Goal: Task Accomplishment & Management: Complete application form

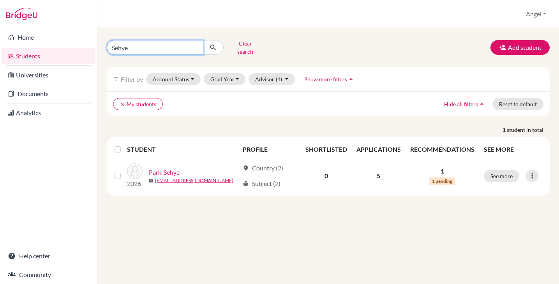
click at [137, 45] on input "Sehye" at bounding box center [155, 47] width 97 height 15
type input "Yaejun"
click button "submit" at bounding box center [213, 47] width 21 height 15
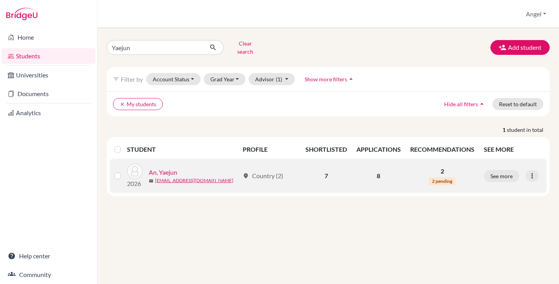
click at [448, 170] on td "2 2 pending" at bounding box center [443, 176] width 74 height 34
click at [435, 178] on span "2 pending" at bounding box center [442, 182] width 26 height 8
click at [168, 168] on link "An, Yaejun" at bounding box center [163, 172] width 28 height 9
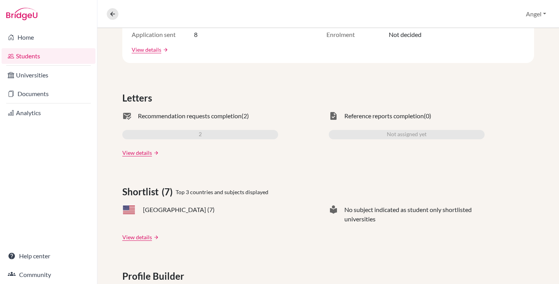
scroll to position [190, 0]
click at [141, 150] on link "View details" at bounding box center [137, 152] width 30 height 8
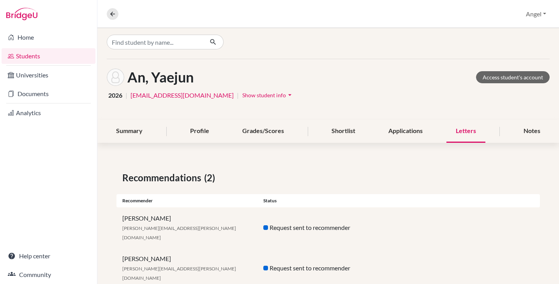
scroll to position [7, 0]
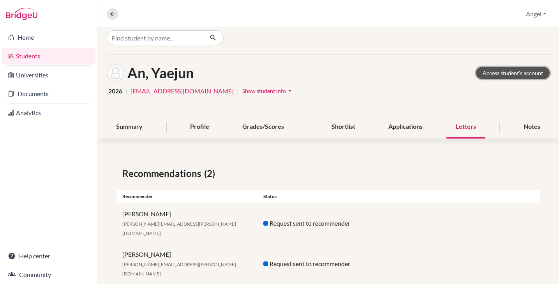
click at [496, 73] on link "Access student's account" at bounding box center [513, 73] width 74 height 12
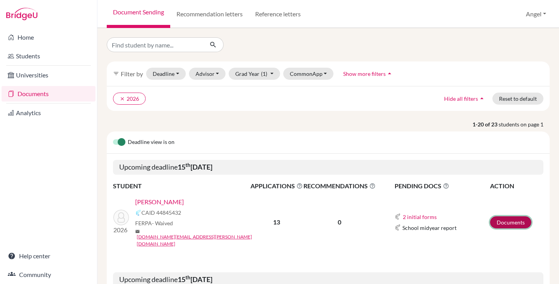
click at [521, 217] on link "Documents" at bounding box center [510, 223] width 41 height 12
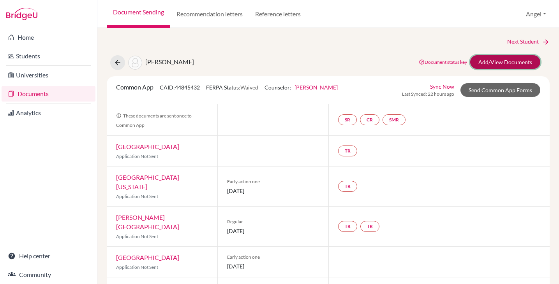
click at [494, 64] on link "Add/View Documents" at bounding box center [505, 62] width 70 height 14
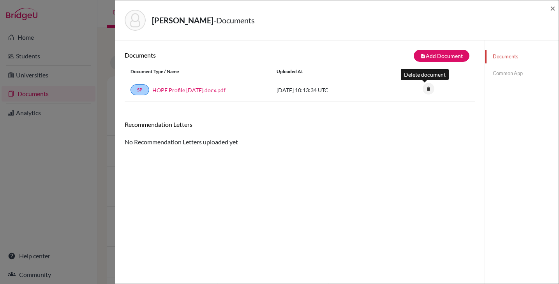
click at [426, 91] on icon "delete" at bounding box center [429, 89] width 12 height 12
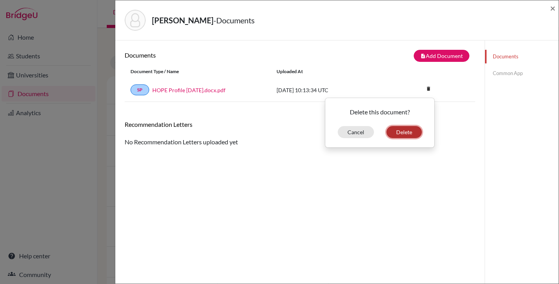
click at [400, 133] on button "Delete" at bounding box center [404, 132] width 35 height 12
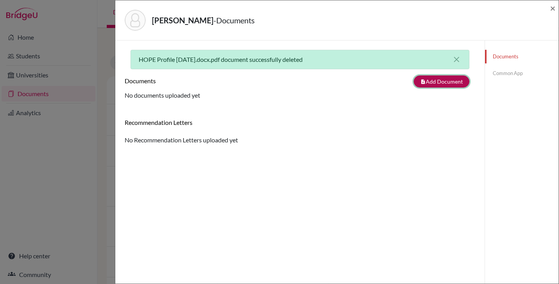
click at [427, 82] on button "note_add Add Document" at bounding box center [442, 82] width 56 height 12
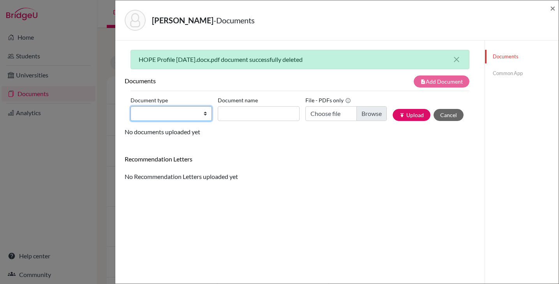
click at [202, 117] on select "Change explanation for Common App reports Counselor recommendation Internationa…" at bounding box center [171, 113] width 81 height 15
select select "1"
click at [131, 106] on select "Change explanation for Common App reports Counselor recommendation Internationa…" at bounding box center [171, 113] width 81 height 15
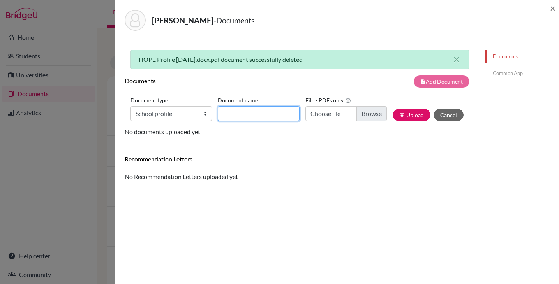
click at [244, 112] on input "Document name" at bounding box center [258, 113] width 81 height 15
type input "HOPE School Profile May 2025"
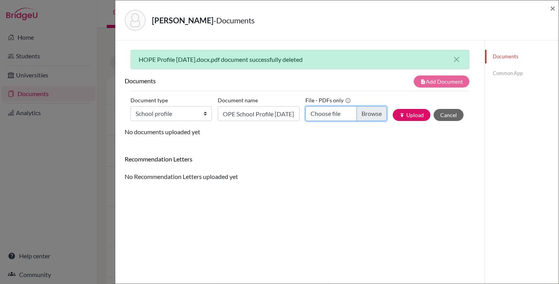
scroll to position [0, 0]
click at [358, 114] on input "Choose file" at bounding box center [345, 113] width 81 height 15
type input "C:\fakepath\HOPE International School Profile updated May 2025.pdf"
click at [404, 116] on button "publish Upload" at bounding box center [412, 115] width 38 height 12
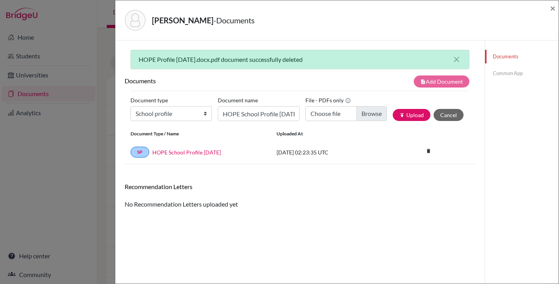
click at [494, 71] on link "Common App" at bounding box center [522, 74] width 74 height 14
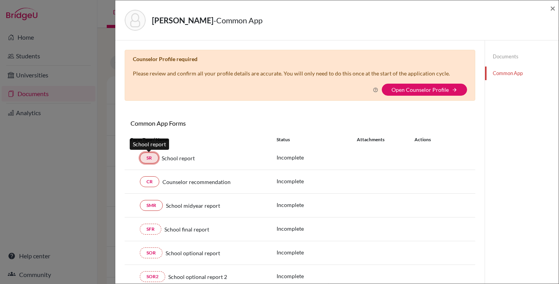
click at [151, 160] on link "SR" at bounding box center [149, 158] width 19 height 11
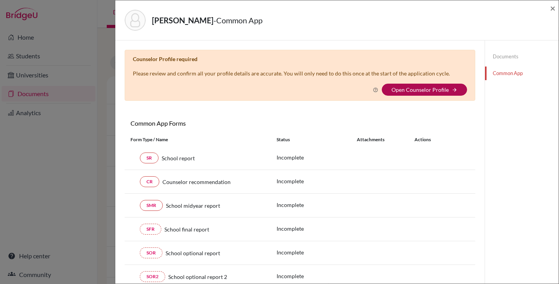
click at [420, 87] on link "Open Counselor Profile" at bounding box center [420, 90] width 57 height 7
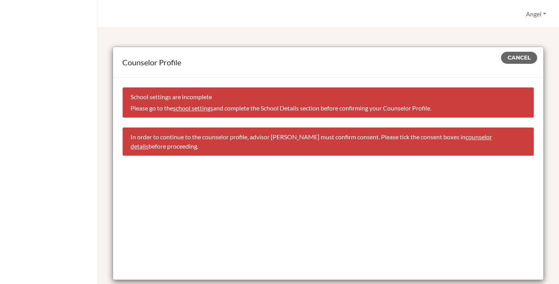
click at [194, 108] on link "school settings" at bounding box center [193, 107] width 40 height 7
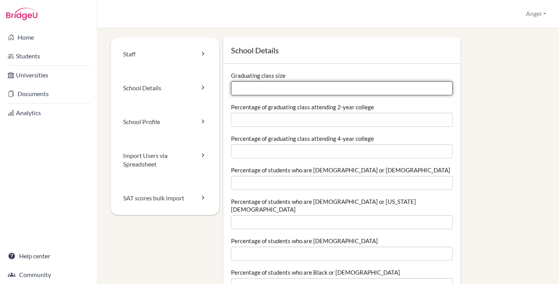
click at [299, 92] on input "Graduating class size" at bounding box center [341, 88] width 221 height 14
click at [444, 88] on input "Graduating class size" at bounding box center [341, 88] width 221 height 14
click at [439, 87] on input "1" at bounding box center [341, 88] width 221 height 14
click at [440, 88] on input "2" at bounding box center [341, 88] width 221 height 14
click at [440, 88] on input "3" at bounding box center [341, 88] width 221 height 14
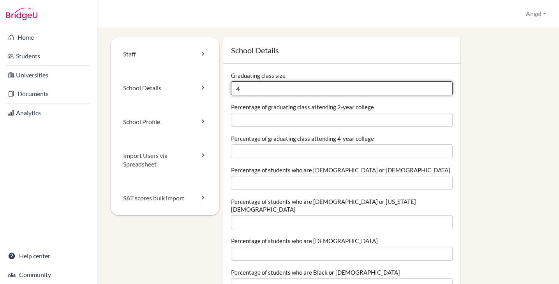
click at [440, 88] on input "4" at bounding box center [341, 88] width 221 height 14
click at [440, 88] on input "5" at bounding box center [341, 88] width 221 height 14
click at [440, 88] on input "6" at bounding box center [341, 88] width 221 height 14
click at [440, 88] on input "7" at bounding box center [341, 88] width 221 height 14
click at [440, 88] on input "8" at bounding box center [341, 88] width 221 height 14
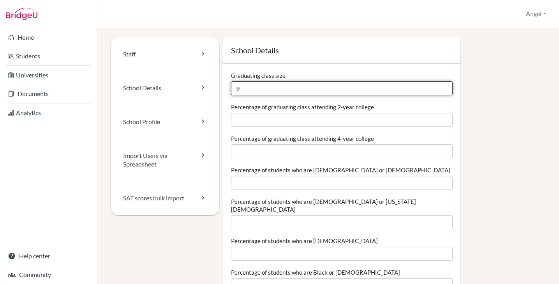
click at [440, 88] on input "9" at bounding box center [341, 88] width 221 height 14
click at [440, 88] on input "10" at bounding box center [341, 88] width 221 height 14
click at [440, 88] on input "11" at bounding box center [341, 88] width 221 height 14
click at [440, 88] on input "12" at bounding box center [341, 88] width 221 height 14
click at [440, 88] on input "13" at bounding box center [341, 88] width 221 height 14
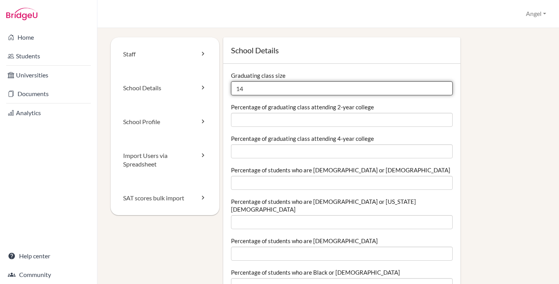
click at [440, 88] on input "14" at bounding box center [341, 88] width 221 height 14
click at [440, 88] on input "15" at bounding box center [341, 88] width 221 height 14
click at [440, 88] on input "16" at bounding box center [341, 88] width 221 height 14
click at [440, 88] on input "17" at bounding box center [341, 88] width 221 height 14
click at [440, 88] on input "18" at bounding box center [341, 88] width 221 height 14
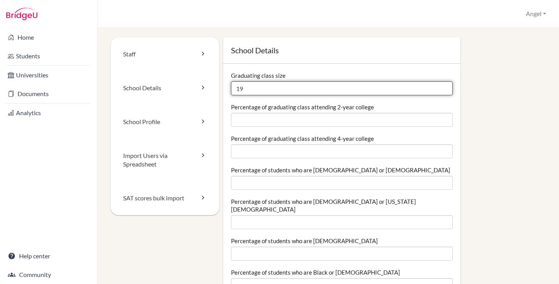
click at [440, 88] on input "19" at bounding box center [341, 88] width 221 height 14
click at [440, 88] on input "20" at bounding box center [341, 88] width 221 height 14
click at [440, 88] on input "21" at bounding box center [341, 88] width 221 height 14
type input "22"
click at [440, 88] on input "22" at bounding box center [341, 88] width 221 height 14
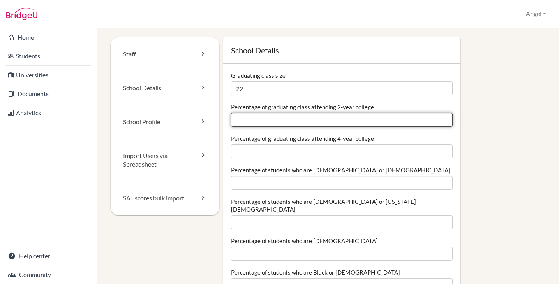
click at [363, 118] on input "Percentage of graduating class attending 2-year college" at bounding box center [341, 120] width 221 height 14
click at [440, 118] on input "0.01" at bounding box center [341, 120] width 221 height 14
click at [440, 118] on input "0.02" at bounding box center [341, 120] width 221 height 14
click at [443, 122] on input "0.02" at bounding box center [341, 120] width 221 height 14
click at [442, 122] on input "0.01" at bounding box center [341, 120] width 221 height 14
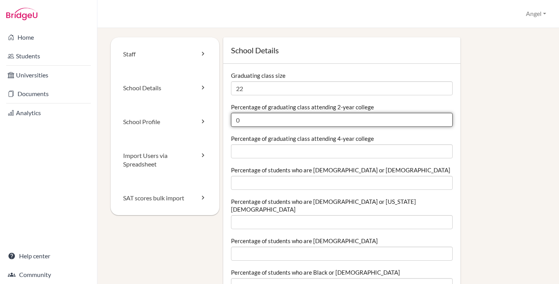
type input "0"
click at [442, 122] on input "0" at bounding box center [341, 120] width 221 height 14
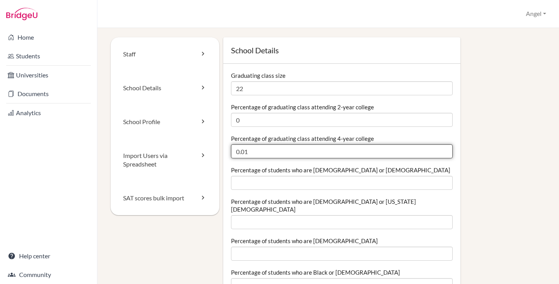
click at [440, 149] on input "0.01" at bounding box center [341, 152] width 221 height 14
click at [440, 149] on input "0.02" at bounding box center [341, 152] width 221 height 14
click at [440, 149] on input "0.03" at bounding box center [341, 152] width 221 height 14
click at [440, 149] on input "0.56" at bounding box center [341, 152] width 221 height 14
click at [440, 149] on input "0.57" at bounding box center [341, 152] width 221 height 14
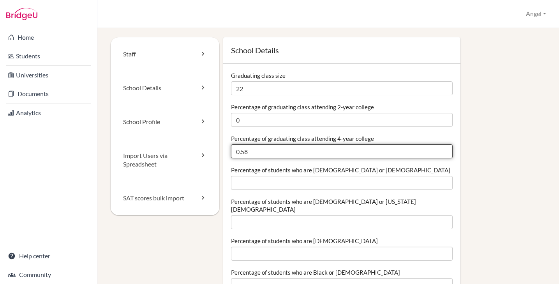
click at [440, 149] on input "0.58" at bounding box center [341, 152] width 221 height 14
click at [440, 149] on input "0.81" at bounding box center [341, 152] width 221 height 14
click at [440, 149] on input "0.82" at bounding box center [341, 152] width 221 height 14
click at [440, 149] on input "0.83" at bounding box center [341, 152] width 221 height 14
type input "0.84"
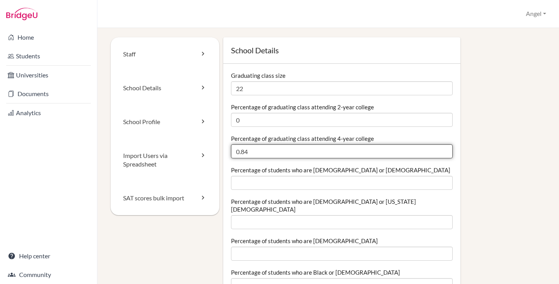
click at [440, 149] on input "0.84" at bounding box center [341, 152] width 221 height 14
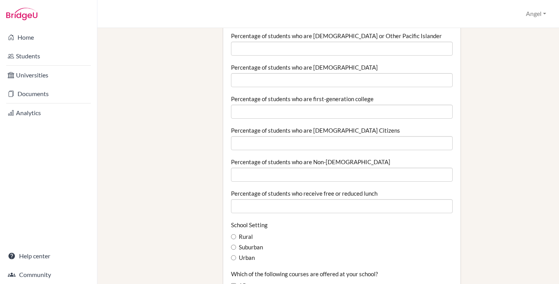
scroll to position [298, 0]
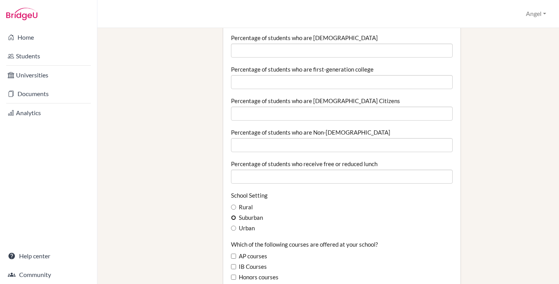
click at [231, 215] on input "Suburban" at bounding box center [233, 217] width 5 height 5
radio input "true"
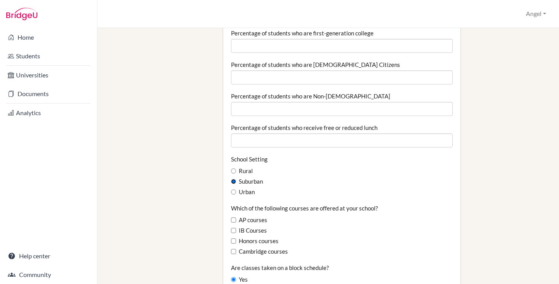
scroll to position [335, 0]
click at [233, 228] on input "IB Courses" at bounding box center [233, 230] width 5 height 5
checkbox input "true"
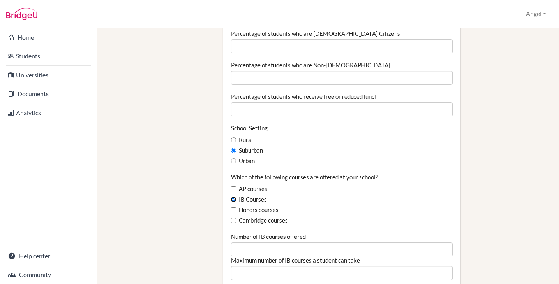
scroll to position [365, 0]
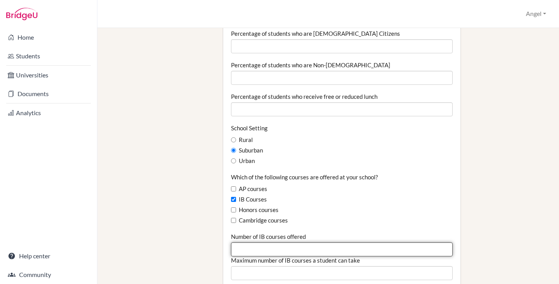
click at [242, 243] on input "Number of IB courses offered" at bounding box center [341, 250] width 221 height 14
type input "16"
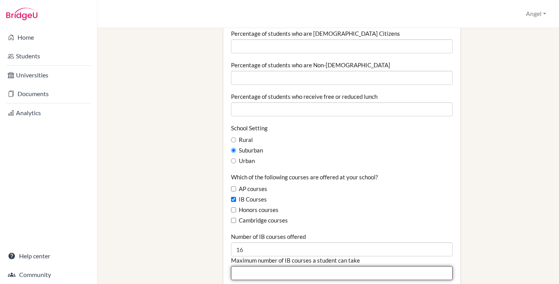
click at [318, 267] on input "Maximum number of IB courses a student can take" at bounding box center [341, 274] width 221 height 14
type input "3"
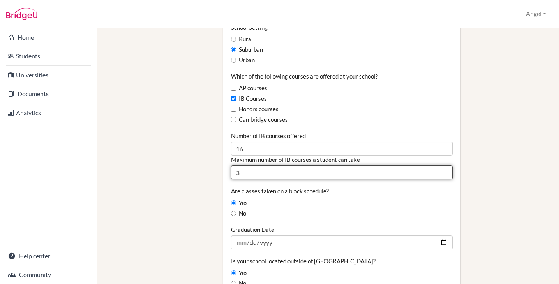
scroll to position [480, 0]
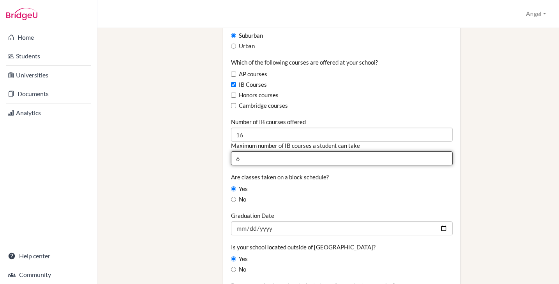
type input "6"
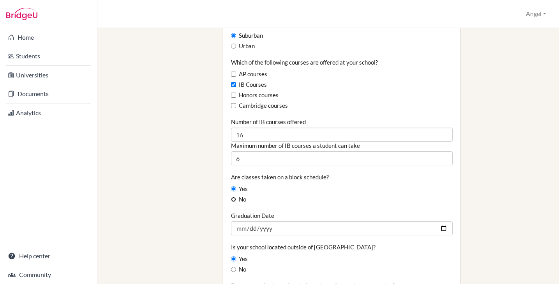
click at [232, 197] on input "No" at bounding box center [233, 199] width 5 height 5
radio input "true"
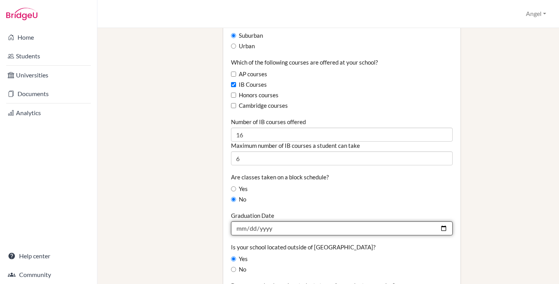
click at [295, 222] on input "Graduation Date" at bounding box center [341, 229] width 221 height 14
type input "20120-06-08"
click at [279, 222] on input "20120-06-08" at bounding box center [341, 229] width 221 height 14
click at [265, 222] on input "20120-06-08" at bounding box center [341, 229] width 221 height 14
click at [274, 222] on input "20120-06-08" at bounding box center [341, 229] width 221 height 14
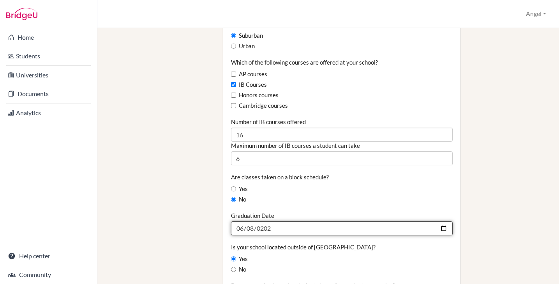
type input "2026-06-08"
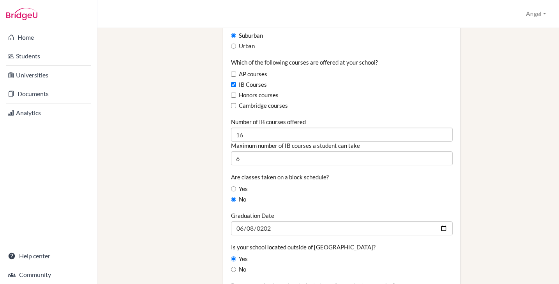
click at [238, 255] on label "Yes" at bounding box center [239, 259] width 17 height 9
click at [236, 257] on input "Yes" at bounding box center [233, 259] width 5 height 5
radio input "true"
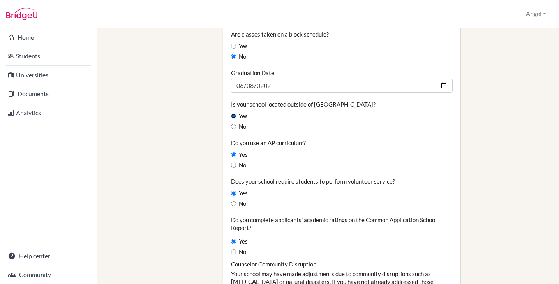
scroll to position [630, 0]
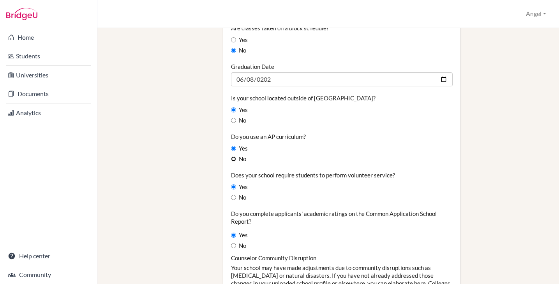
click at [232, 157] on input "No" at bounding box center [233, 159] width 5 height 5
radio input "true"
click at [231, 185] on input "Yes" at bounding box center [233, 187] width 5 height 5
radio input "true"
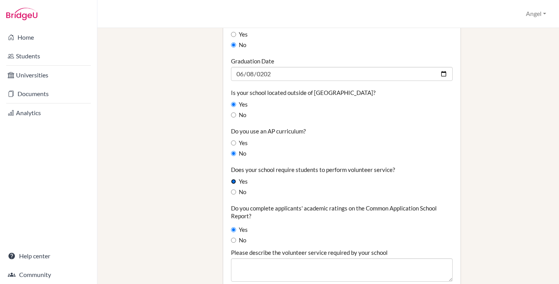
scroll to position [637, 0]
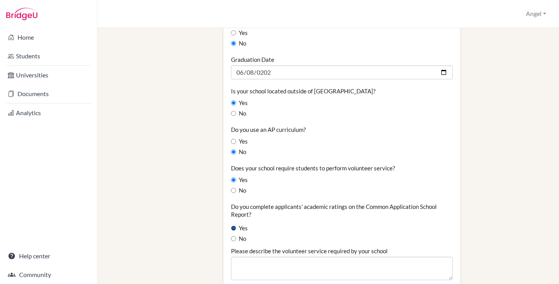
click at [231, 226] on input "Yes" at bounding box center [233, 228] width 5 height 5
radio input "true"
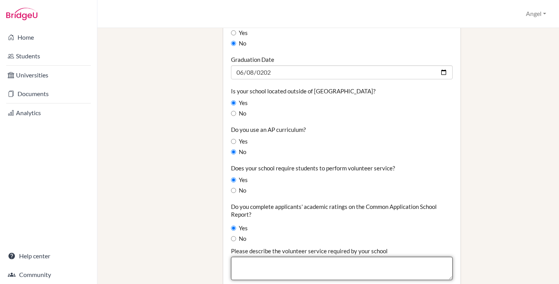
click at [305, 263] on textarea "Please describe the volunteer service required by your school" at bounding box center [341, 268] width 221 height 23
paste textarea "The school tracks community engagement through the VIA (Values in Action) progr…"
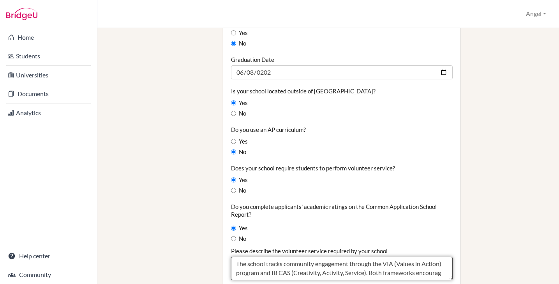
scroll to position [9, 0]
click at [307, 263] on textarea "The school tracks community engagement through the VIA (Values in Action) progr…" at bounding box center [341, 268] width 221 height 23
click at [300, 268] on textarea "The school tracks community engagement through the VIA (Values in Action) progr…" at bounding box center [341, 268] width 221 height 23
click at [392, 259] on textarea "The school tracks community engagement through the VIA (Values in Action) progr…" at bounding box center [341, 268] width 221 height 23
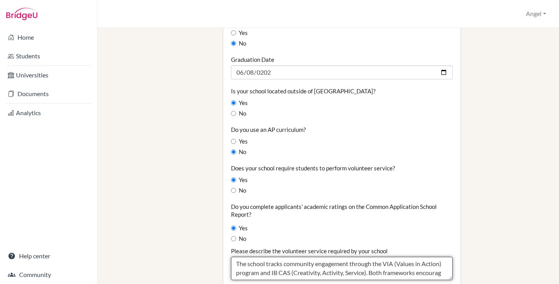
drag, startPoint x: 392, startPoint y: 259, endPoint x: 398, endPoint y: 271, distance: 13.9
click at [398, 271] on textarea "The school tracks community engagement through the VIA (Values in Action) progr…" at bounding box center [341, 268] width 221 height 23
drag, startPoint x: 285, startPoint y: 256, endPoint x: 222, endPoint y: 261, distance: 62.5
click at [223, 261] on div "Graduating class size 22 Percentage of graduating class attending 2-year colleg…" at bounding box center [341, 0] width 237 height 1147
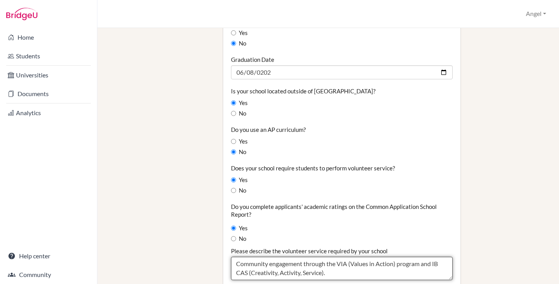
click at [354, 257] on textarea "Community engagement through the VIA (Values in Action) program and IB CAS (Cre…" at bounding box center [341, 268] width 221 height 23
click at [366, 257] on textarea "Community engagement through the VIA (Values in Action) program and IB CAS (Cre…" at bounding box center [341, 268] width 221 height 23
type textarea "Community engagement through the VIA (Vision in Action) program and IB CAS (Cre…"
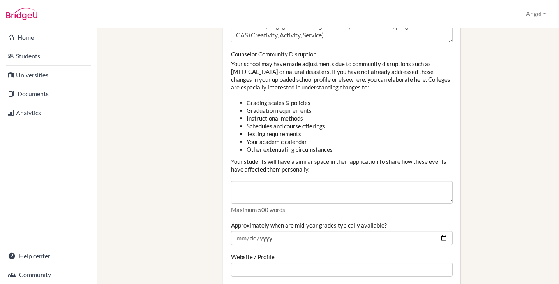
scroll to position [875, 0]
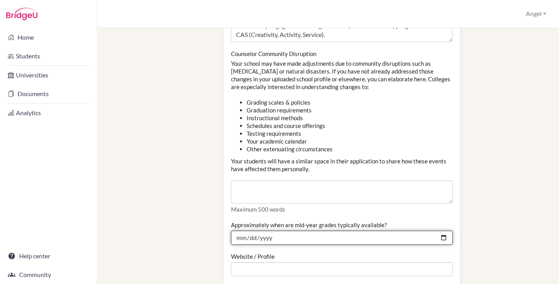
click at [237, 232] on input "Approximately when are mid-year grades typically available?" at bounding box center [341, 238] width 221 height 14
type input "2026-01-31"
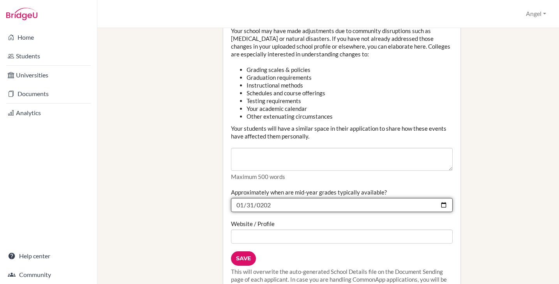
scroll to position [922, 0]
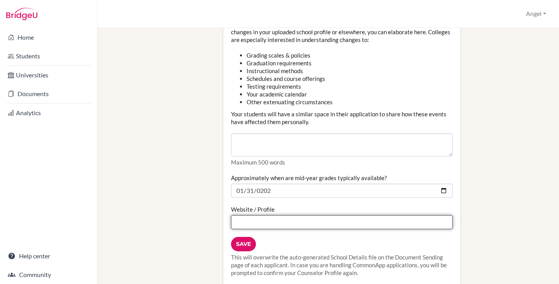
click at [298, 215] on input "Website / Profile" at bounding box center [341, 222] width 221 height 14
paste input "https://www.hope.edu.kh/"
type input "https://www.hope.edu.kh/"
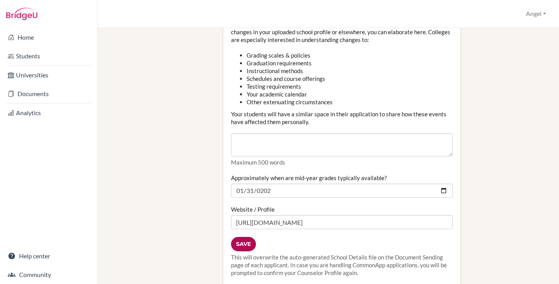
click at [247, 238] on input "Save" at bounding box center [243, 244] width 25 height 14
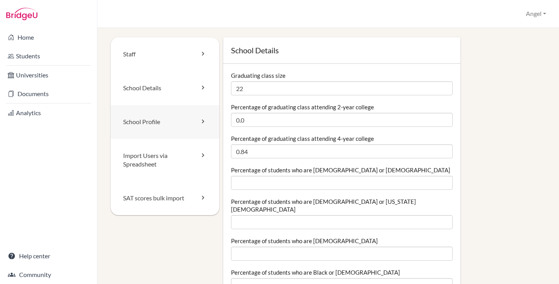
click at [157, 120] on link "School Profile" at bounding box center [165, 122] width 109 height 34
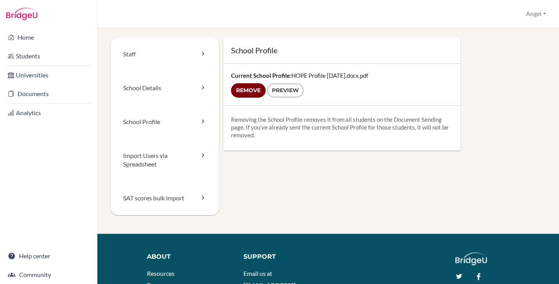
click at [237, 90] on input "Remove" at bounding box center [248, 90] width 35 height 14
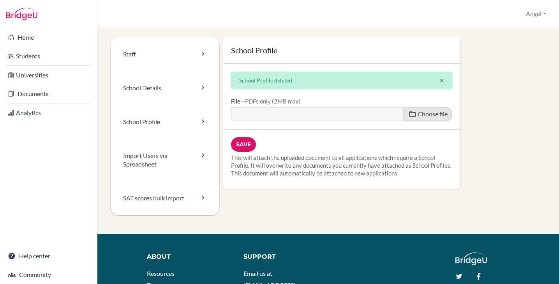
click at [427, 118] on label "Choose file" at bounding box center [428, 114] width 49 height 14
click at [350, 116] on input "Choose file" at bounding box center [290, 111] width 119 height 9
type input "C:\fakepath\HOPE International School Profile updated May 2025.pdf"
type input "HOPE International School Profile updated May 2025.pdf"
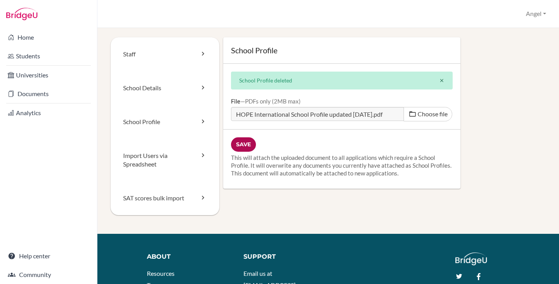
click at [244, 144] on input "Save" at bounding box center [243, 145] width 25 height 14
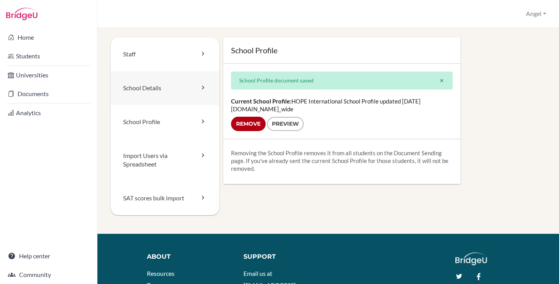
click at [156, 87] on link "School Details" at bounding box center [165, 88] width 109 height 34
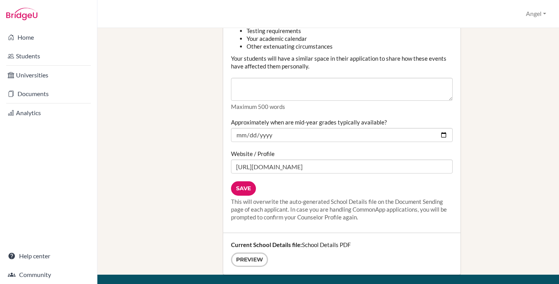
scroll to position [1088, 0]
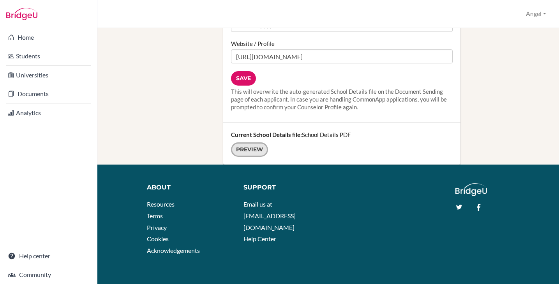
click at [238, 143] on link "Preview" at bounding box center [249, 150] width 37 height 14
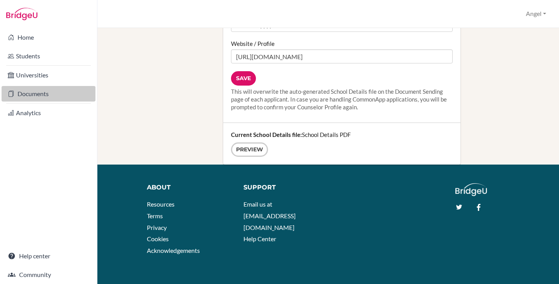
click at [27, 90] on link "Documents" at bounding box center [49, 94] width 94 height 16
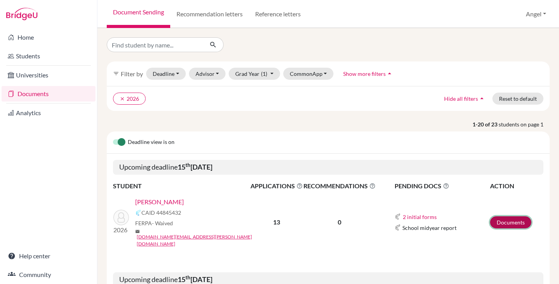
click at [498, 217] on link "Documents" at bounding box center [510, 223] width 41 height 12
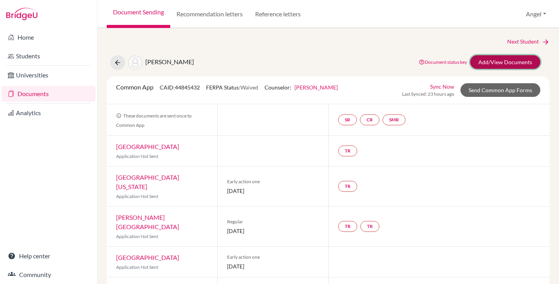
click at [485, 60] on link "Add/View Documents" at bounding box center [505, 62] width 70 height 14
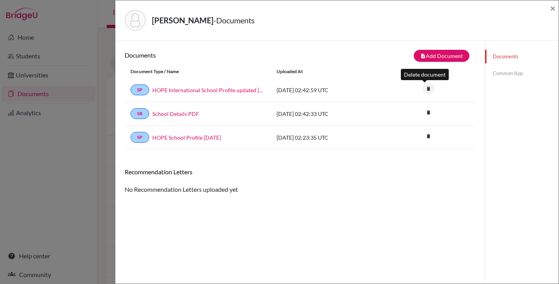
click at [426, 88] on icon "delete" at bounding box center [429, 89] width 12 height 12
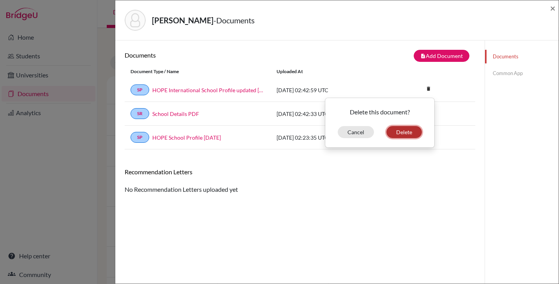
click at [407, 132] on button "Delete" at bounding box center [404, 132] width 35 height 12
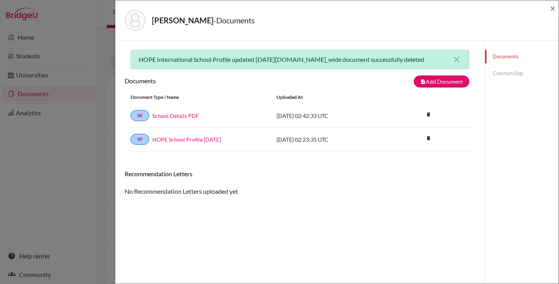
click at [499, 76] on link "Common App" at bounding box center [522, 74] width 74 height 14
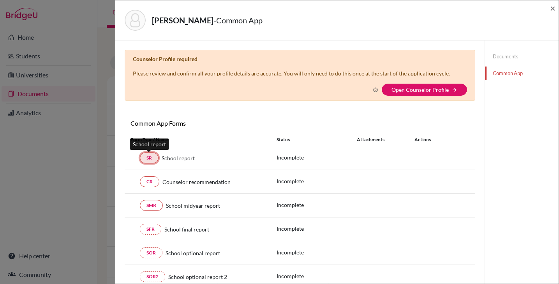
click at [148, 158] on link "SR" at bounding box center [149, 158] width 19 height 11
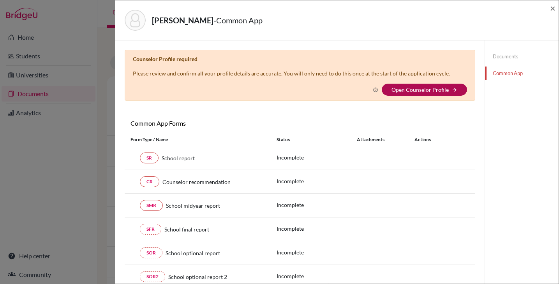
click at [405, 88] on link "Open Counselor Profile" at bounding box center [420, 90] width 57 height 7
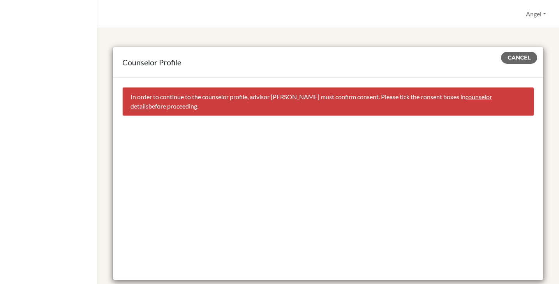
click at [472, 97] on link "counselor details" at bounding box center [312, 101] width 362 height 17
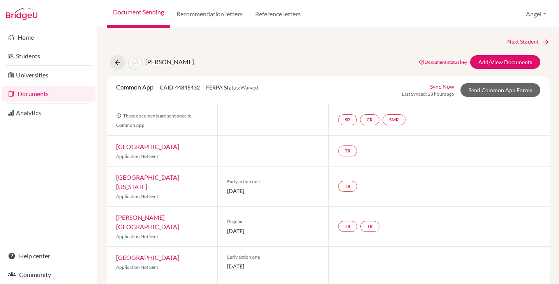
select select "458217"
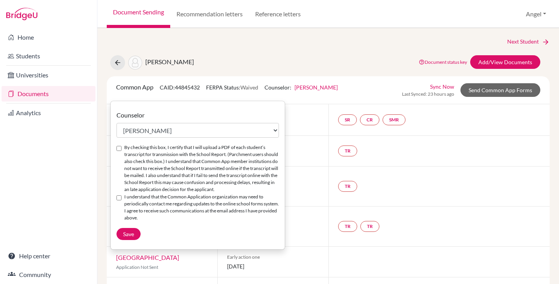
click at [119, 148] on input "By checking this box, I certify that I will upload a PDF of each student’s tran…" at bounding box center [119, 148] width 5 height 5
checkbox input "true"
click at [118, 201] on input "I understand that the Common Application organization may need to periodically …" at bounding box center [119, 198] width 5 height 5
checkbox input "true"
click at [132, 238] on span "Save" at bounding box center [128, 234] width 11 height 7
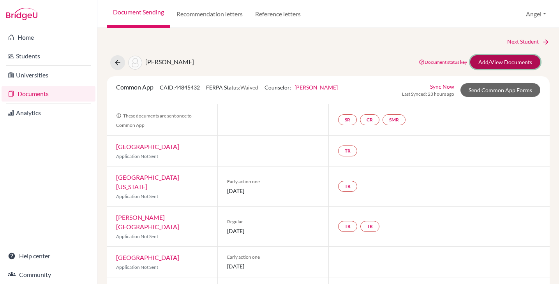
click at [486, 60] on link "Add/View Documents" at bounding box center [505, 62] width 70 height 14
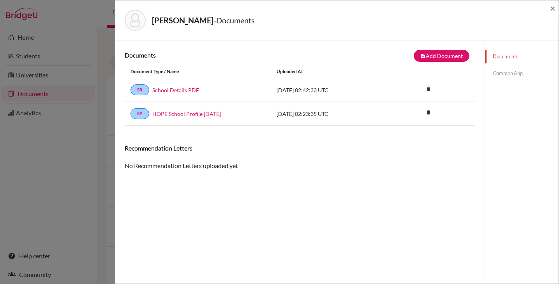
click at [497, 73] on link "Common App" at bounding box center [522, 74] width 74 height 14
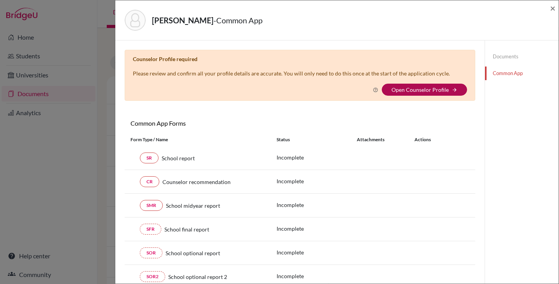
click at [407, 88] on link "Open Counselor Profile" at bounding box center [420, 90] width 57 height 7
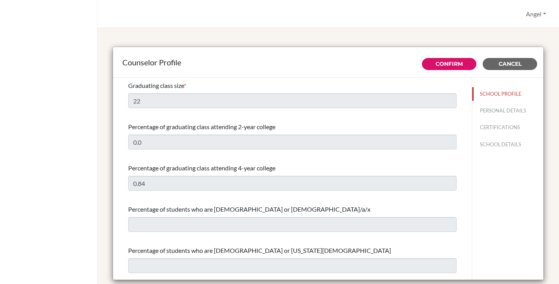
select select "0"
select select "352552"
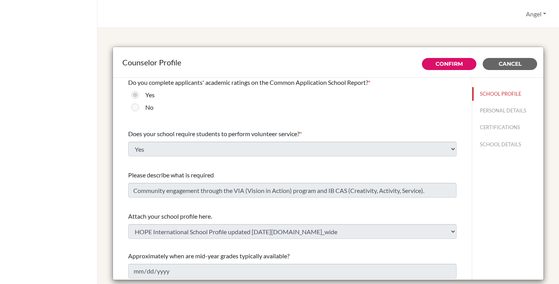
scroll to position [896, 0]
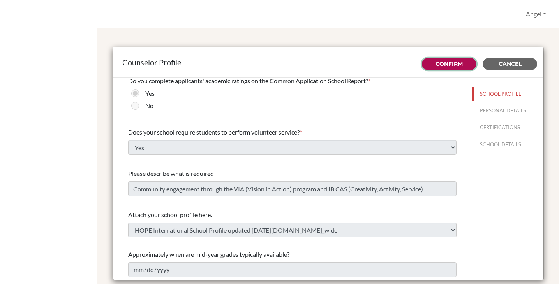
click at [438, 65] on link "Confirm" at bounding box center [449, 63] width 27 height 7
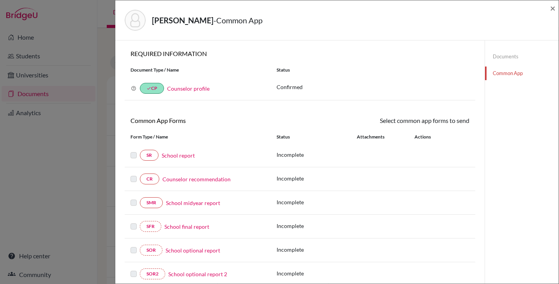
select select "458217"
checkbox input "true"
click at [180, 89] on link "Counselor profile" at bounding box center [188, 88] width 42 height 7
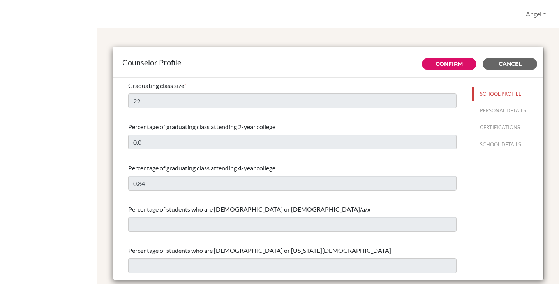
select select "0"
select select "352552"
click at [490, 113] on button "PERSONAL DETAILS" at bounding box center [507, 111] width 71 height 14
type input "Angel"
type input "[PERSON_NAME]"
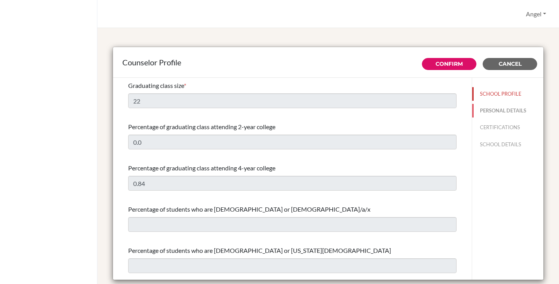
type input "Advisor"
type input "855.23-950-522"
type input "[EMAIL_ADDRESS][PERSON_NAME][DOMAIN_NAME]"
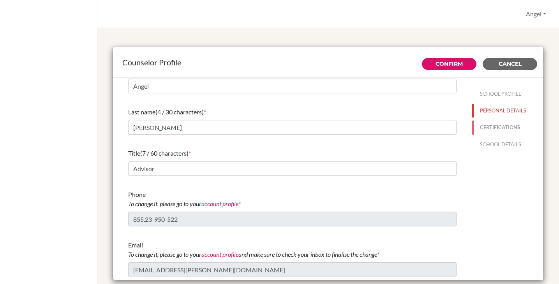
click at [472, 129] on button "CERTIFICATIONS" at bounding box center [507, 128] width 71 height 14
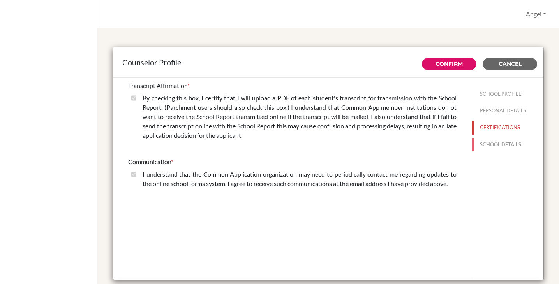
click at [506, 146] on button "SCHOOL DETAILS" at bounding box center [507, 145] width 71 height 14
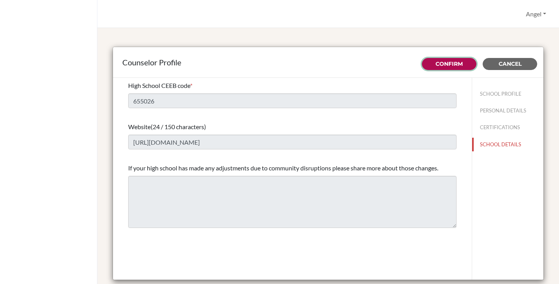
click at [440, 69] on button "Confirm" at bounding box center [449, 64] width 55 height 12
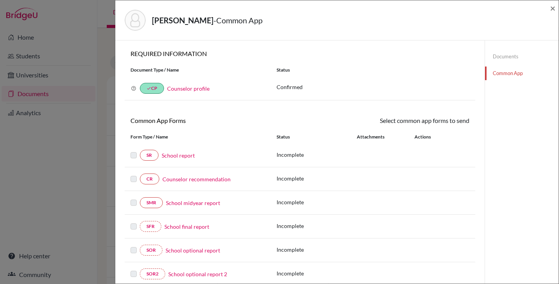
select select "458217"
checkbox input "true"
click at [151, 158] on link "SR" at bounding box center [149, 155] width 19 height 11
click at [149, 154] on link "SR" at bounding box center [149, 155] width 19 height 11
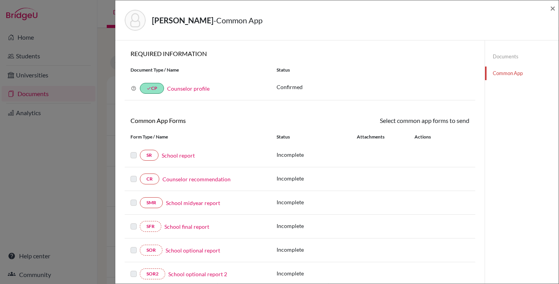
click at [177, 155] on link "School report" at bounding box center [178, 156] width 33 height 8
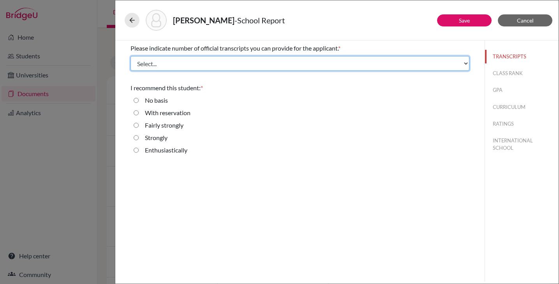
click at [245, 63] on select "Select... 1 2 3 4" at bounding box center [300, 63] width 339 height 15
select select "2"
click at [131, 56] on select "Select... 1 2 3 4" at bounding box center [300, 63] width 339 height 15
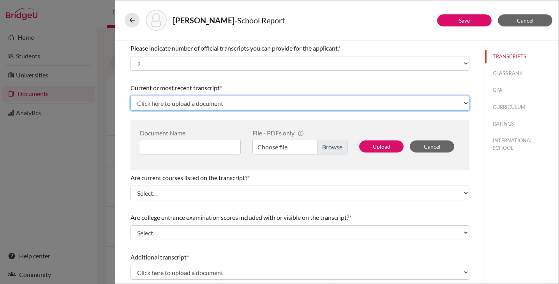
click at [204, 101] on select "Click here to upload a document Upload New File" at bounding box center [300, 103] width 339 height 15
select select "Upload New File"
click at [131, 96] on select "Click here to upload a document Upload New File" at bounding box center [300, 103] width 339 height 15
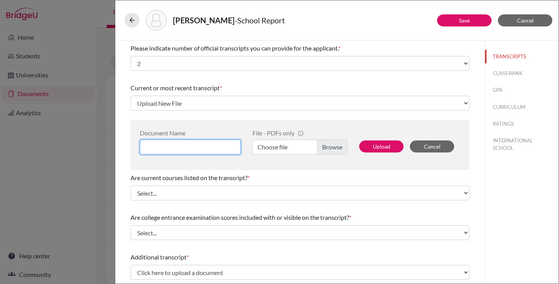
click at [200, 143] on input at bounding box center [190, 147] width 101 height 15
type input "T"
type input "Jihwan Kim High School Transcript Y11(Sem 2)"
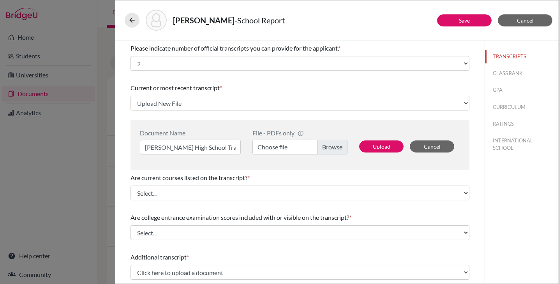
click at [319, 148] on label "Choose file" at bounding box center [299, 147] width 95 height 15
click at [319, 148] on input "Choose file" at bounding box center [299, 147] width 95 height 15
click at [387, 150] on button "Upload" at bounding box center [381, 147] width 44 height 12
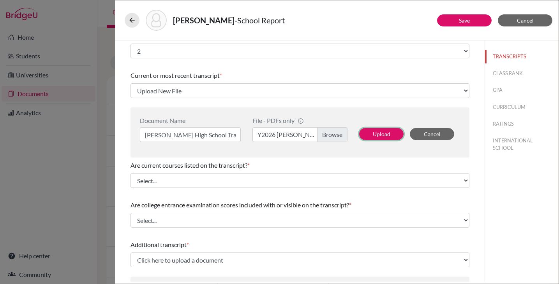
scroll to position [13, 0]
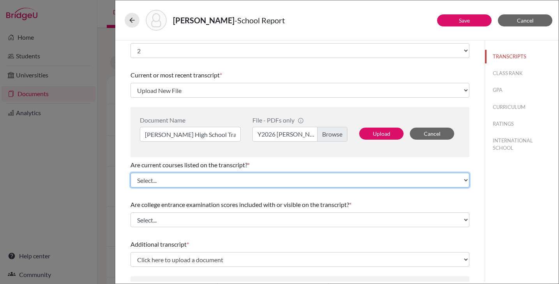
click at [374, 181] on select "Select... Yes No" at bounding box center [300, 180] width 339 height 15
select select "0"
click at [131, 173] on select "Select... Yes No" at bounding box center [300, 180] width 339 height 15
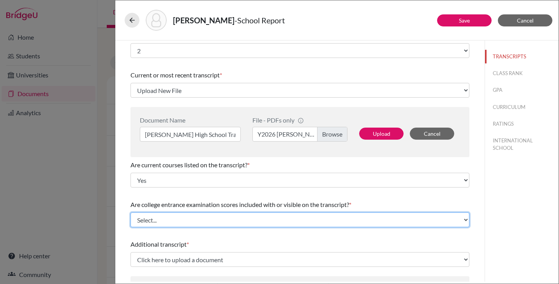
click at [276, 217] on select "Select... Yes No" at bounding box center [300, 220] width 339 height 15
select select "1"
click at [131, 213] on select "Select... Yes No" at bounding box center [300, 220] width 339 height 15
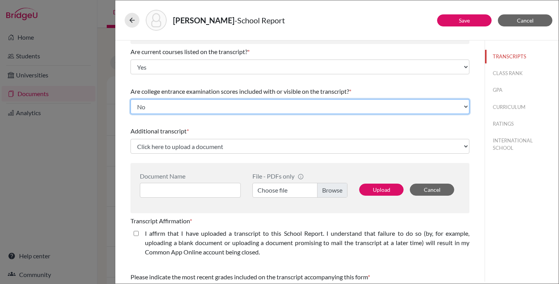
scroll to position [154, 0]
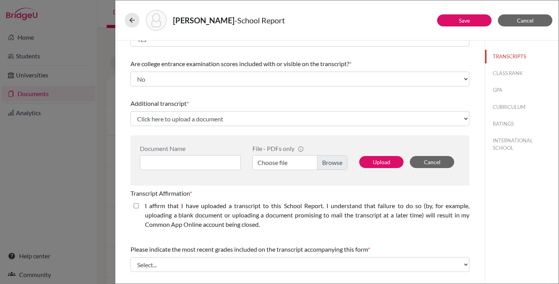
click at [136, 206] on closed\ "I affirm that I have uploaded a transcript to this School Report. I understand …" at bounding box center [136, 205] width 5 height 9
checkbox closed\ "true"
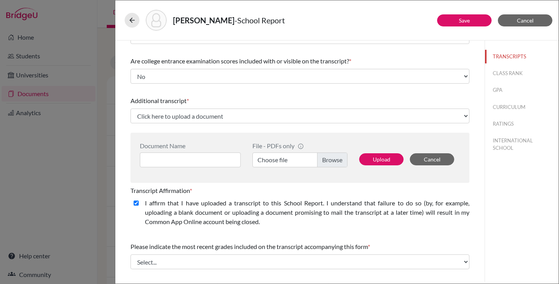
scroll to position [157, 0]
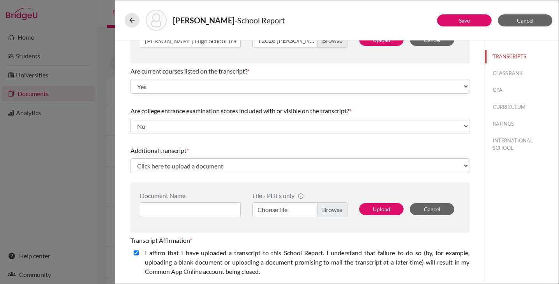
select select "679283"
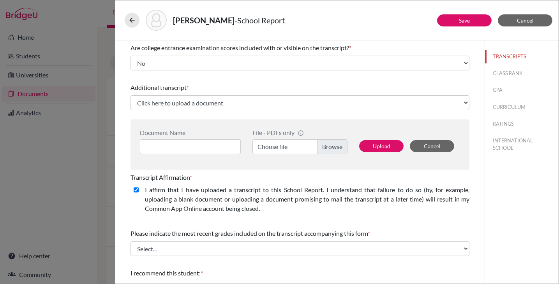
scroll to position [121, 0]
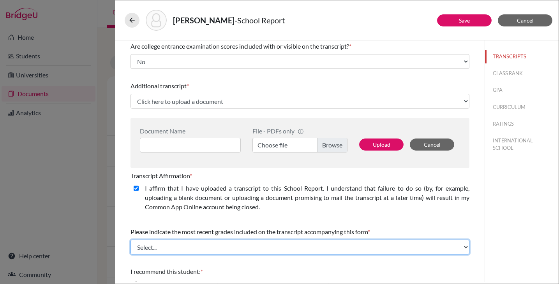
click at [345, 247] on select "Select... Final junior year grades 1st Quarter senior year grades 2nd Quarter/1…" at bounding box center [300, 247] width 339 height 15
select select "0"
click at [131, 240] on select "Select... Final junior year grades 1st Quarter senior year grades 2nd Quarter/1…" at bounding box center [300, 247] width 339 height 15
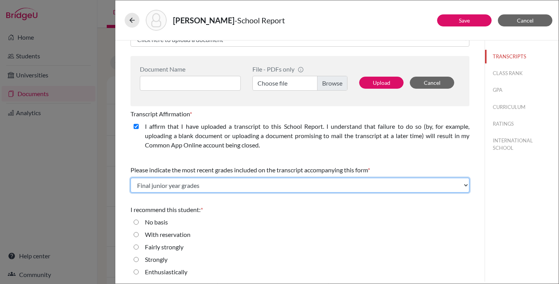
scroll to position [184, 0]
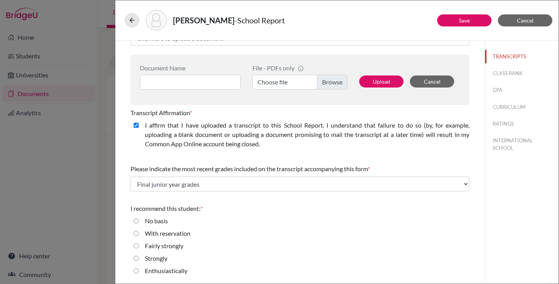
click at [136, 270] on input "Enthusiastically" at bounding box center [136, 271] width 5 height 9
radio input "true"
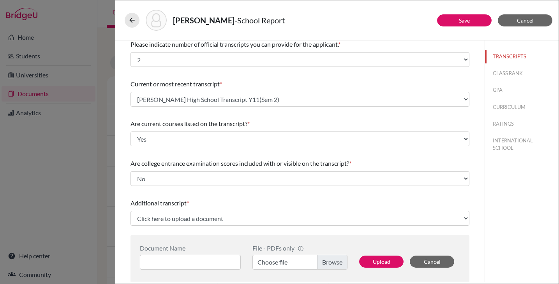
scroll to position [0, 0]
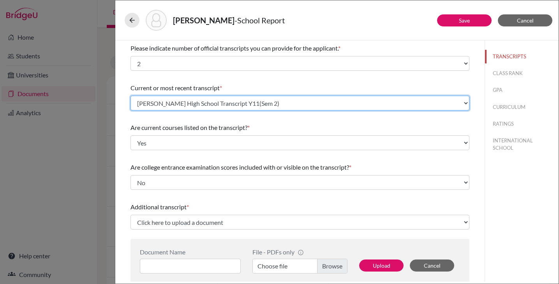
click at [461, 103] on select "Select existing document or upload a new one Jihwan Kim High School Transcript …" at bounding box center [300, 103] width 339 height 15
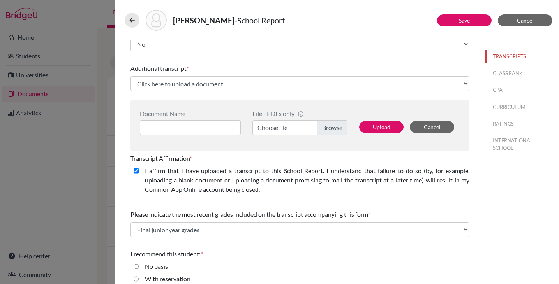
scroll to position [184, 0]
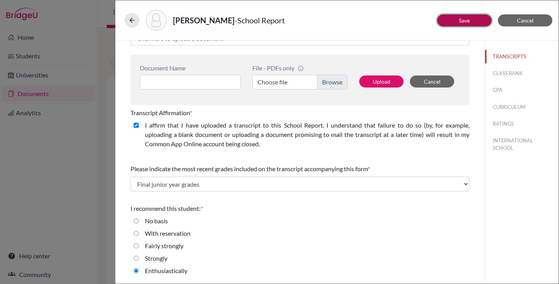
click at [451, 23] on button "Save" at bounding box center [464, 20] width 55 height 12
click at [508, 57] on button "TRANSCRIPTS" at bounding box center [522, 57] width 74 height 14
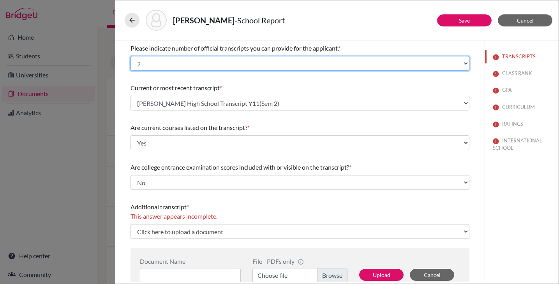
click at [186, 64] on select "Select... 1 2 3 4" at bounding box center [300, 63] width 339 height 15
click at [131, 56] on select "Select... 1 2 3 4" at bounding box center [300, 63] width 339 height 15
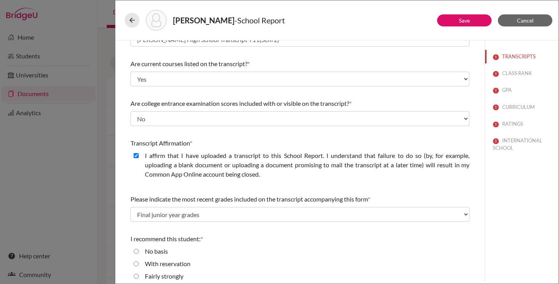
scroll to position [67, 0]
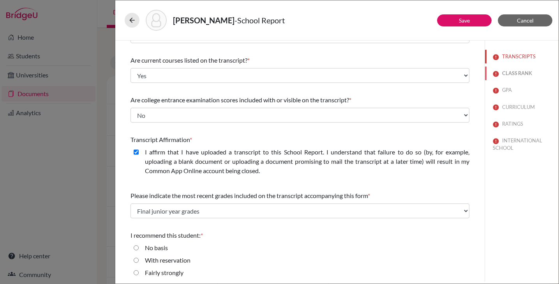
click at [511, 75] on button "CLASS RANK" at bounding box center [522, 74] width 74 height 14
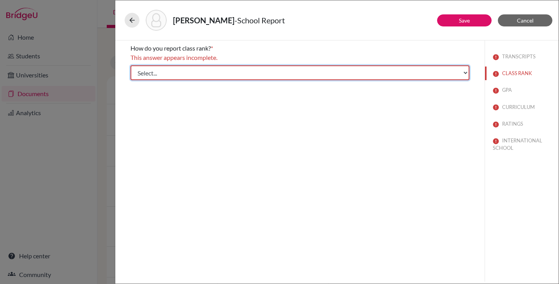
click at [253, 75] on select "Select... Exact Decile Quintile Quartile None" at bounding box center [300, 72] width 339 height 15
select select "5"
click at [131, 65] on select "Select... Exact Decile Quintile Quartile None" at bounding box center [300, 72] width 339 height 15
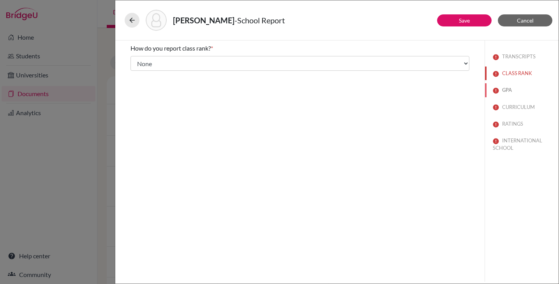
click at [496, 88] on img at bounding box center [496, 91] width 6 height 6
click at [134, 70] on input "Yes" at bounding box center [136, 69] width 5 height 9
radio input "true"
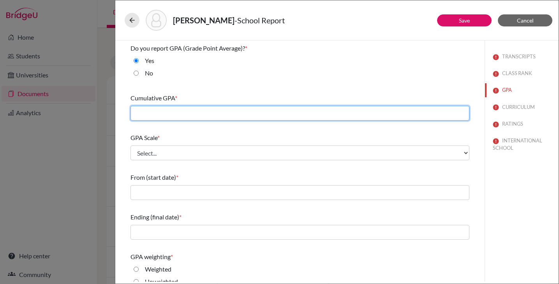
click at [191, 109] on input "text" at bounding box center [300, 113] width 339 height 15
type input "5.4"
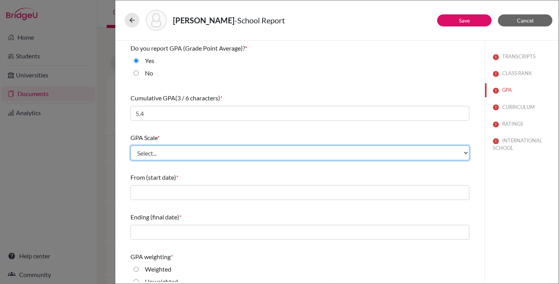
click at [172, 159] on select "Select... 4 5 6 7 8 9 10 11 12 13 14 15 16 17 18 19 20 100" at bounding box center [300, 153] width 339 height 15
select select "4"
click at [131, 146] on select "Select... 4 5 6 7 8 9 10 11 12 13 14 15 16 17 18 19 20 100" at bounding box center [300, 153] width 339 height 15
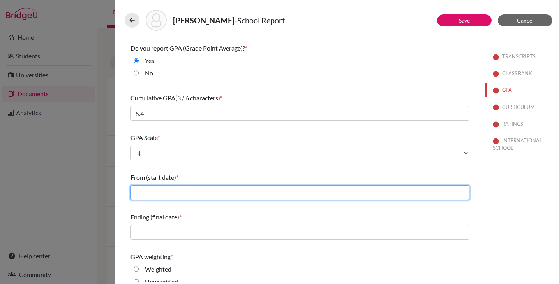
click at [161, 196] on input "text" at bounding box center [300, 192] width 339 height 15
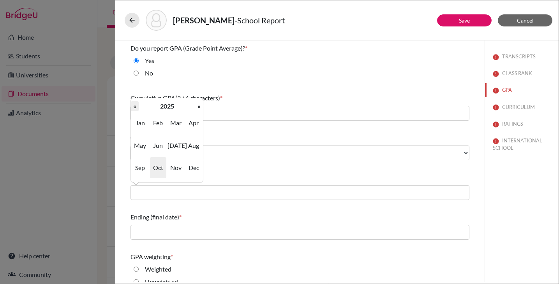
click at [135, 106] on th "«" at bounding box center [135, 106] width 8 height 10
click at [191, 148] on span "Aug" at bounding box center [193, 145] width 16 height 21
type input "08/2022"
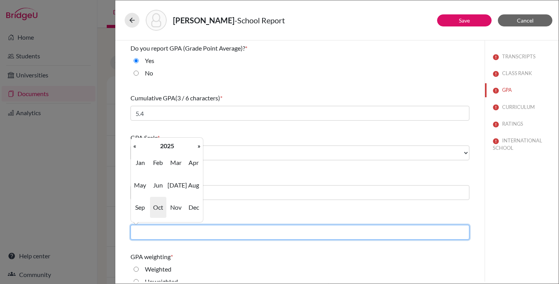
click at [232, 238] on input "text" at bounding box center [300, 232] width 339 height 15
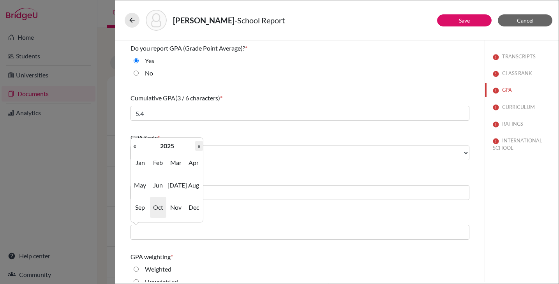
click at [196, 145] on th "»" at bounding box center [199, 146] width 8 height 10
click at [145, 186] on span "May" at bounding box center [140, 185] width 16 height 21
type input "05/2026"
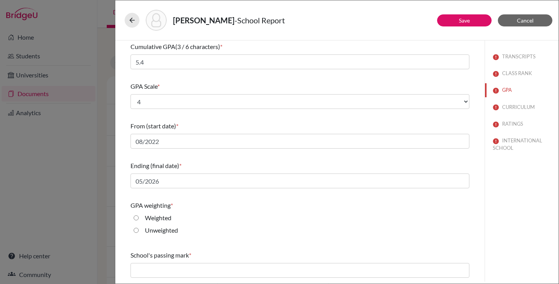
scroll to position [52, 0]
click at [137, 216] on input "Weighted" at bounding box center [136, 217] width 5 height 9
radio input "true"
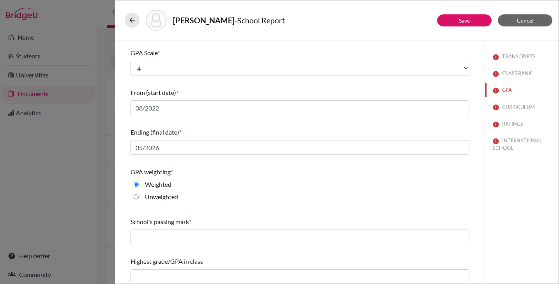
scroll to position [90, 0]
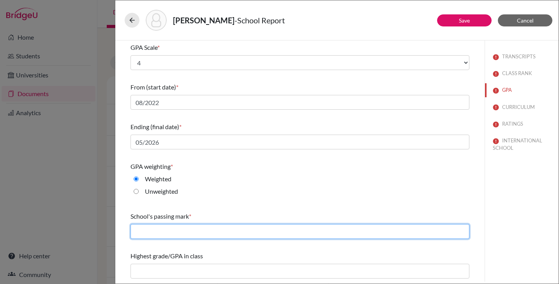
click at [190, 231] on input "text" at bounding box center [300, 231] width 339 height 15
type input "2.0"
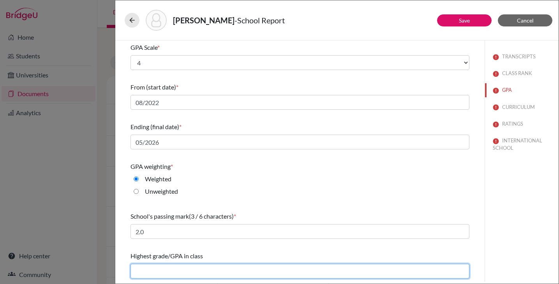
click at [228, 268] on input "text" at bounding box center [300, 271] width 339 height 15
type input "5.5"
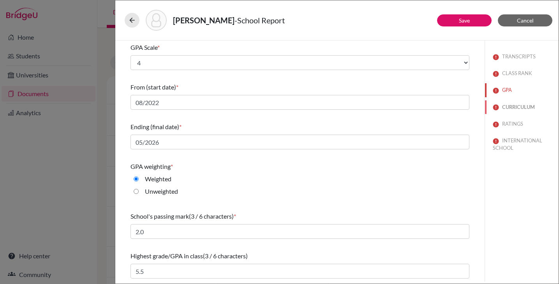
click at [508, 106] on button "CURRICULUM" at bounding box center [522, 108] width 74 height 14
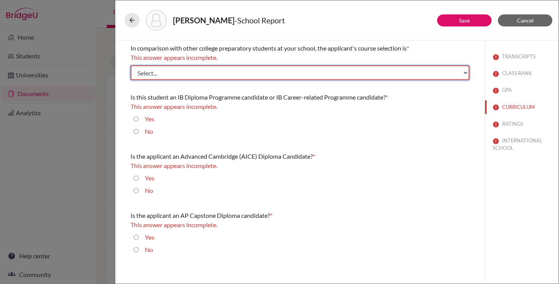
click at [240, 72] on select "Select... Less than demanding Average Demanding Very demanding Most demanding P…" at bounding box center [300, 72] width 339 height 15
select select "3"
click at [131, 65] on select "Select... Less than demanding Average Demanding Very demanding Most demanding P…" at bounding box center [300, 72] width 339 height 15
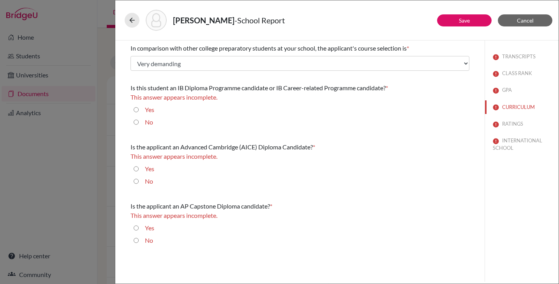
click at [138, 110] on input "Yes" at bounding box center [136, 109] width 5 height 9
radio input "true"
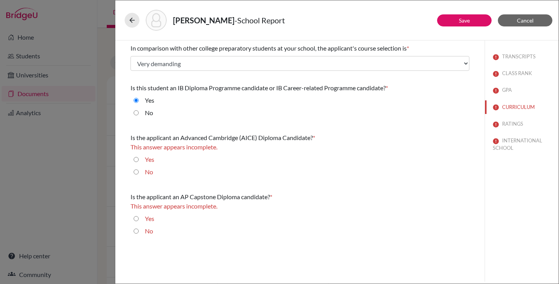
click at [135, 171] on input "No" at bounding box center [136, 172] width 5 height 9
radio input "true"
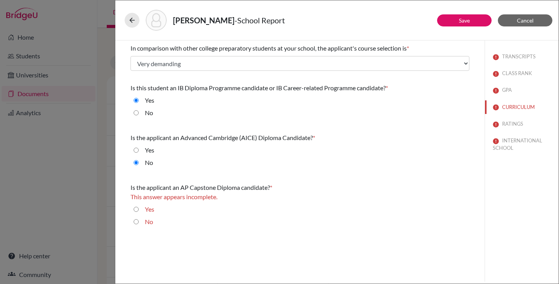
click at [135, 222] on input "No" at bounding box center [136, 221] width 5 height 9
radio input "true"
click at [508, 126] on button "RATINGS" at bounding box center [522, 124] width 74 height 14
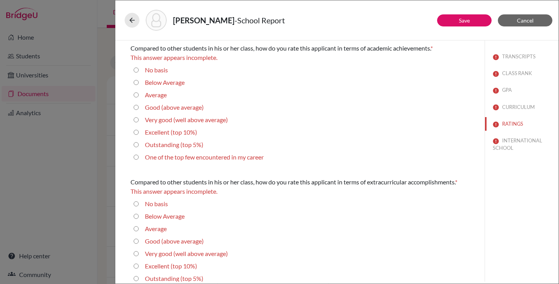
click at [137, 119] on average\) "Very good (well above average)" at bounding box center [136, 119] width 5 height 9
radio average\) "true"
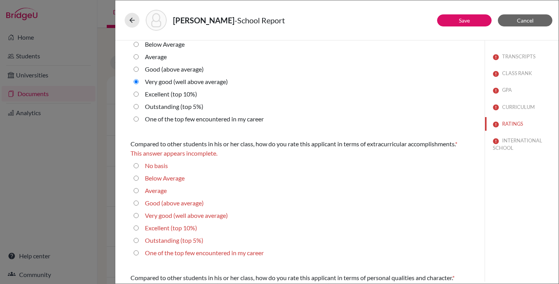
scroll to position [30, 0]
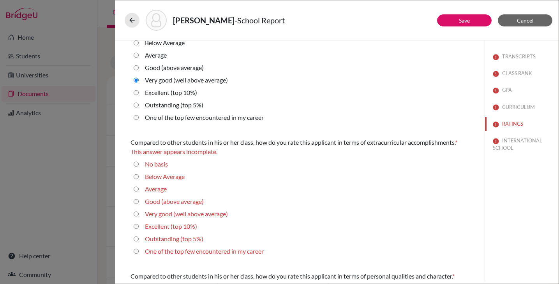
click at [137, 214] on average\) "Very good (well above average)" at bounding box center [136, 214] width 5 height 9
radio average\) "true"
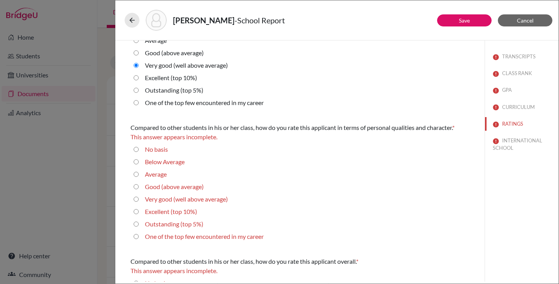
scroll to position [218, 0]
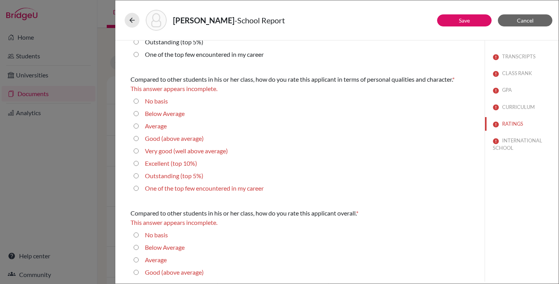
click at [136, 188] on career "One of the top few encountered in my career" at bounding box center [136, 188] width 5 height 9
radio career "true"
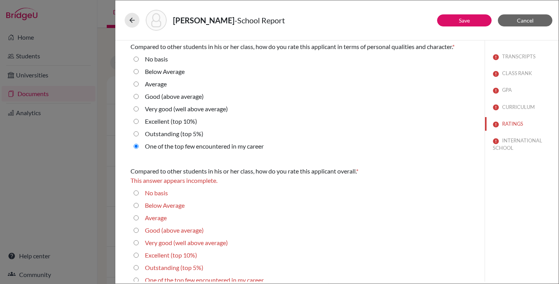
scroll to position [260, 0]
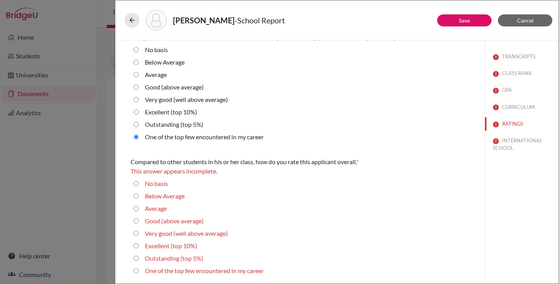
click at [135, 258] on 5\%\) "Outstanding (top 5%)" at bounding box center [136, 258] width 5 height 9
radio 5\%\) "true"
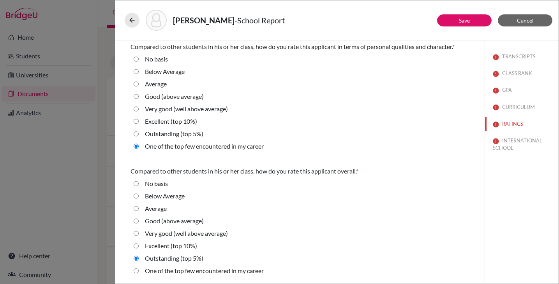
scroll to position [251, 0]
click at [503, 141] on button "INTERNATIONAL SCHOOL" at bounding box center [522, 144] width 74 height 21
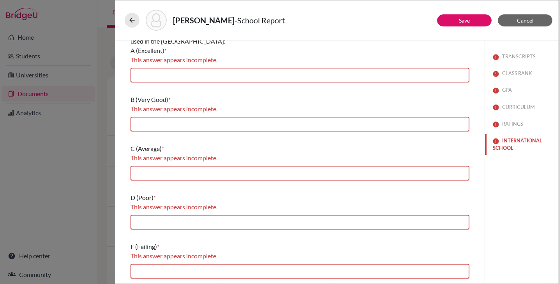
scroll to position [0, 0]
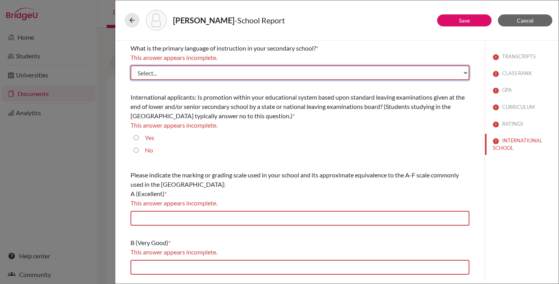
click at [327, 74] on select "Select... Albanian Arabic Armenian Assamese Azerbaijani Belarusian Bengali Bulg…" at bounding box center [300, 72] width 339 height 15
select select "14"
click at [131, 65] on select "Select... Albanian Arabic Armenian Assamese Azerbaijani Belarusian Bengali Bulg…" at bounding box center [300, 72] width 339 height 15
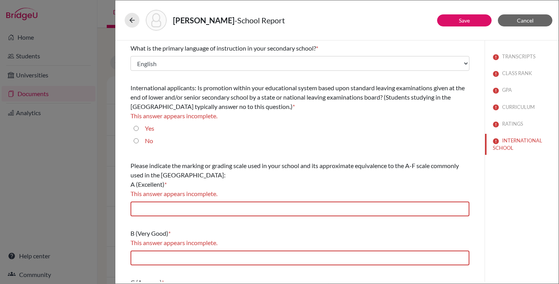
click at [139, 141] on div "No" at bounding box center [146, 142] width 14 height 12
click at [137, 141] on input "No" at bounding box center [136, 140] width 5 height 9
radio input "true"
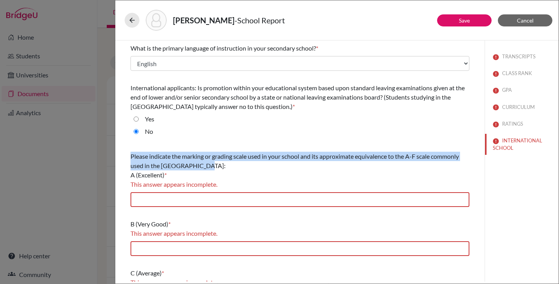
drag, startPoint x: 130, startPoint y: 156, endPoint x: 213, endPoint y: 164, distance: 83.0
click at [213, 164] on div "Please indicate the marking or grading scale used in your school and its approx…" at bounding box center [300, 166] width 339 height 28
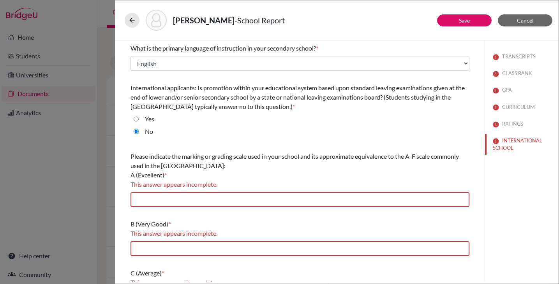
click at [235, 207] on div "Please indicate the marking or grading scale used in your school and its approx…" at bounding box center [300, 180] width 339 height 62
click at [240, 189] on div "This answer appears incomplete." at bounding box center [300, 184] width 339 height 9
click at [238, 205] on input "text" at bounding box center [300, 199] width 339 height 15
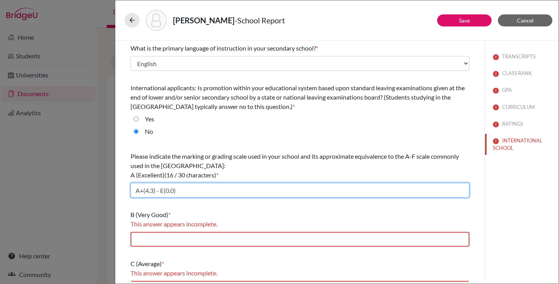
click at [134, 192] on input "A+(4.3) - E(0.0)" at bounding box center [300, 190] width 339 height 15
drag, startPoint x: 156, startPoint y: 192, endPoint x: 205, endPoint y: 196, distance: 49.6
click at [205, 196] on input "HOPE: A+(4.3) - E(0.0)" at bounding box center [300, 190] width 339 height 15
click at [172, 192] on input "HOPE: E-A+, 2-7" at bounding box center [300, 190] width 339 height 15
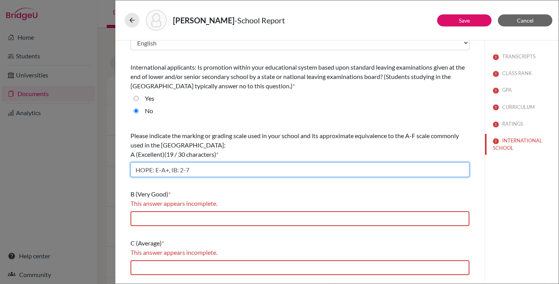
scroll to position [19, 0]
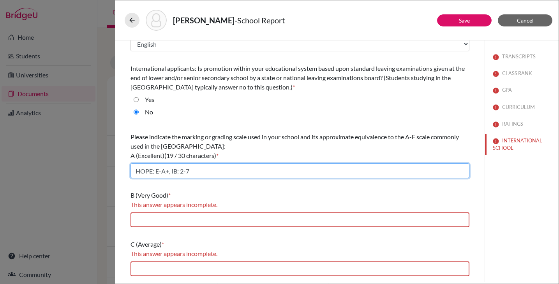
click at [152, 169] on input "HOPE: E-A+, IB: 2-7" at bounding box center [300, 171] width 339 height 15
click at [135, 173] on input "A+: 4.3" at bounding box center [300, 171] width 339 height 15
click at [209, 171] on input "HOPE: A+: 4.3" at bounding box center [300, 171] width 339 height 15
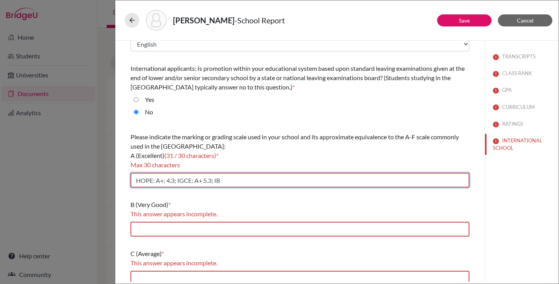
click at [167, 180] on input "HOPE: A+: 4.3; IGCE: A+ 5.3; IB" at bounding box center [300, 180] width 339 height 15
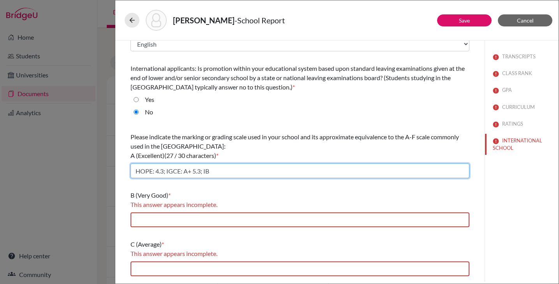
click at [193, 172] on input "HOPE: 4.3; IGCE: A+ 5.3; IB" at bounding box center [300, 171] width 339 height 15
click at [233, 170] on input "HOPE: 4.3; IGCE: 5.3; IB" at bounding box center [300, 171] width 339 height 15
type input "HOPE: 4.3; IGCE: 5.3; IB: 7"
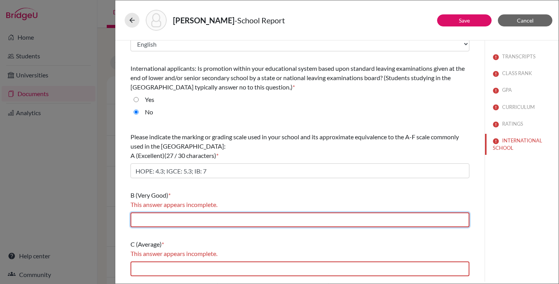
click at [205, 224] on input "text" at bounding box center [300, 220] width 339 height 15
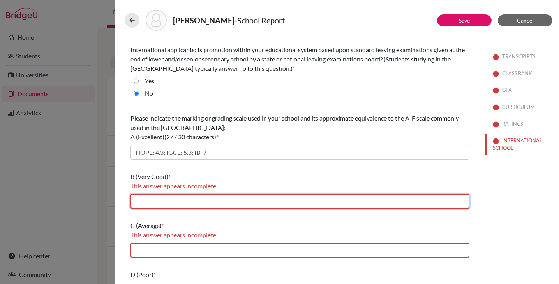
scroll to position [38, 0]
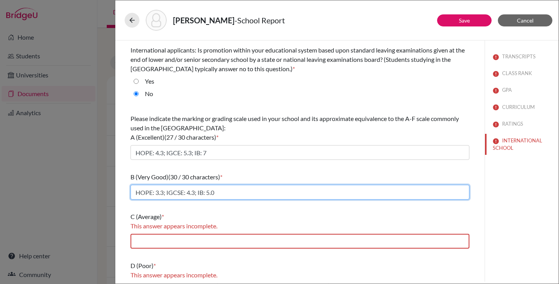
type input "HOPE: 3.3; IGCSE: 4.3; IB: 5.0"
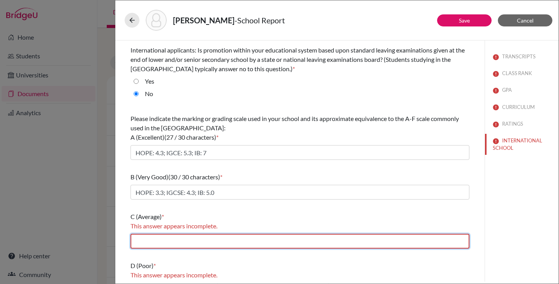
click at [141, 245] on input "text" at bounding box center [300, 241] width 339 height 15
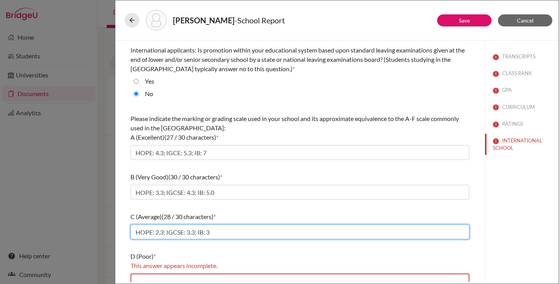
type input "HOPE: 2.3; IGCSE: 3.3; IB: 3"
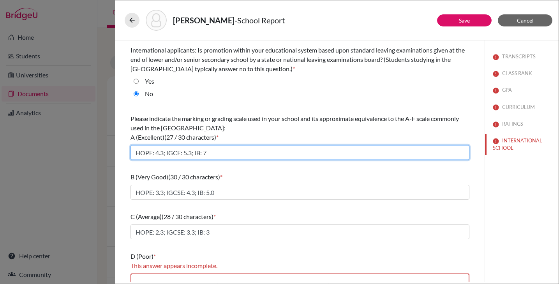
click at [210, 153] on input "HOPE: 4.3; IGCE: 5.3; IB: 7" at bounding box center [300, 152] width 339 height 15
type input "HOPE: 4.3; IGCE: 5.3; IB: 6.0"
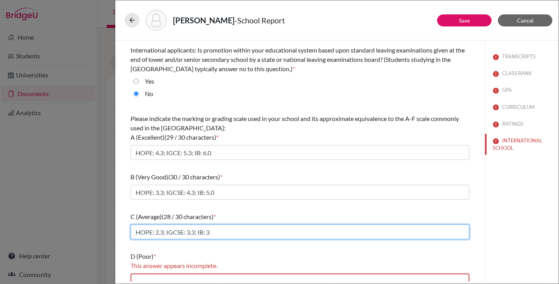
click at [215, 233] on input "HOPE: 2.3; IGCSE: 3.3; IB: 3" at bounding box center [300, 232] width 339 height 15
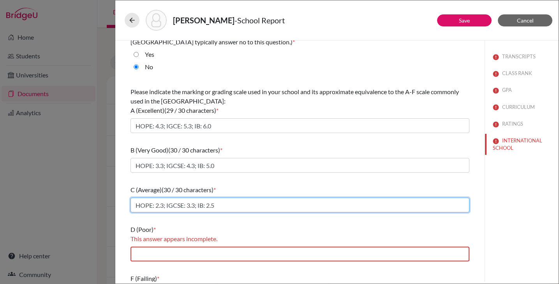
scroll to position [82, 0]
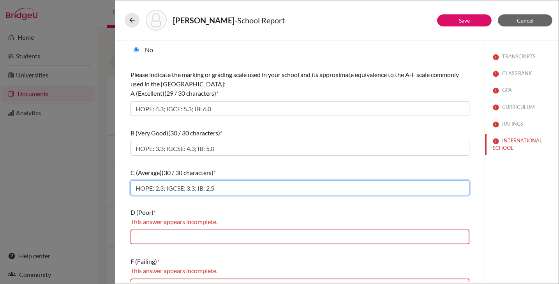
type input "HOPE: 2.3; IGCSE: 3.3; IB: 2.5"
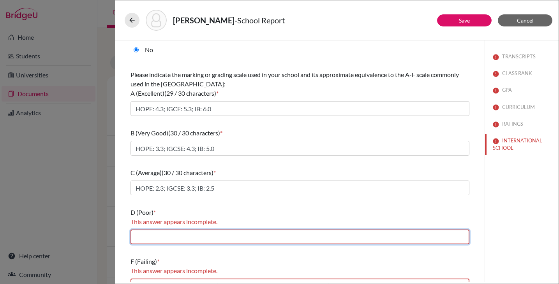
click at [182, 241] on input "text" at bounding box center [300, 237] width 339 height 15
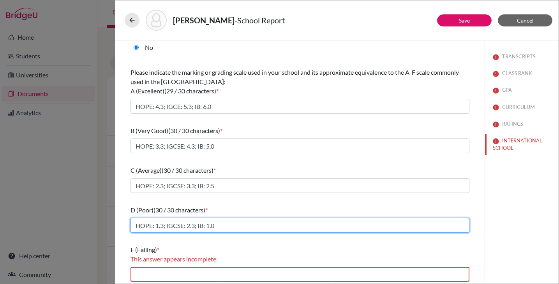
scroll to position [87, 0]
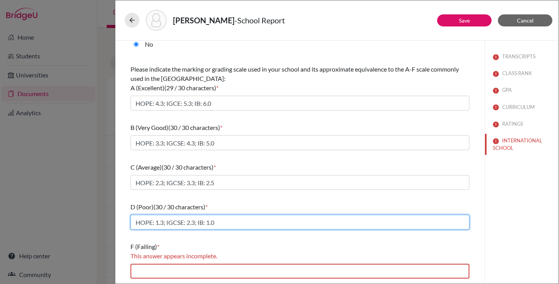
type input "HOPE: 1.3; IGCSE: 2.3; IB: 1.0"
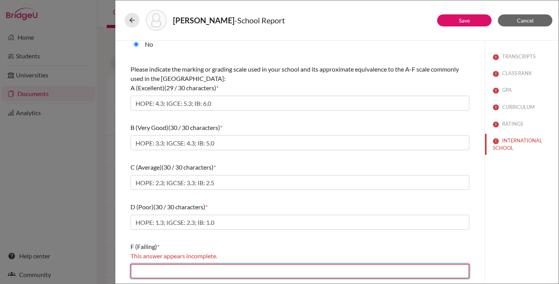
click at [153, 265] on input "text" at bounding box center [300, 271] width 339 height 15
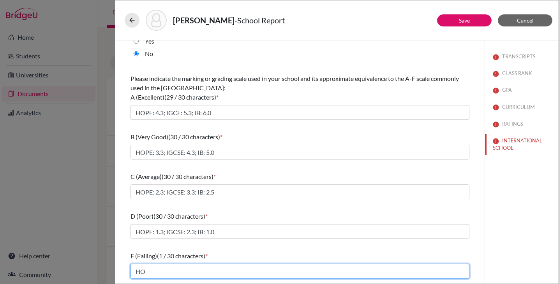
scroll to position [78, 0]
type input "HOPE: 0.3; IGCSE: 1.3; IB: 0"
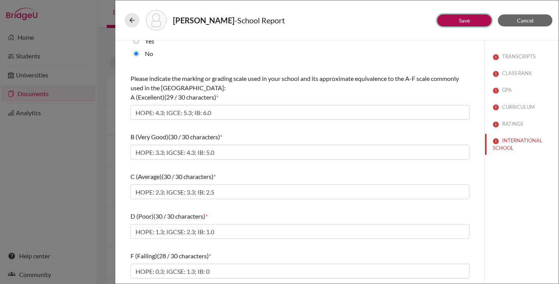
click at [458, 21] on button "Save" at bounding box center [464, 20] width 55 height 12
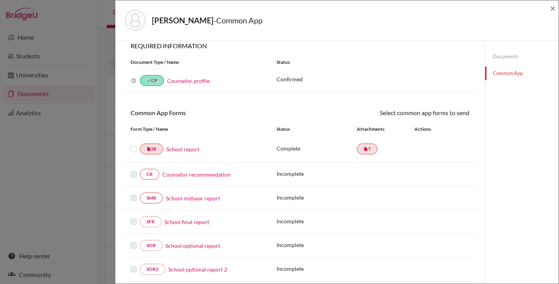
scroll to position [9, 0]
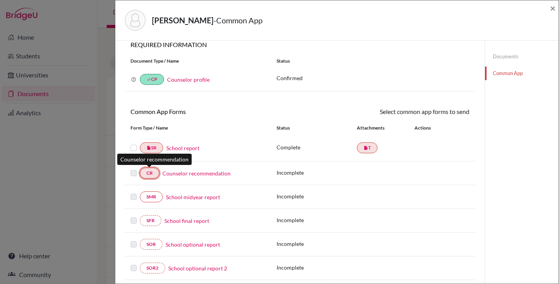
click at [151, 175] on link "CR" at bounding box center [149, 173] width 19 height 11
click at [179, 173] on link "Counselor recommendation" at bounding box center [196, 173] width 68 height 8
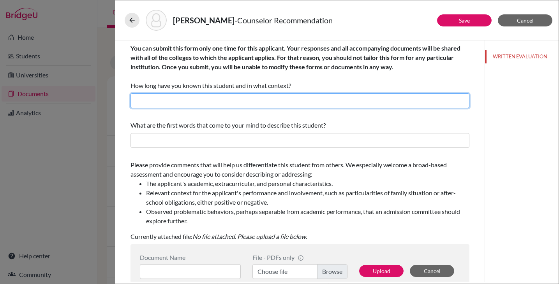
click at [222, 102] on input "text" at bounding box center [300, 101] width 339 height 15
type input "3 years as a school counselor"
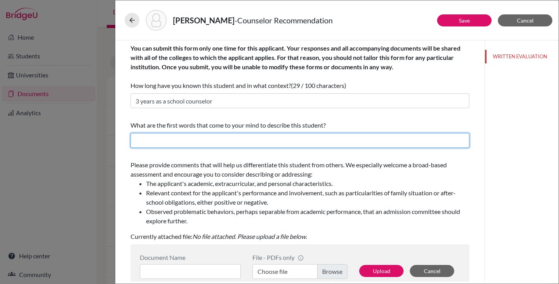
click at [210, 136] on input "text" at bounding box center [300, 140] width 339 height 15
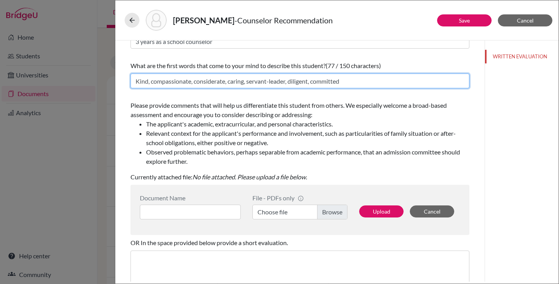
scroll to position [69, 0]
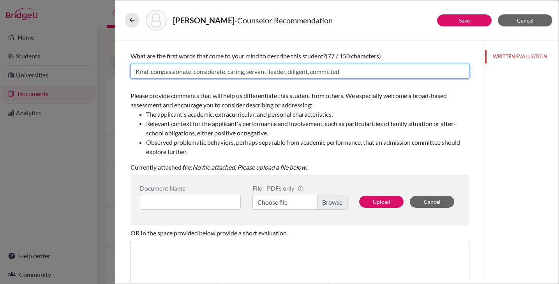
type input "Kind, compassionate, considerate, caring, servant-leader, diligent, committed"
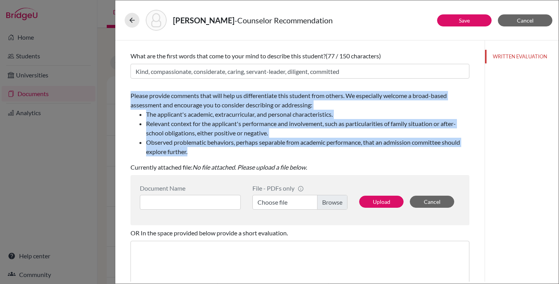
drag, startPoint x: 131, startPoint y: 96, endPoint x: 210, endPoint y: 148, distance: 94.8
click at [210, 148] on span "Please provide comments that will help us differentiate this student from other…" at bounding box center [300, 124] width 339 height 65
copy span "Please provide comments that will help us differentiate this student from other…"
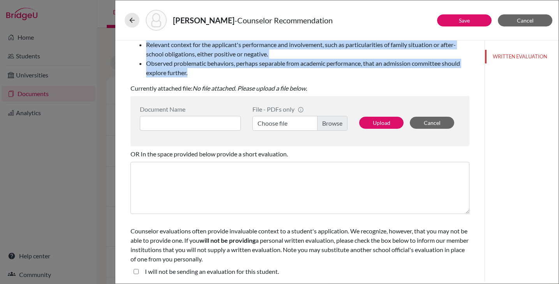
scroll to position [149, 0]
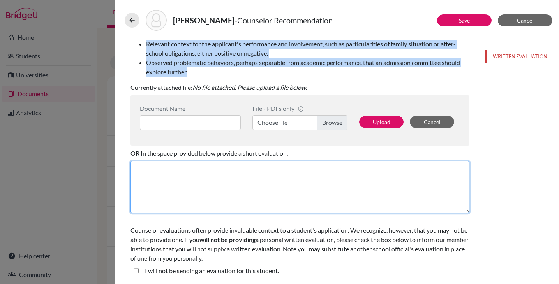
click at [226, 186] on textarea at bounding box center [300, 187] width 339 height 52
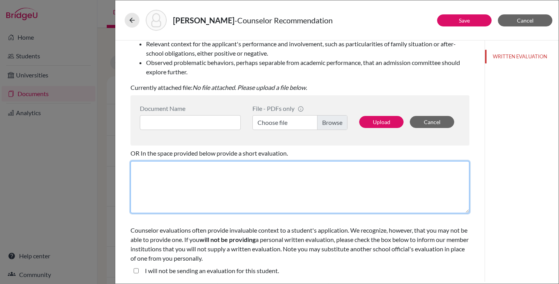
paste textarea "It is with great enthusiasm that I recommend [Student’s Name] for admission to …"
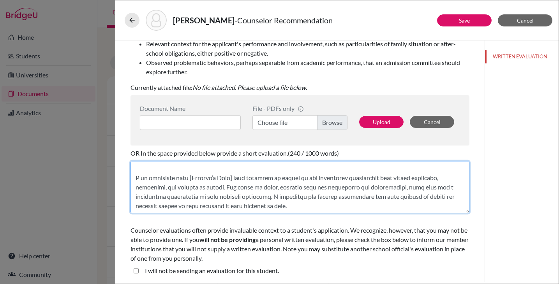
scroll to position [0, 0]
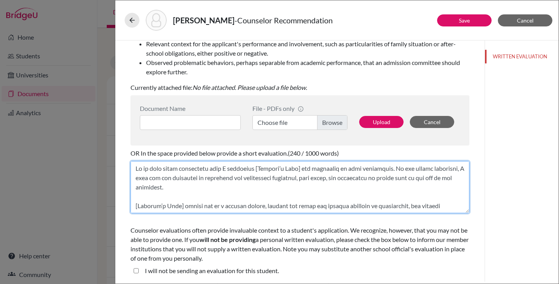
drag, startPoint x: 257, startPoint y: 169, endPoint x: 300, endPoint y: 168, distance: 43.3
click at [300, 168] on textarea at bounding box center [300, 187] width 339 height 52
click at [304, 168] on textarea at bounding box center [300, 187] width 339 height 52
drag, startPoint x: 290, startPoint y: 169, endPoint x: 376, endPoint y: 171, distance: 86.1
click at [376, 171] on textarea at bounding box center [300, 187] width 339 height 52
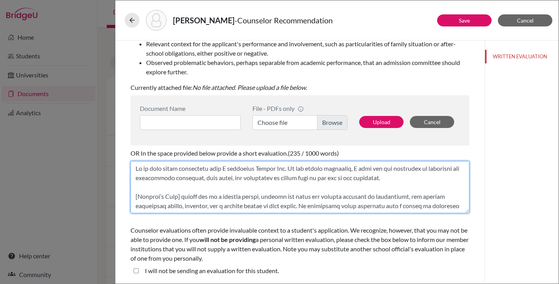
drag, startPoint x: 182, startPoint y: 197, endPoint x: 118, endPoint y: 185, distance: 65.0
click at [118, 185] on div "Save Cancel You can submit this form only one time for this applicant. Your res…" at bounding box center [336, 162] width 443 height 242
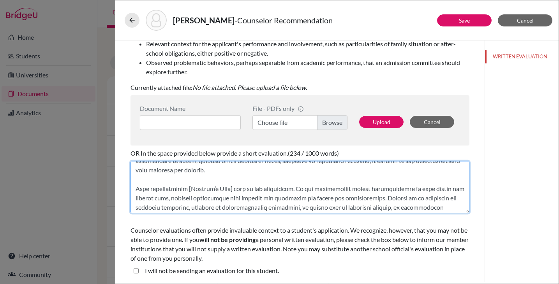
scroll to position [74, 0]
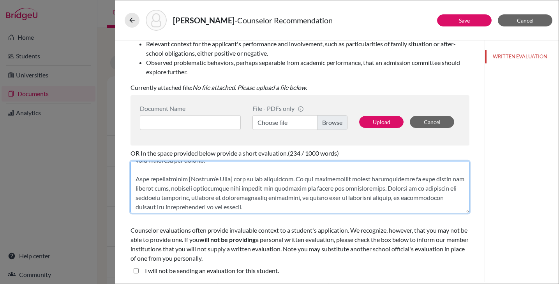
drag, startPoint x: 189, startPoint y: 180, endPoint x: 235, endPoint y: 179, distance: 45.6
click at [235, 179] on textarea at bounding box center [300, 187] width 339 height 52
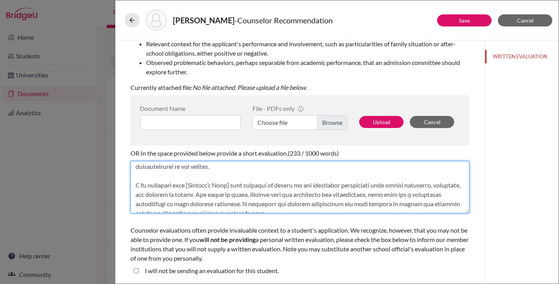
scroll to position [122, 0]
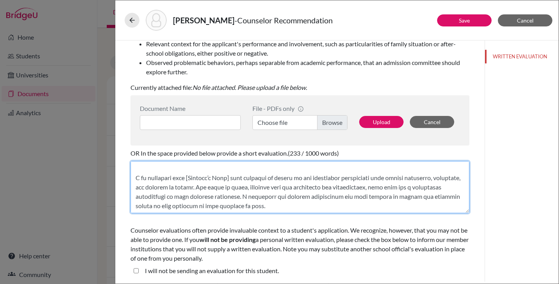
drag, startPoint x: 188, startPoint y: 177, endPoint x: 234, endPoint y: 178, distance: 46.4
click at [234, 178] on textarea at bounding box center [300, 187] width 339 height 52
drag, startPoint x: 175, startPoint y: 196, endPoint x: 189, endPoint y: 198, distance: 13.7
click at [189, 198] on textarea at bounding box center [300, 187] width 339 height 52
type textarea "It is with great enthusiasm that I recommend Jihwan Kim. As his school counselo…"
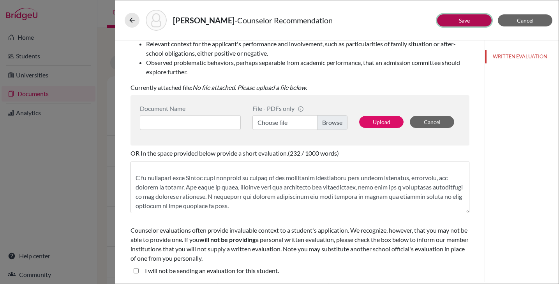
click at [468, 25] on button "Save" at bounding box center [464, 20] width 55 height 12
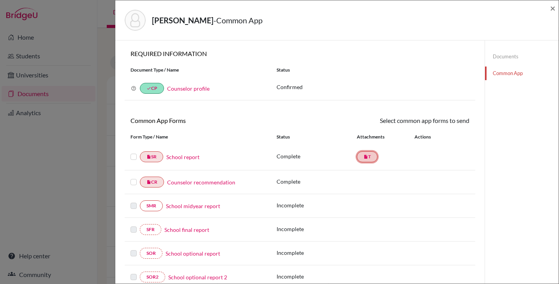
click at [365, 156] on link "insert_drive_file T" at bounding box center [367, 157] width 21 height 11
click at [186, 158] on link "School report" at bounding box center [182, 157] width 33 height 8
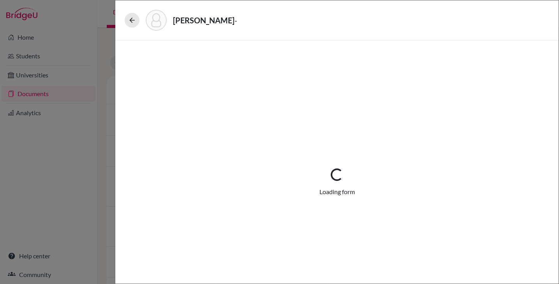
select select "1"
select select "679283"
select select "0"
select select "1"
select select "0"
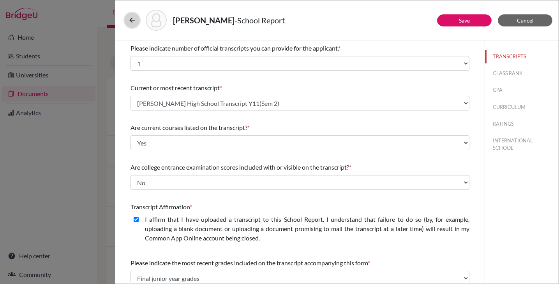
click at [134, 23] on icon at bounding box center [132, 20] width 8 height 8
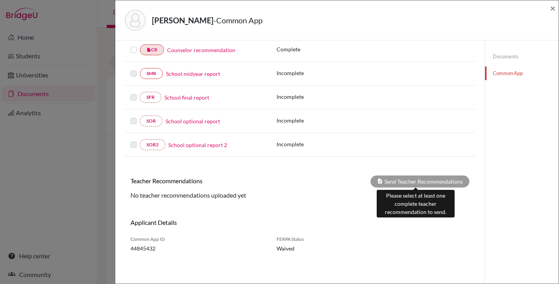
scroll to position [131, 0]
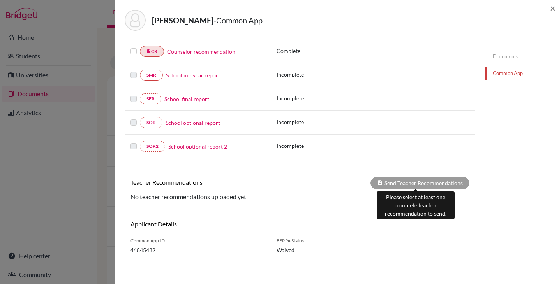
click at [413, 183] on div "Send Teacher Recommendations" at bounding box center [420, 183] width 99 height 12
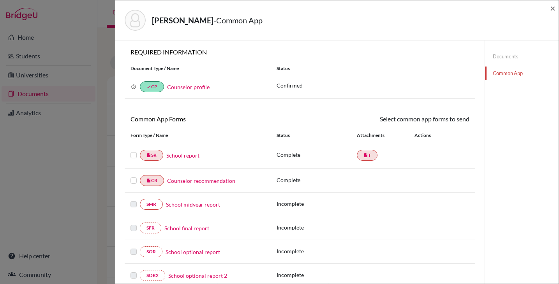
scroll to position [0, 0]
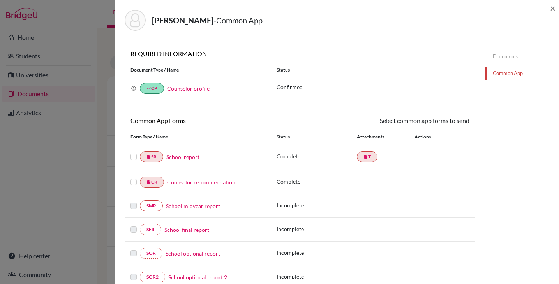
click at [501, 53] on link "Documents" at bounding box center [522, 57] width 74 height 14
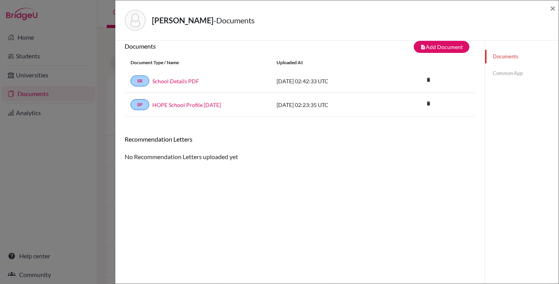
scroll to position [10, 0]
click at [503, 73] on link "Common App" at bounding box center [522, 74] width 74 height 14
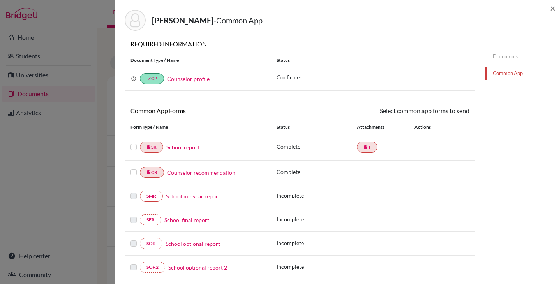
click at [191, 149] on link "School report" at bounding box center [182, 147] width 33 height 8
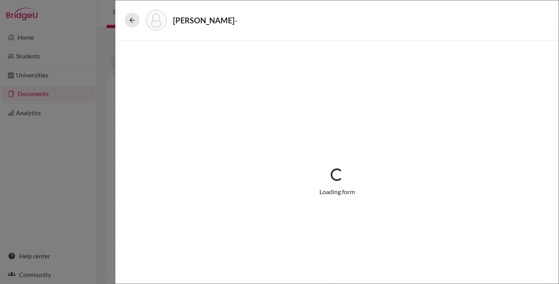
select select "1"
select select "679283"
select select "0"
select select "1"
select select "0"
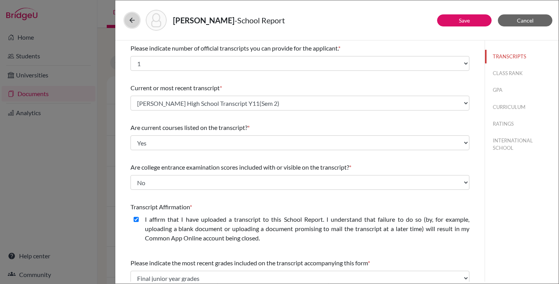
click at [131, 24] on icon at bounding box center [132, 20] width 8 height 8
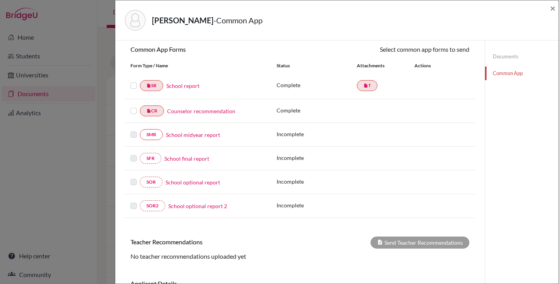
scroll to position [72, 0]
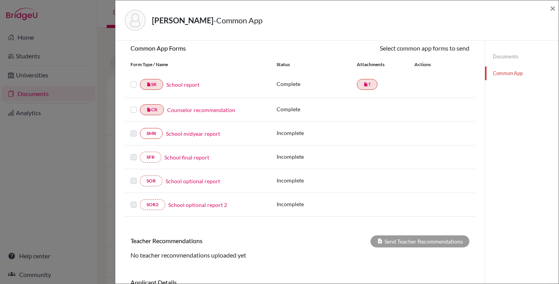
click at [133, 80] on label at bounding box center [134, 80] width 6 height 0
click at [0, 0] on input "checkbox" at bounding box center [0, 0] width 0 height 0
click at [134, 106] on label at bounding box center [134, 106] width 6 height 0
click at [0, 0] on input "checkbox" at bounding box center [0, 0] width 0 height 0
click at [452, 49] on link "Send" at bounding box center [453, 50] width 32 height 12
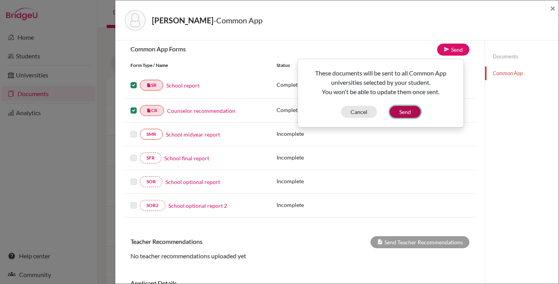
click at [402, 114] on button "Send" at bounding box center [405, 112] width 31 height 12
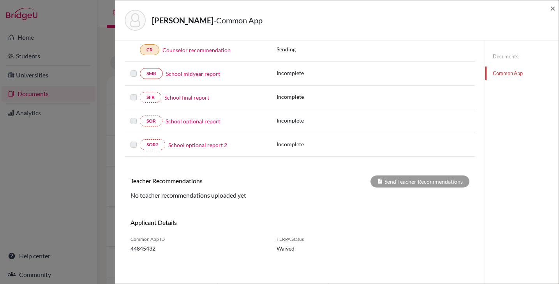
scroll to position [0, 0]
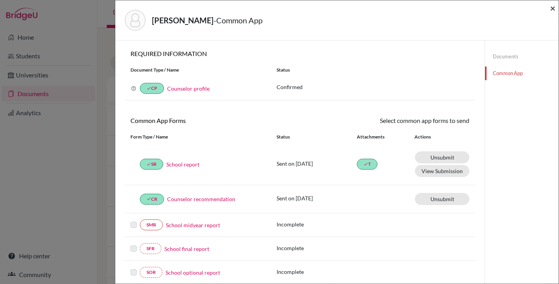
click at [553, 9] on span "×" at bounding box center [552, 7] width 5 height 11
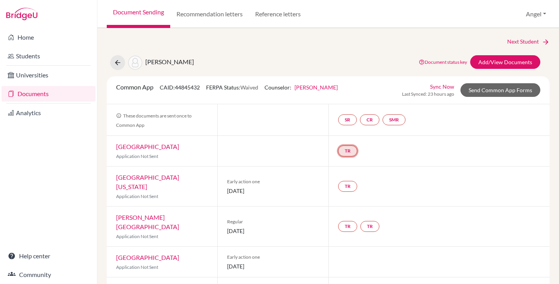
click at [349, 148] on link "TR" at bounding box center [347, 151] width 19 height 11
click at [344, 181] on link "TR" at bounding box center [347, 186] width 19 height 11
click at [339, 221] on link "TR" at bounding box center [347, 226] width 19 height 11
click at [376, 220] on div "TR Teacher recommendation Incomplete TR" at bounding box center [360, 227] width 44 height 14
click at [348, 120] on link "SR" at bounding box center [347, 120] width 19 height 11
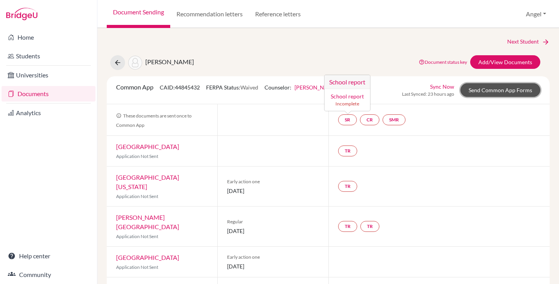
click at [481, 91] on link "Send Common App Forms" at bounding box center [501, 90] width 80 height 14
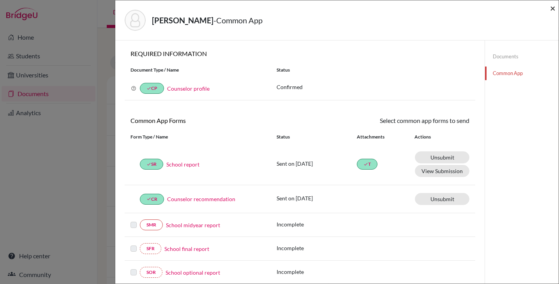
click at [552, 4] on span "×" at bounding box center [552, 7] width 5 height 11
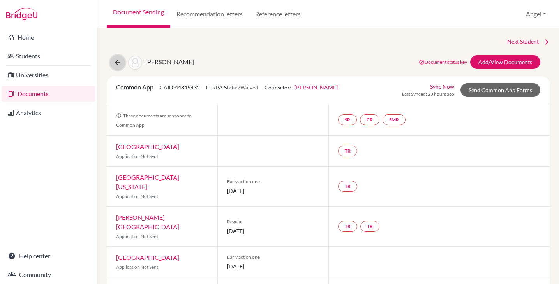
click at [117, 65] on icon at bounding box center [118, 63] width 8 height 8
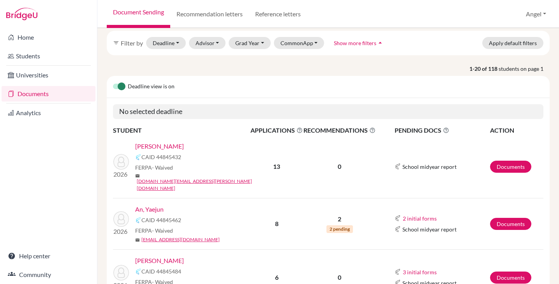
scroll to position [43, 0]
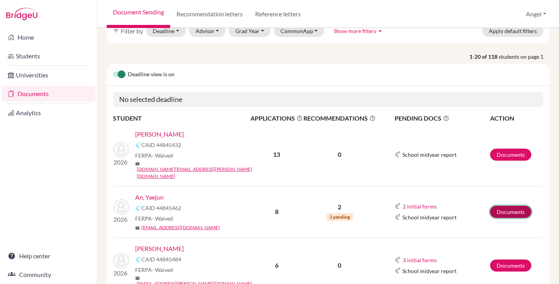
click at [493, 206] on link "Documents" at bounding box center [510, 212] width 41 height 12
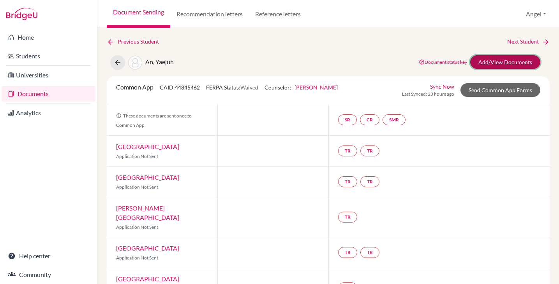
click at [499, 67] on link "Add/View Documents" at bounding box center [505, 62] width 70 height 14
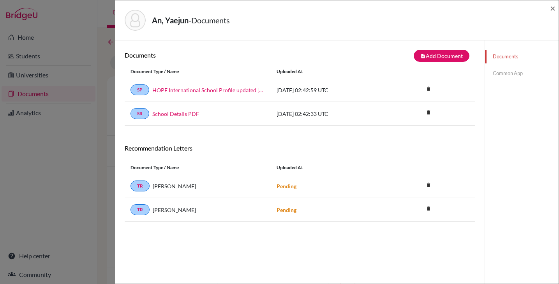
click at [494, 72] on link "Common App" at bounding box center [522, 74] width 74 height 14
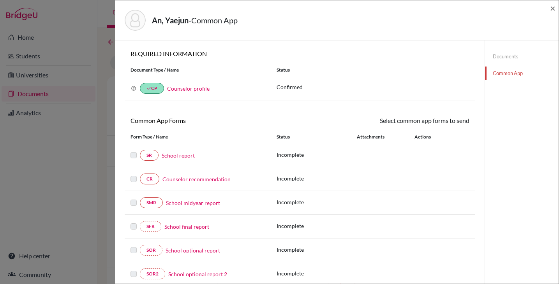
click at [164, 154] on link "School report" at bounding box center [178, 156] width 33 height 8
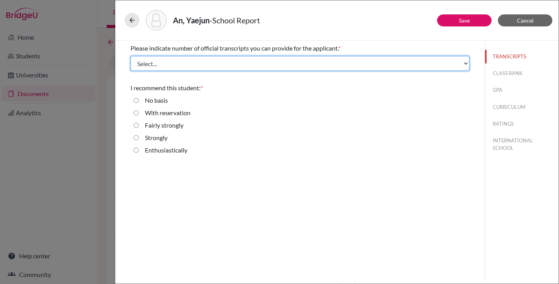
click at [214, 65] on select "Select... 1 2 3 4" at bounding box center [300, 63] width 339 height 15
select select "1"
click at [131, 56] on select "Select... 1 2 3 4" at bounding box center [300, 63] width 339 height 15
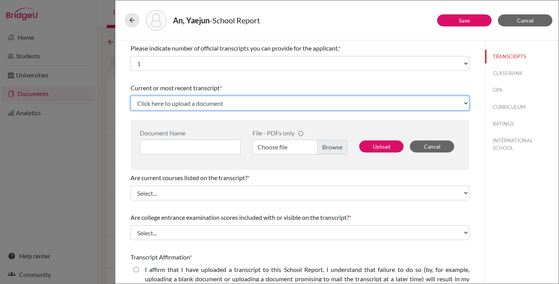
click at [202, 104] on select "Click here to upload a document Upload New File" at bounding box center [300, 103] width 339 height 15
select select "Upload New File"
click at [131, 96] on select "Click here to upload a document Upload New File" at bounding box center [300, 103] width 339 height 15
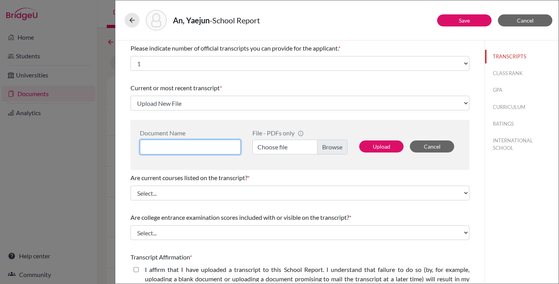
click at [181, 150] on input at bounding box center [190, 147] width 101 height 15
type input "Yaejun An High School Transcript (Y11 Sem2)"
click at [331, 149] on label "Choose file" at bounding box center [299, 147] width 95 height 15
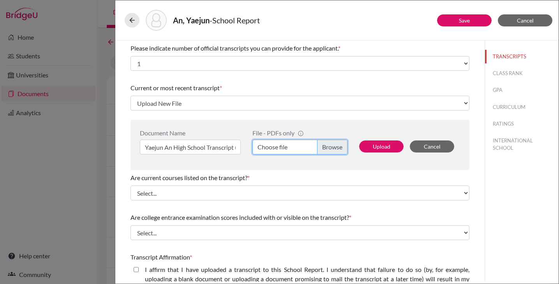
click at [331, 149] on input "Choose file" at bounding box center [299, 147] width 95 height 15
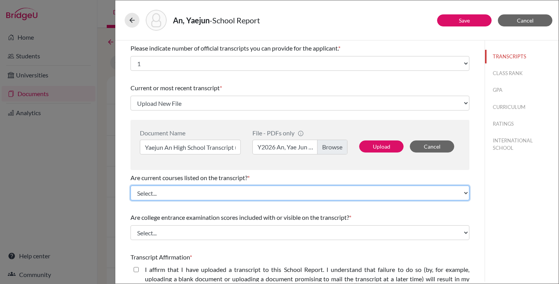
click at [253, 194] on select "Select... Yes No" at bounding box center [300, 193] width 339 height 15
select select "0"
click at [131, 186] on select "Select... Yes No" at bounding box center [300, 193] width 339 height 15
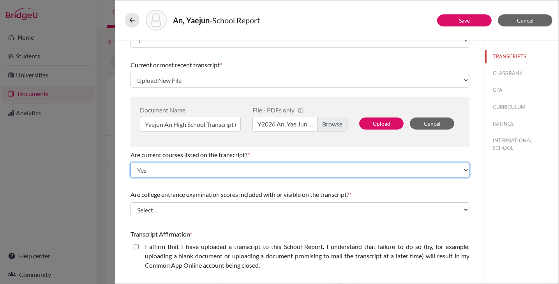
scroll to position [23, 0]
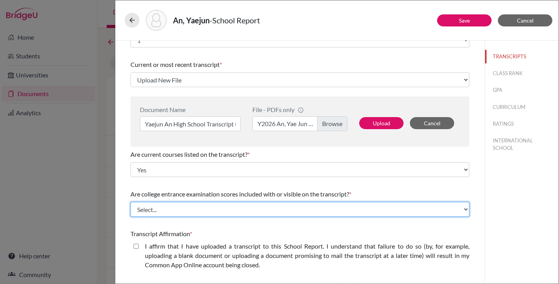
click at [249, 212] on select "Select... Yes No" at bounding box center [300, 209] width 339 height 15
select select "1"
click at [131, 202] on select "Select... Yes No" at bounding box center [300, 209] width 339 height 15
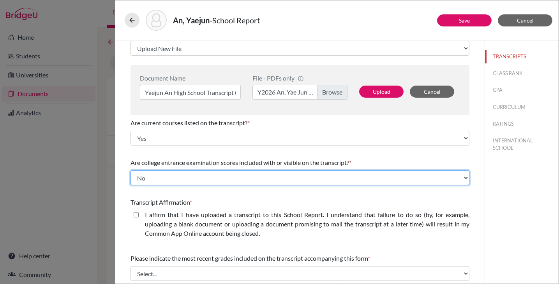
scroll to position [139, 0]
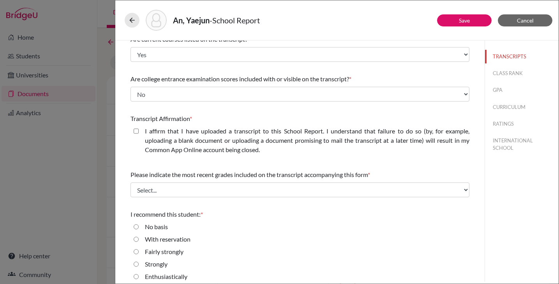
click at [135, 131] on closed\ "I affirm that I have uploaded a transcript to this School Report. I understand …" at bounding box center [136, 131] width 5 height 9
checkbox closed\ "true"
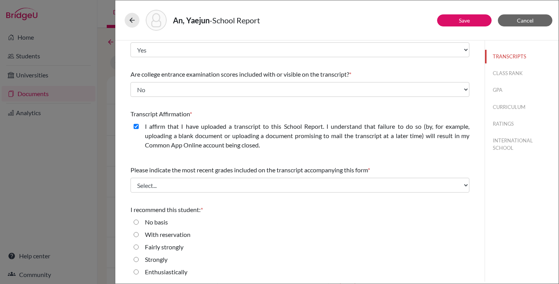
scroll to position [145, 0]
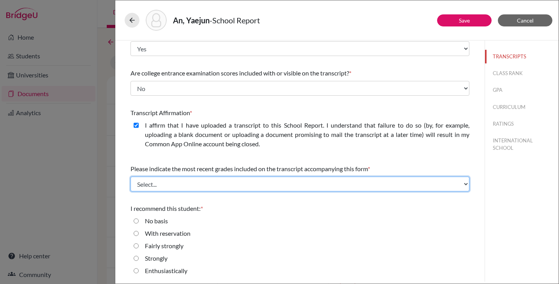
click at [258, 185] on select "Select... Final junior year grades 1st Quarter senior year grades 2nd Quarter/1…" at bounding box center [300, 184] width 339 height 15
select select "0"
click at [131, 177] on select "Select... Final junior year grades 1st Quarter senior year grades 2nd Quarter/1…" at bounding box center [300, 184] width 339 height 15
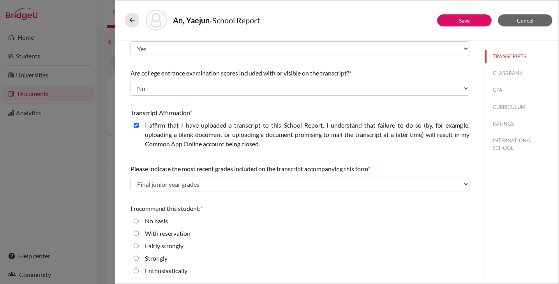
click at [136, 272] on input "Enthusiastically" at bounding box center [136, 271] width 5 height 9
radio input "true"
click at [486, 75] on button "CLASS RANK" at bounding box center [522, 74] width 74 height 14
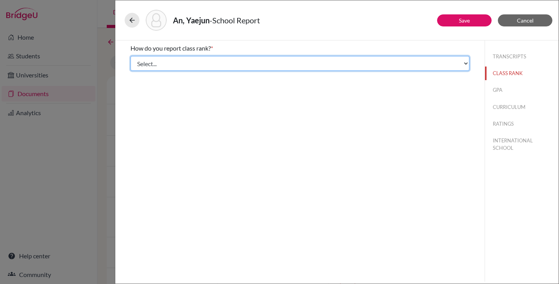
click at [411, 67] on select "Select... Exact Decile Quintile Quartile None" at bounding box center [300, 63] width 339 height 15
select select "5"
click at [131, 56] on select "Select... Exact Decile Quintile Quartile None" at bounding box center [300, 63] width 339 height 15
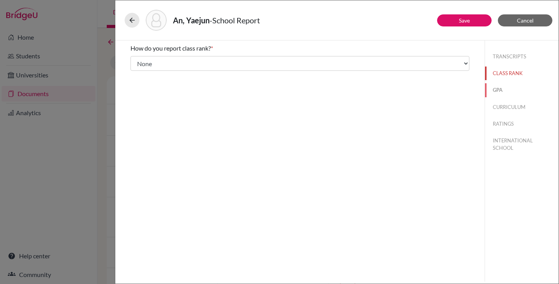
click at [489, 92] on button "GPA" at bounding box center [522, 90] width 74 height 14
click at [137, 63] on input "Yes" at bounding box center [136, 60] width 5 height 9
radio input "true"
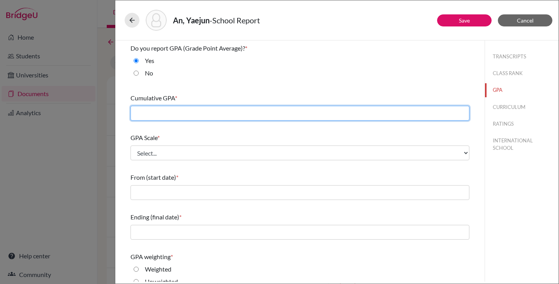
click at [166, 118] on input "text" at bounding box center [300, 113] width 339 height 15
type input "5.5"
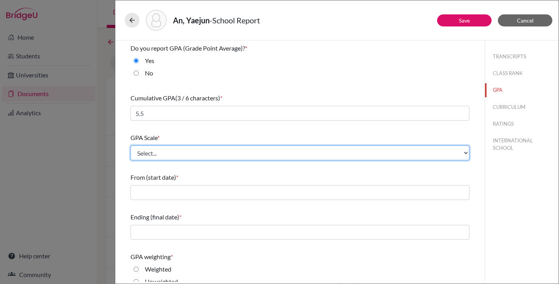
click at [156, 153] on select "Select... 4 5 6 7 8 9 10 11 12 13 14 15 16 17 18 19 20 100" at bounding box center [300, 153] width 339 height 15
select select "4"
click at [131, 146] on select "Select... 4 5 6 7 8 9 10 11 12 13 14 15 16 17 18 19 20 100" at bounding box center [300, 153] width 339 height 15
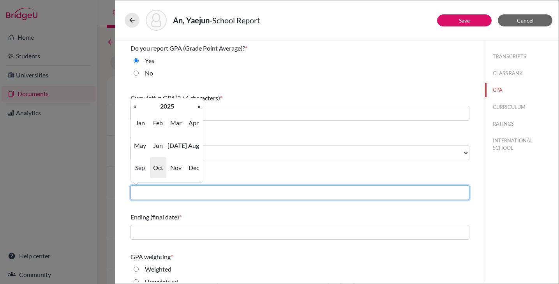
click at [207, 196] on input "text" at bounding box center [300, 192] width 339 height 15
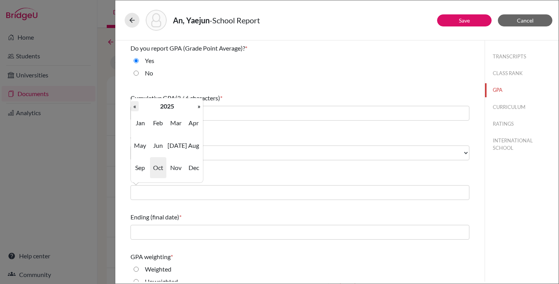
click at [134, 107] on th "«" at bounding box center [135, 106] width 8 height 10
click at [194, 140] on span "Aug" at bounding box center [193, 145] width 16 height 21
type input "08/2022"
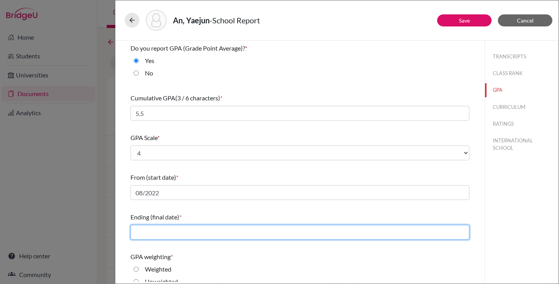
click at [175, 239] on input "text" at bounding box center [300, 232] width 339 height 15
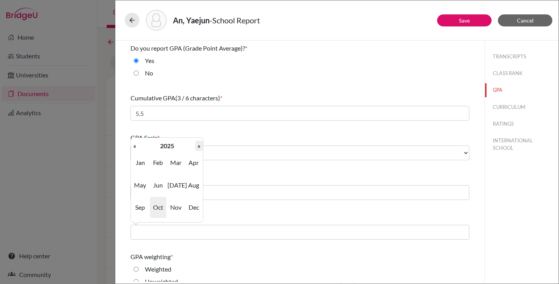
click at [197, 145] on th "»" at bounding box center [199, 146] width 8 height 10
click at [143, 187] on span "May" at bounding box center [140, 185] width 16 height 21
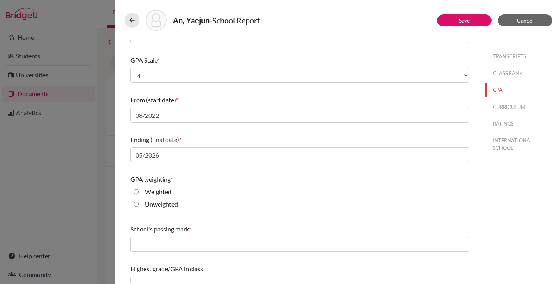
scroll to position [79, 0]
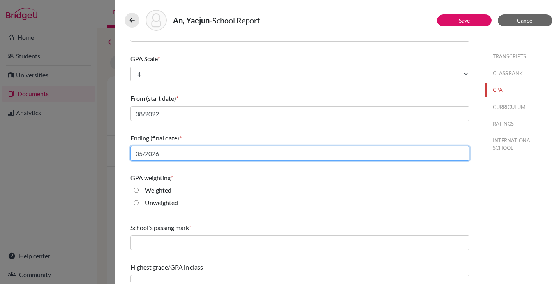
click at [165, 157] on input "05/2026" at bounding box center [300, 153] width 339 height 15
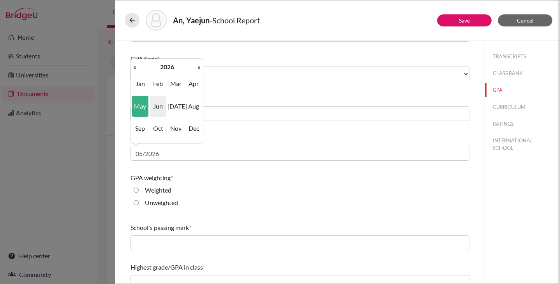
click at [159, 102] on span "Jun" at bounding box center [158, 106] width 16 height 21
type input "06/2026"
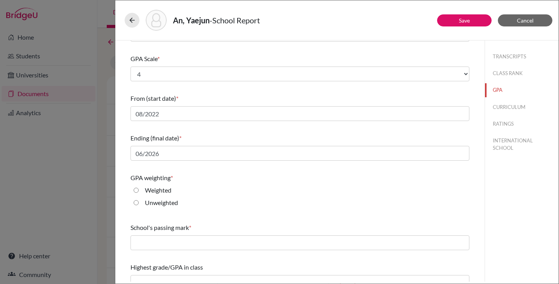
click at [136, 192] on input "Weighted" at bounding box center [136, 190] width 5 height 9
radio input "true"
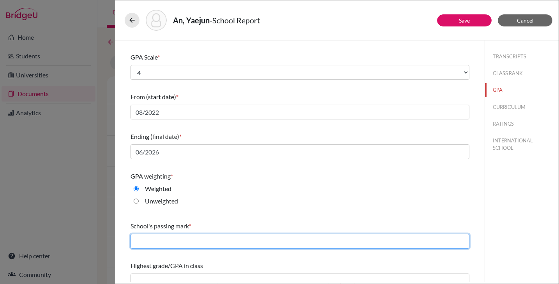
click at [263, 242] on input "text" at bounding box center [300, 241] width 339 height 15
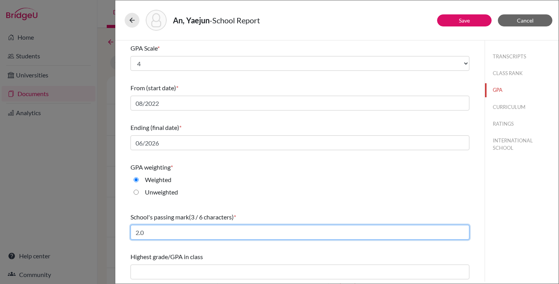
scroll to position [90, 0]
type input "2.0"
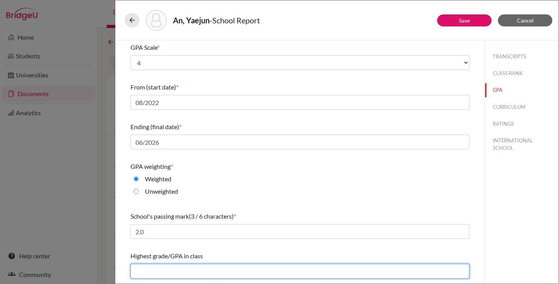
click at [221, 274] on input "text" at bounding box center [300, 271] width 339 height 15
type input "5.5"
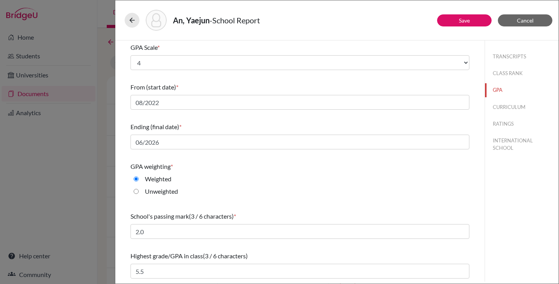
click at [278, 254] on div "Highest grade/GPA in class (3 / 6 characters)" at bounding box center [300, 256] width 339 height 9
click at [487, 105] on button "CURRICULUM" at bounding box center [522, 108] width 74 height 14
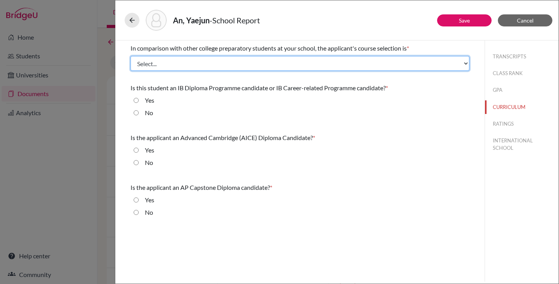
click at [383, 62] on select "Select... Less than demanding Average Demanding Very demanding Most demanding P…" at bounding box center [300, 63] width 339 height 15
select select "3"
click at [131, 56] on select "Select... Less than demanding Average Demanding Very demanding Most demanding P…" at bounding box center [300, 63] width 339 height 15
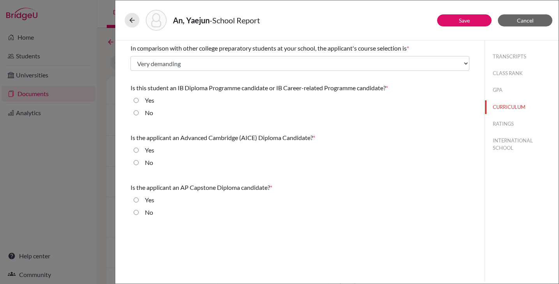
click at [136, 102] on input "Yes" at bounding box center [136, 100] width 5 height 9
radio input "true"
click at [136, 163] on input "No" at bounding box center [136, 162] width 5 height 9
radio input "true"
click at [136, 213] on input "No" at bounding box center [136, 212] width 5 height 9
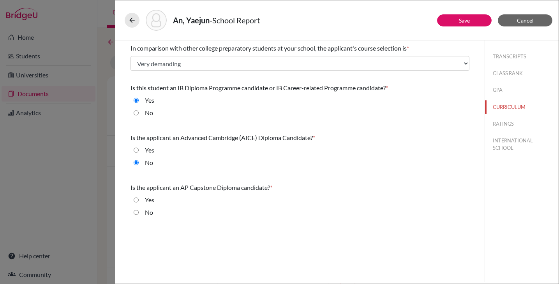
radio input "true"
click at [496, 124] on button "RATINGS" at bounding box center [522, 124] width 74 height 14
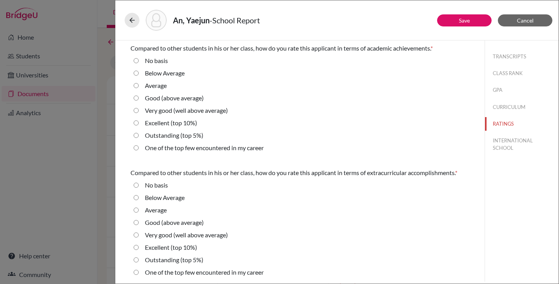
click at [135, 136] on 5\%\) "Outstanding (top 5%)" at bounding box center [136, 135] width 5 height 9
radio 5\%\) "true"
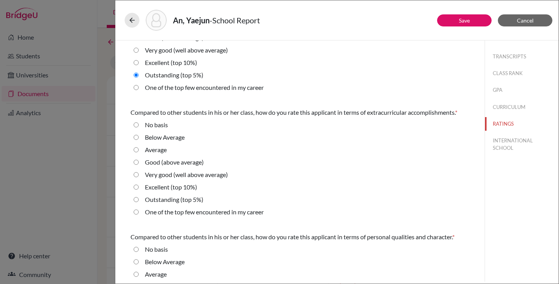
scroll to position [62, 0]
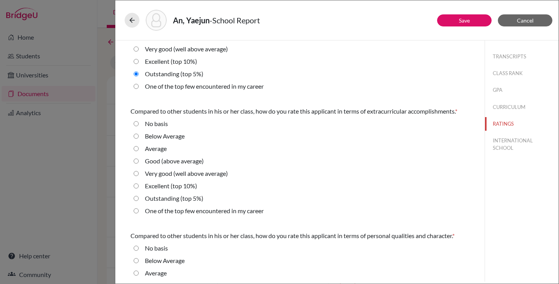
click at [158, 200] on label "Outstanding (top 5%)" at bounding box center [174, 198] width 58 height 9
click at [139, 200] on 5\%\) "Outstanding (top 5%)" at bounding box center [136, 198] width 5 height 9
radio 5\%\) "true"
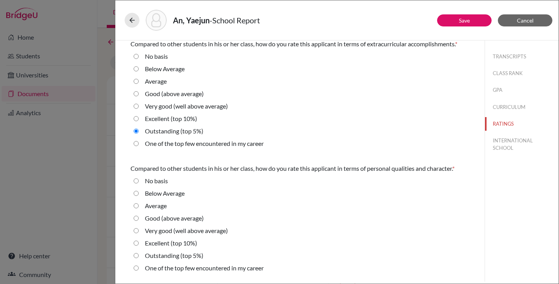
scroll to position [131, 0]
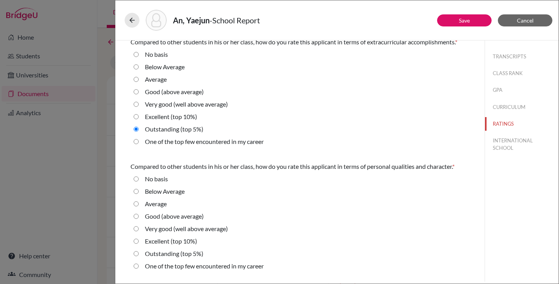
click at [159, 267] on label "One of the top few encountered in my career" at bounding box center [204, 266] width 119 height 9
click at [139, 267] on career "One of the top few encountered in my career" at bounding box center [136, 266] width 5 height 9
radio career "true"
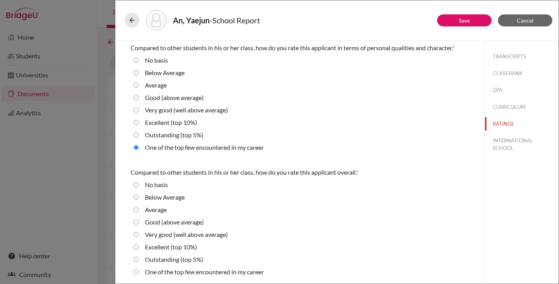
scroll to position [251, 0]
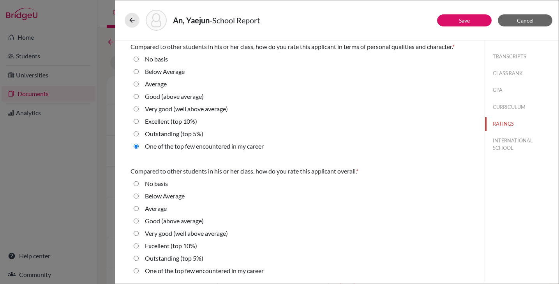
click at [165, 259] on label "Outstanding (top 5%)" at bounding box center [174, 258] width 58 height 9
click at [139, 259] on 5\%\) "Outstanding (top 5%)" at bounding box center [136, 258] width 5 height 9
radio 5\%\) "true"
click at [492, 145] on button "INTERNATIONAL SCHOOL" at bounding box center [522, 144] width 74 height 21
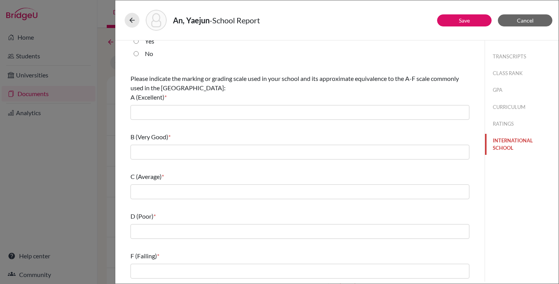
scroll to position [0, 0]
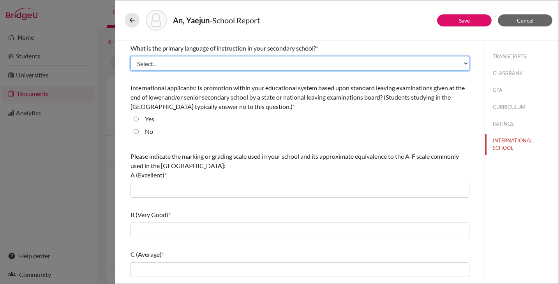
click at [245, 67] on select "Select... Albanian Arabic Armenian Assamese Azerbaijani Belarusian Bengali Bulg…" at bounding box center [300, 63] width 339 height 15
select select "14"
click at [131, 56] on select "Select... Albanian Arabic Armenian Assamese Azerbaijani Belarusian Bengali Bulg…" at bounding box center [300, 63] width 339 height 15
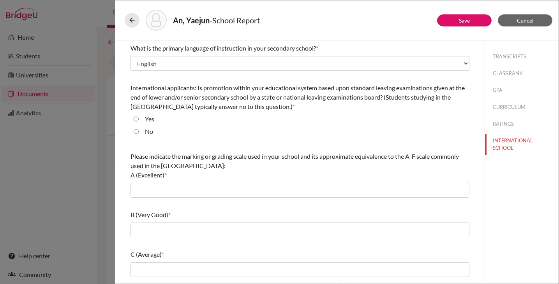
click at [136, 132] on input "No" at bounding box center [136, 131] width 5 height 9
radio input "true"
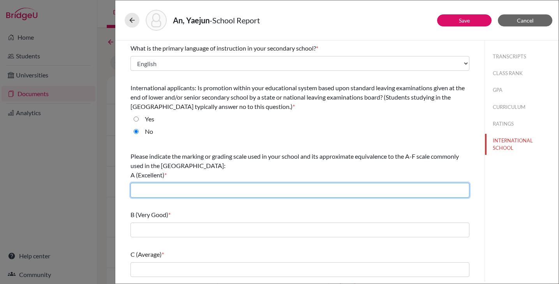
click at [189, 195] on input "text" at bounding box center [300, 190] width 339 height 15
type input "HOPE: 4.3; IGCE: 5.3; IB: 6.0"
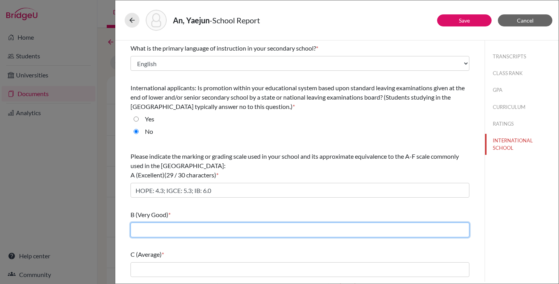
click at [162, 231] on input "text" at bounding box center [300, 230] width 339 height 15
type input "HOPE: 3.3; IGCSE: 4.3; IB: 5.0"
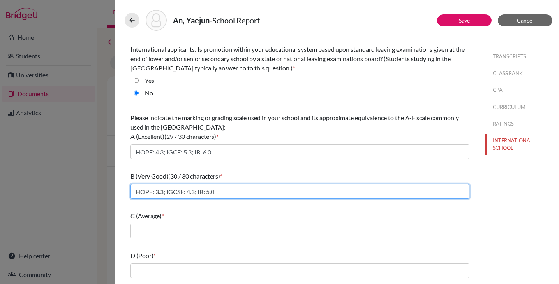
scroll to position [78, 0]
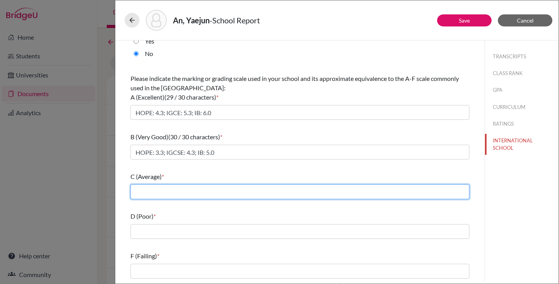
click at [171, 191] on input "text" at bounding box center [300, 192] width 339 height 15
type input "HOPE: 2.3; IGCSE: 3.3; IB: 2.5"
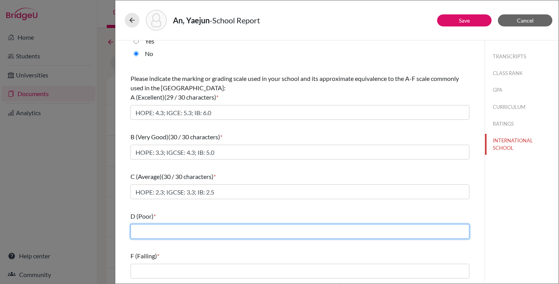
click at [169, 230] on input "text" at bounding box center [300, 231] width 339 height 15
type input "HOPE: 1.3; IGCSE: 2.3; IB: 1.0"
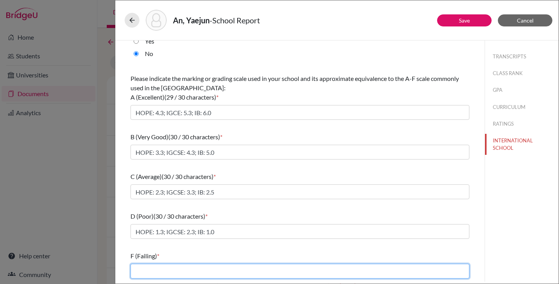
click at [164, 275] on input "text" at bounding box center [300, 271] width 339 height 15
type input "HOPE: 0.3; IGCSE: 1.3; IB: 0"
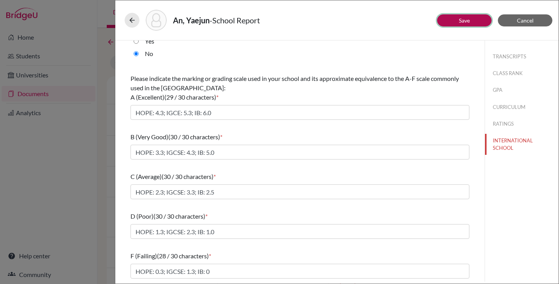
click at [462, 19] on link "Save" at bounding box center [464, 20] width 11 height 7
select select "1"
select select "0"
select select "1"
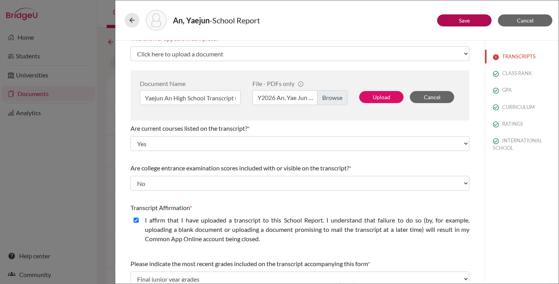
scroll to position [55, 0]
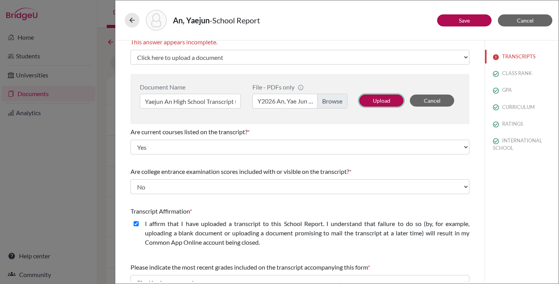
click at [367, 98] on button "Upload" at bounding box center [381, 101] width 44 height 12
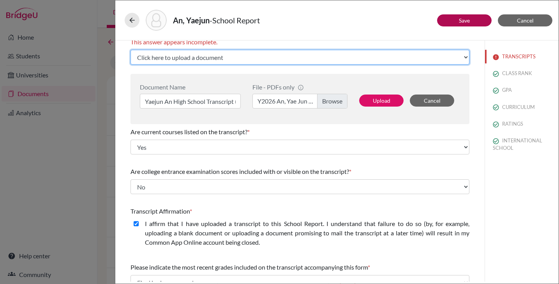
click at [310, 58] on select "Click here to upload a document Upload New File" at bounding box center [300, 57] width 339 height 15
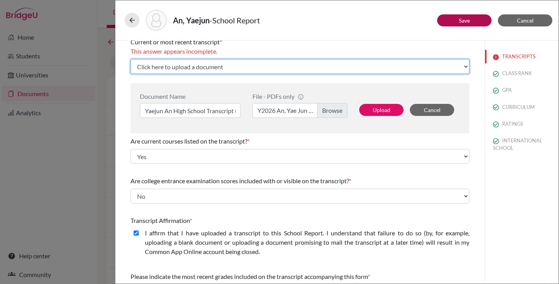
select select "679298"
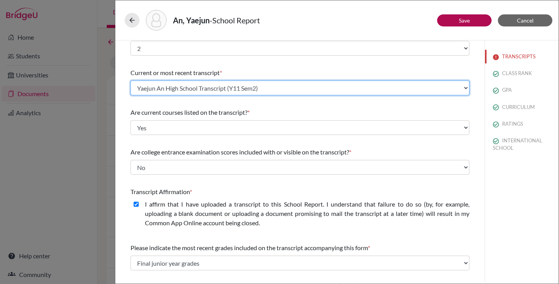
scroll to position [0, 0]
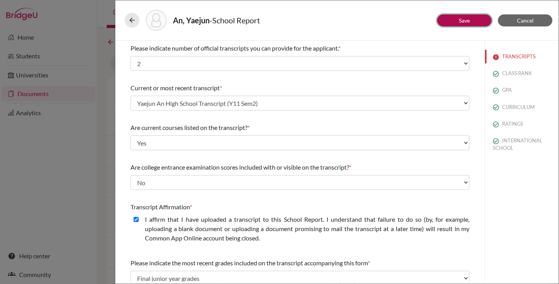
click at [470, 23] on link "Save" at bounding box center [464, 20] width 11 height 7
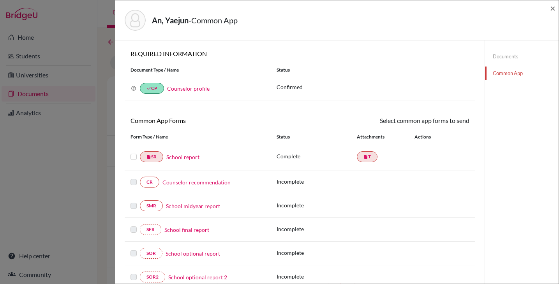
click at [181, 184] on link "Counselor recommendation" at bounding box center [196, 182] width 68 height 8
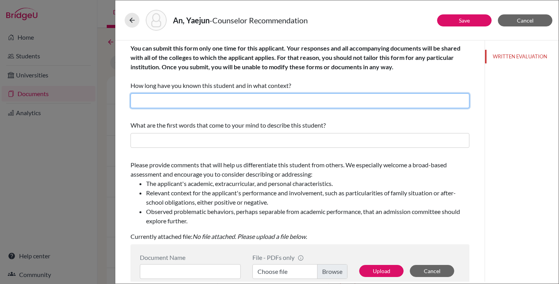
click at [238, 97] on input "text" at bounding box center [300, 101] width 339 height 15
type input "3 years as a school counselor"
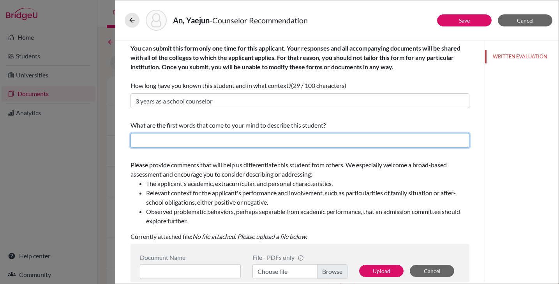
click at [191, 145] on input "text" at bounding box center [300, 140] width 339 height 15
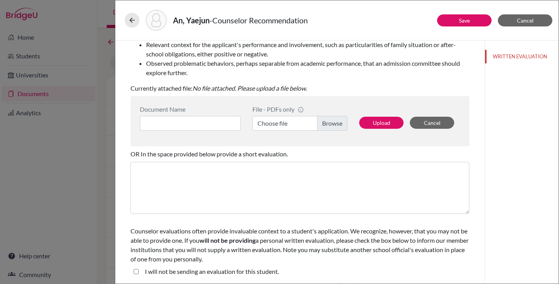
scroll to position [149, 0]
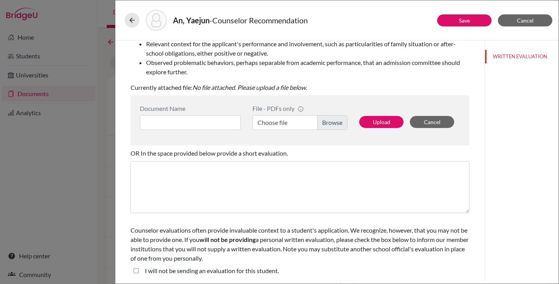
type input "Leader who models by action, high achieving, honoring, School Captain, mentor a…"
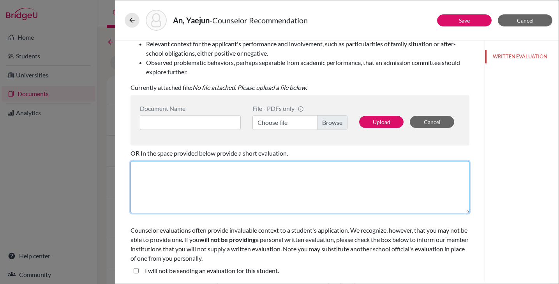
click at [224, 185] on textarea at bounding box center [300, 187] width 339 height 52
click at [154, 177] on textarea at bounding box center [300, 187] width 339 height 52
paste textarea "It is a privilege to recommend [Student’s Name] for admission to your universit…"
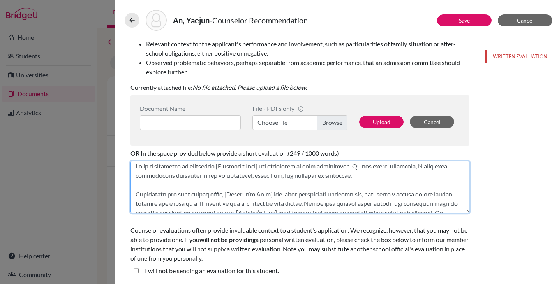
scroll to position [0, 0]
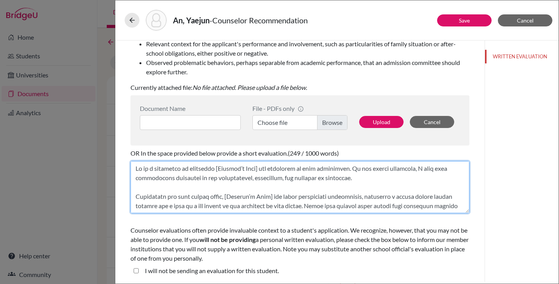
drag, startPoint x: 216, startPoint y: 169, endPoint x: 261, endPoint y: 169, distance: 44.8
click at [261, 169] on textarea at bounding box center [300, 187] width 339 height 52
drag, startPoint x: 264, startPoint y: 170, endPoint x: 217, endPoint y: 170, distance: 47.1
click at [217, 170] on textarea at bounding box center [300, 187] width 339 height 52
drag, startPoint x: 235, startPoint y: 169, endPoint x: 321, endPoint y: 166, distance: 85.8
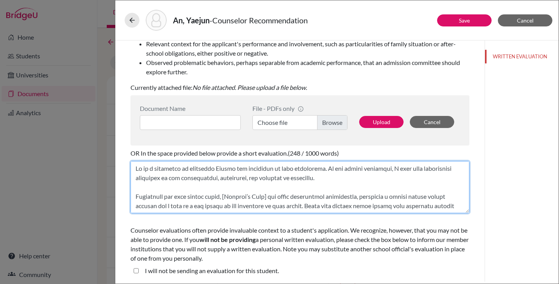
click at [321, 166] on textarea at bounding box center [300, 187] width 339 height 52
drag, startPoint x: 227, startPoint y: 198, endPoint x: 274, endPoint y: 197, distance: 47.2
click at [274, 197] on textarea at bounding box center [300, 187] width 339 height 52
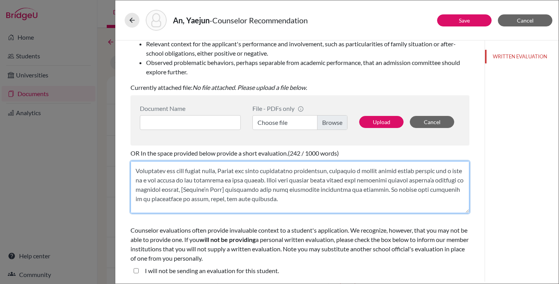
scroll to position [27, 0]
drag, startPoint x: 243, startPoint y: 187, endPoint x: 291, endPoint y: 187, distance: 47.5
click at [291, 187] on textarea at bounding box center [300, 187] width 339 height 52
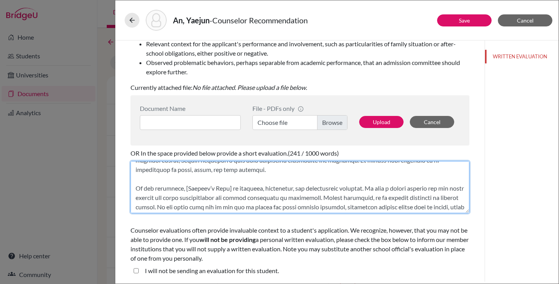
scroll to position [56, 0]
drag, startPoint x: 183, startPoint y: 188, endPoint x: 229, endPoint y: 186, distance: 46.8
click at [229, 186] on textarea at bounding box center [300, 187] width 339 height 52
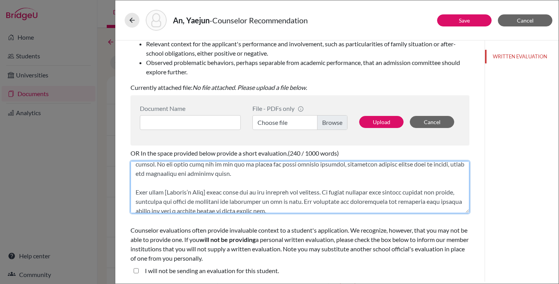
scroll to position [111, 0]
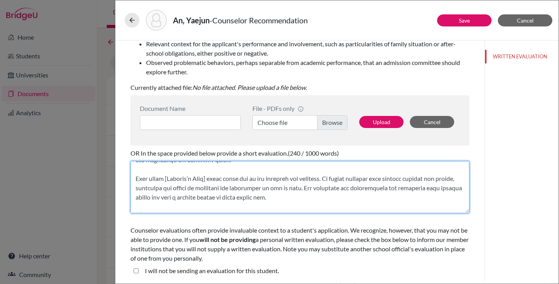
drag, startPoint x: 171, startPoint y: 177, endPoint x: 211, endPoint y: 175, distance: 39.4
click at [211, 175] on textarea at bounding box center [300, 187] width 339 height 52
click at [168, 182] on textarea at bounding box center [300, 187] width 339 height 52
drag, startPoint x: 170, startPoint y: 179, endPoint x: 218, endPoint y: 176, distance: 47.6
click at [218, 176] on textarea at bounding box center [300, 187] width 339 height 52
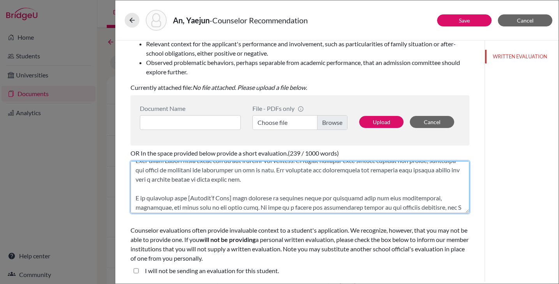
scroll to position [140, 0]
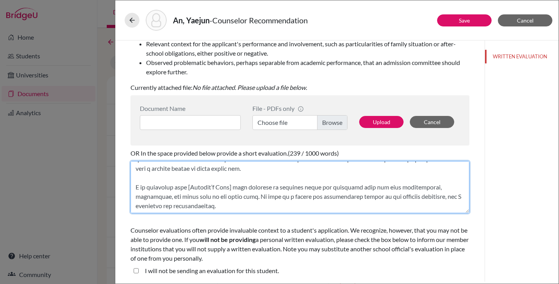
drag, startPoint x: 187, startPoint y: 187, endPoint x: 235, endPoint y: 189, distance: 47.2
click at [235, 189] on textarea at bounding box center [300, 187] width 339 height 52
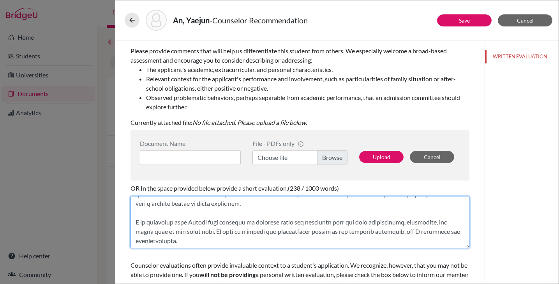
scroll to position [100, 0]
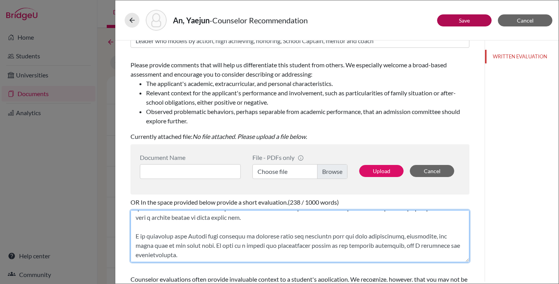
type textarea "It is a privilege to recommend Yaejun. As his school counselor, I have been con…"
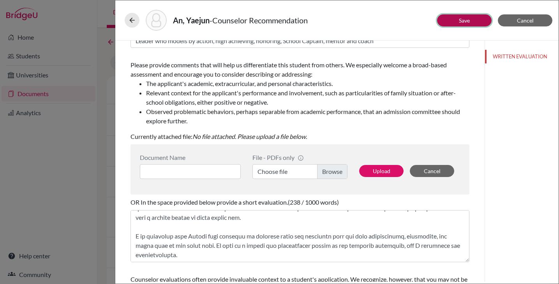
click at [463, 19] on link "Save" at bounding box center [464, 20] width 11 height 7
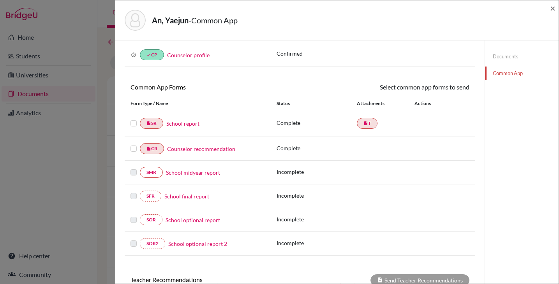
scroll to position [19, 0]
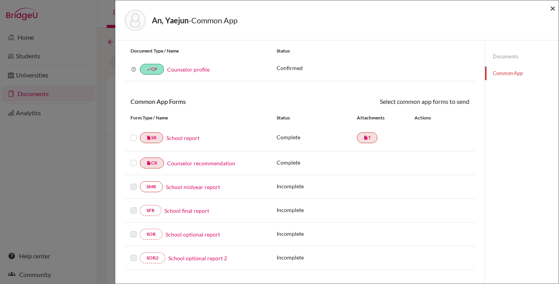
click at [552, 6] on span "×" at bounding box center [552, 7] width 5 height 11
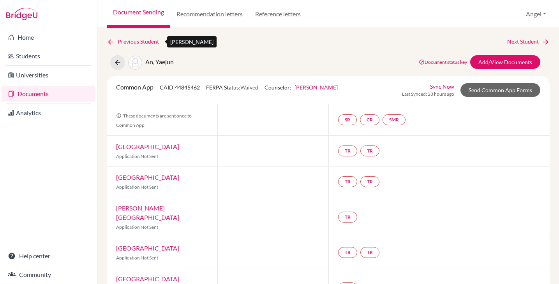
click at [111, 40] on icon at bounding box center [111, 42] width 8 height 8
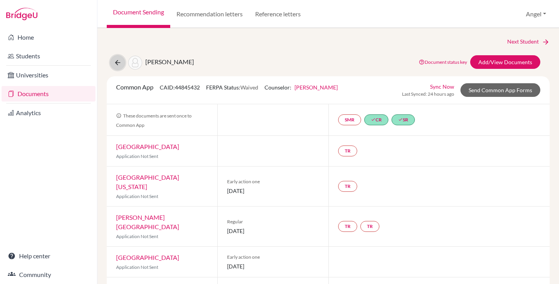
click at [114, 60] on icon at bounding box center [118, 63] width 8 height 8
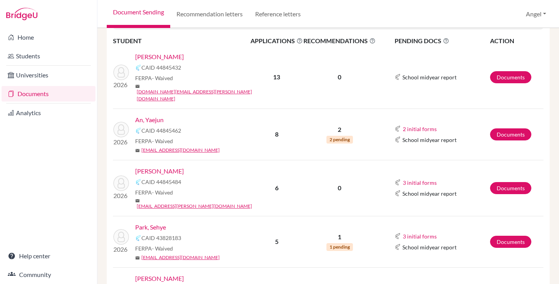
scroll to position [123, 0]
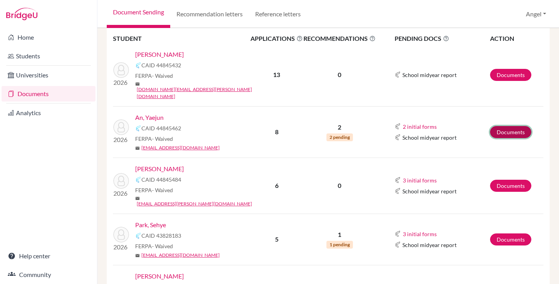
click at [504, 126] on link "Documents" at bounding box center [510, 132] width 41 height 12
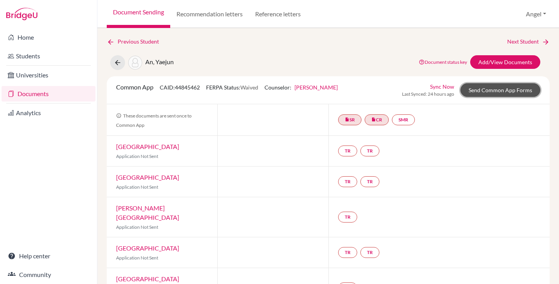
click at [485, 92] on link "Send Common App Forms" at bounding box center [501, 90] width 80 height 14
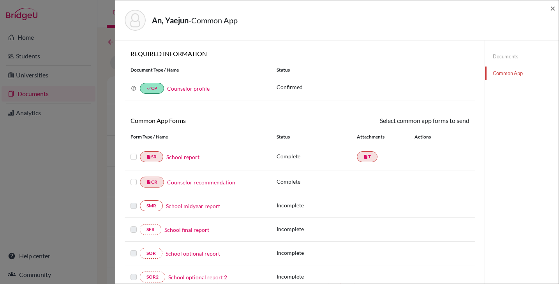
click at [134, 152] on label at bounding box center [134, 152] width 6 height 0
click at [0, 0] on input "checkbox" at bounding box center [0, 0] width 0 height 0
click at [135, 178] on label at bounding box center [134, 178] width 6 height 0
click at [0, 0] on input "checkbox" at bounding box center [0, 0] width 0 height 0
click at [453, 125] on link "Send" at bounding box center [453, 122] width 32 height 12
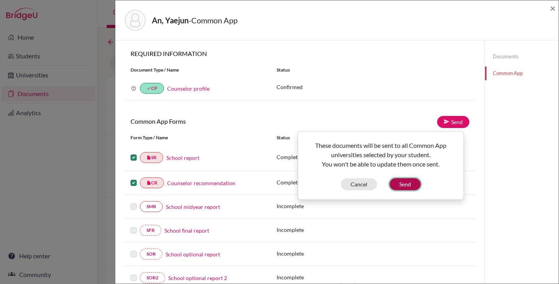
click at [404, 185] on button "Send" at bounding box center [405, 184] width 31 height 12
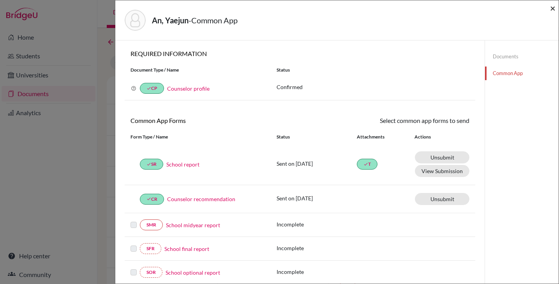
click at [551, 8] on span "×" at bounding box center [552, 7] width 5 height 11
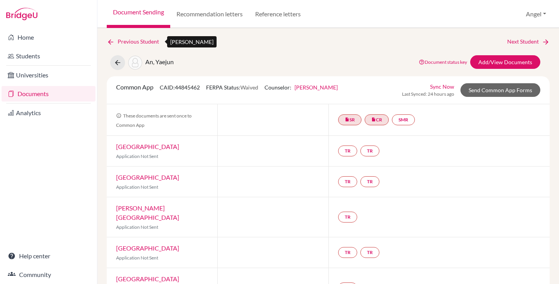
click at [136, 42] on link "Previous Student" at bounding box center [136, 41] width 58 height 9
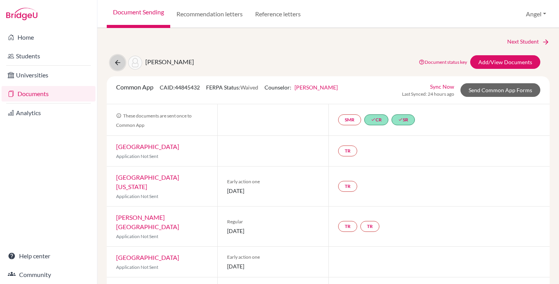
click at [117, 62] on icon at bounding box center [118, 63] width 8 height 8
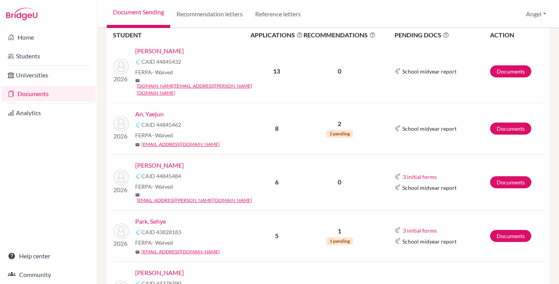
scroll to position [135, 0]
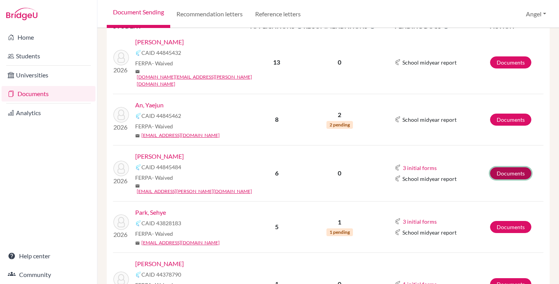
click at [507, 168] on link "Documents" at bounding box center [510, 174] width 41 height 12
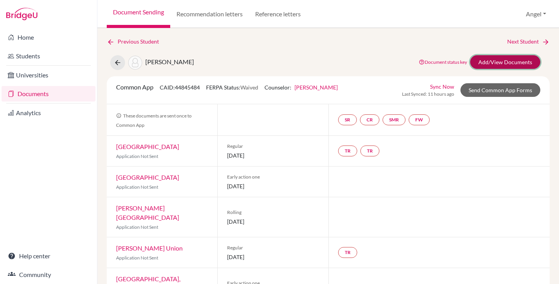
click at [490, 61] on link "Add/View Documents" at bounding box center [505, 62] width 70 height 14
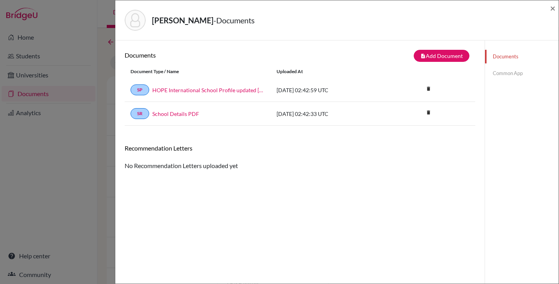
click at [493, 74] on link "Common App" at bounding box center [522, 74] width 74 height 14
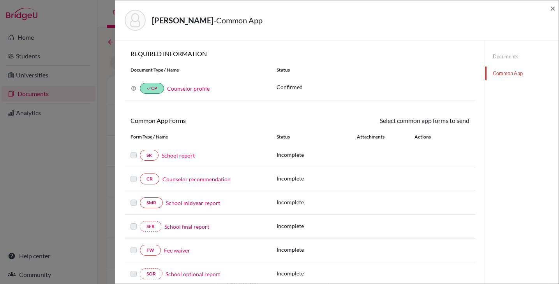
click at [176, 157] on link "School report" at bounding box center [178, 156] width 33 height 8
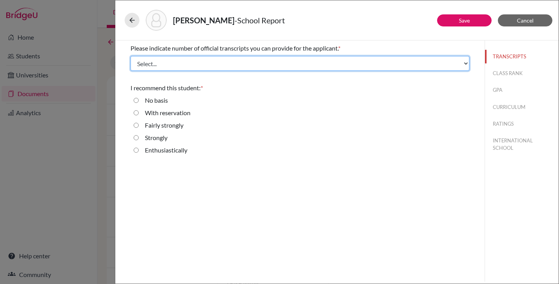
click at [228, 66] on select "Select... 1 2 3 4" at bounding box center [300, 63] width 339 height 15
select select "1"
click at [131, 56] on select "Select... 1 2 3 4" at bounding box center [300, 63] width 339 height 15
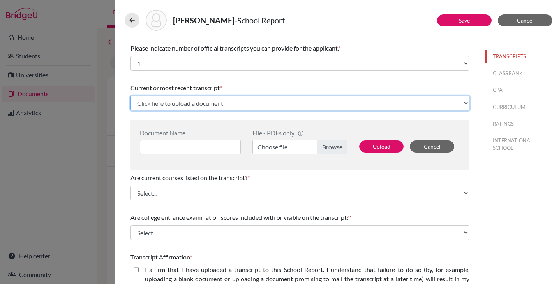
click at [178, 106] on select "Click here to upload a document Upload New File" at bounding box center [300, 103] width 339 height 15
select select "Upload New File"
click at [131, 96] on select "Click here to upload a document Upload New File" at bounding box center [300, 103] width 339 height 15
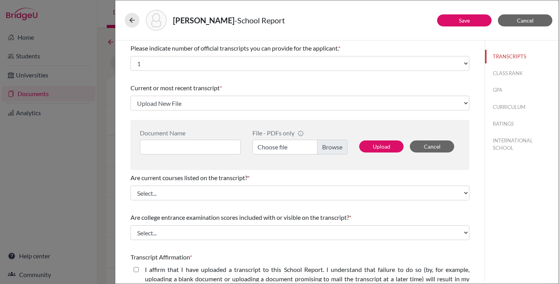
click at [198, 201] on div "Are current courses listed on the transcript? * Select... Yes No" at bounding box center [300, 187] width 339 height 34
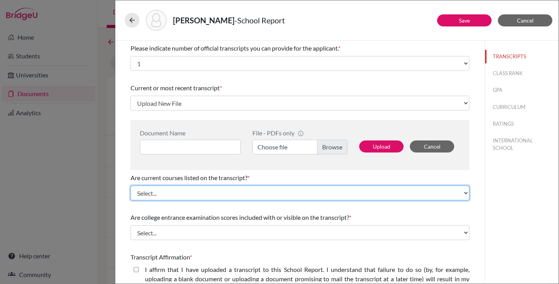
click at [199, 197] on select "Select... Yes No" at bounding box center [300, 193] width 339 height 15
select select "0"
click at [131, 186] on select "Select... Yes No" at bounding box center [300, 193] width 339 height 15
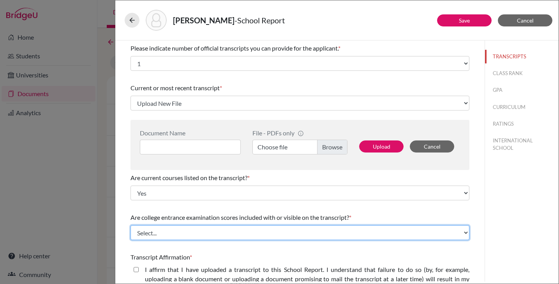
click at [235, 233] on select "Select... Yes No" at bounding box center [300, 233] width 339 height 15
select select "1"
click at [131, 226] on select "Select... Yes No" at bounding box center [300, 233] width 339 height 15
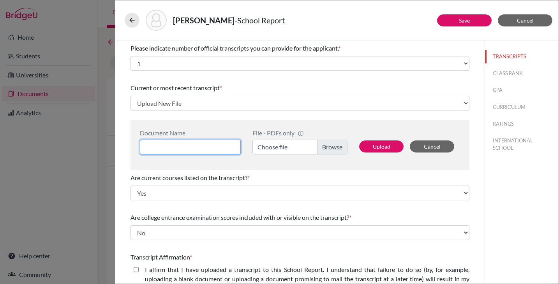
click at [222, 147] on input at bounding box center [190, 147] width 101 height 15
type input "[PERSON_NAME] High School Transcript (Y11 Sem2)"
click at [322, 150] on label "Choose file" at bounding box center [299, 147] width 95 height 15
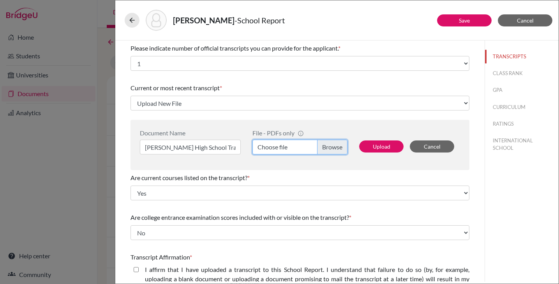
click at [322, 150] on input "Choose file" at bounding box center [299, 147] width 95 height 15
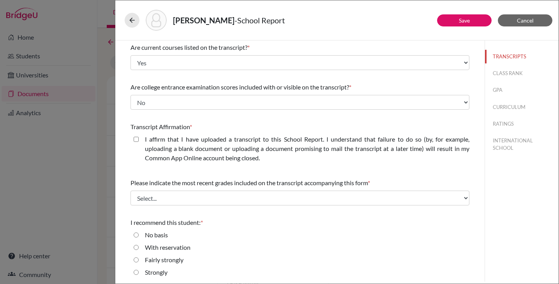
scroll to position [143, 0]
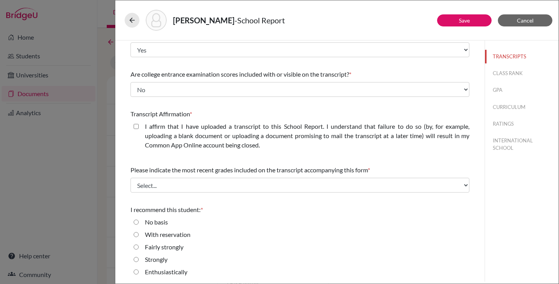
click at [136, 126] on closed\ "I affirm that I have uploaded a transcript to this School Report. I understand …" at bounding box center [136, 126] width 5 height 9
checkbox closed\ "true"
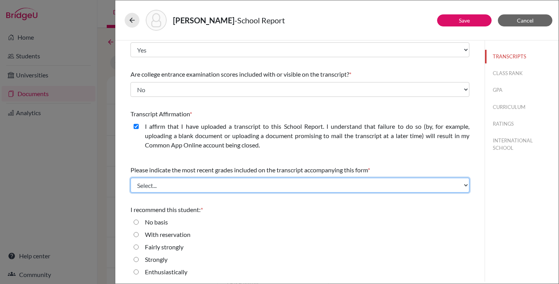
click at [298, 184] on select "Select... Final junior year grades 1st Quarter senior year grades 2nd Quarter/1…" at bounding box center [300, 185] width 339 height 15
select select "0"
click at [131, 178] on select "Select... Final junior year grades 1st Quarter senior year grades 2nd Quarter/1…" at bounding box center [300, 185] width 339 height 15
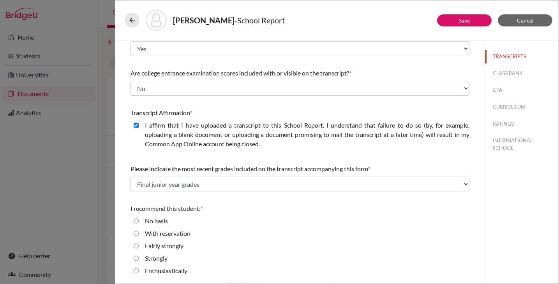
click at [137, 272] on input "Enthusiastically" at bounding box center [136, 271] width 5 height 9
radio input "true"
click at [507, 75] on button "CLASS RANK" at bounding box center [522, 74] width 74 height 14
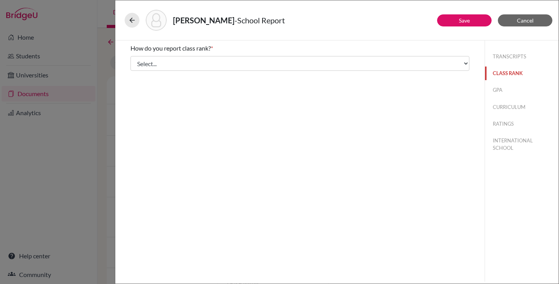
scroll to position [0, 0]
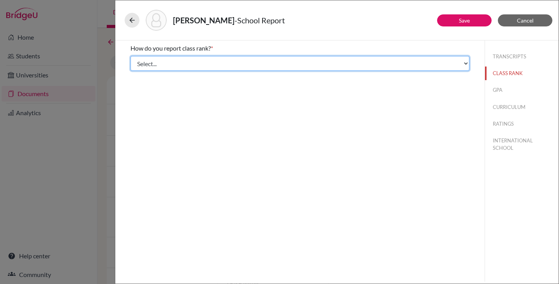
click at [256, 62] on select "Select... Exact Decile Quintile Quartile None" at bounding box center [300, 63] width 339 height 15
select select "5"
click at [131, 56] on select "Select... Exact Decile Quintile Quartile None" at bounding box center [300, 63] width 339 height 15
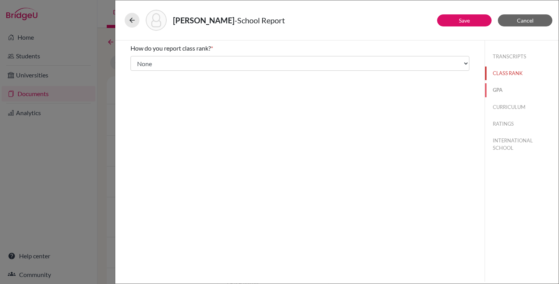
click at [498, 94] on button "GPA" at bounding box center [522, 90] width 74 height 14
click at [139, 60] on div "Yes" at bounding box center [147, 62] width 16 height 12
click at [135, 62] on input "Yes" at bounding box center [136, 60] width 5 height 9
radio input "true"
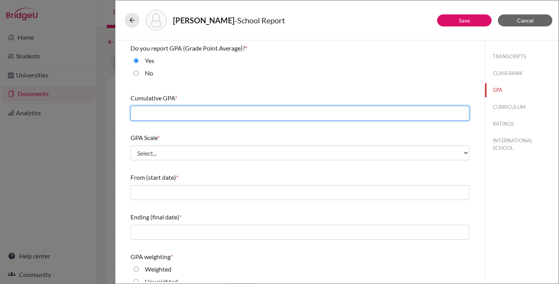
click at [162, 117] on input "text" at bounding box center [300, 113] width 339 height 15
type input "5.5"
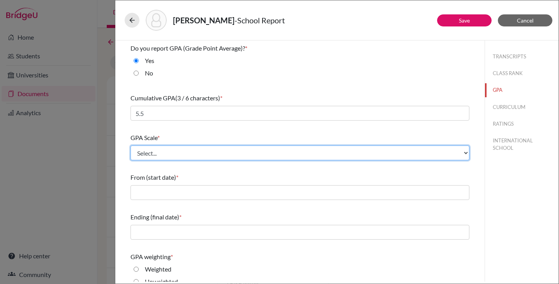
click at [179, 152] on select "Select... 4 5 6 7 8 9 10 11 12 13 14 15 16 17 18 19 20 100" at bounding box center [300, 153] width 339 height 15
select select "4"
click at [131, 146] on select "Select... 4 5 6 7 8 9 10 11 12 13 14 15 16 17 18 19 20 100" at bounding box center [300, 153] width 339 height 15
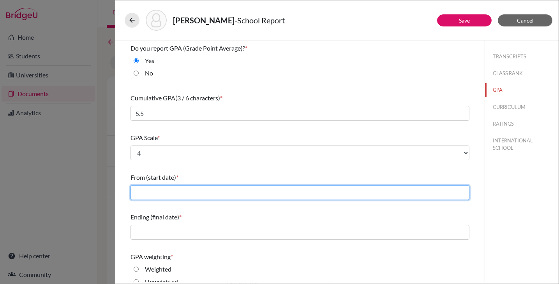
click at [173, 194] on input "text" at bounding box center [300, 192] width 339 height 15
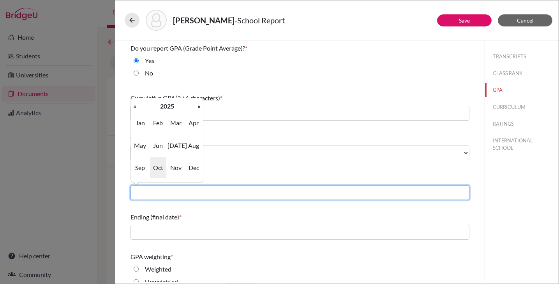
type input "08/2022"
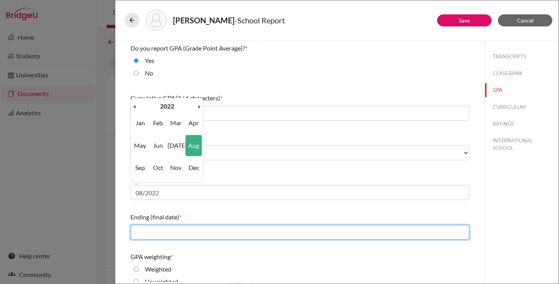
click at [178, 235] on input "text" at bounding box center [300, 232] width 339 height 15
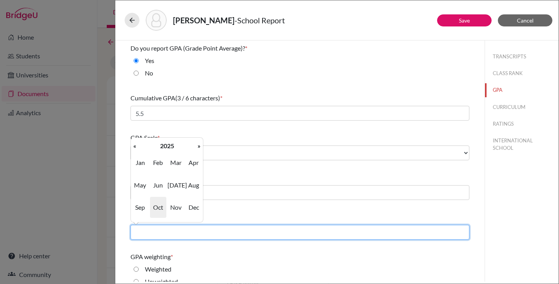
type input "06/2026"
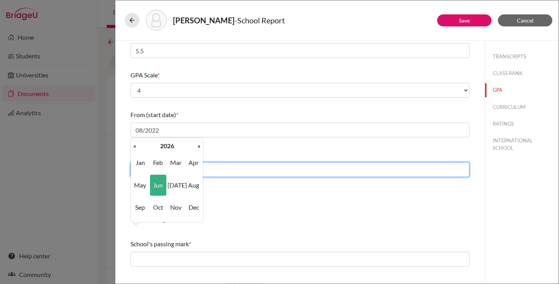
scroll to position [67, 0]
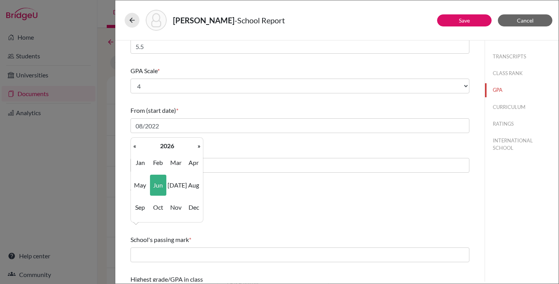
click at [290, 193] on div "GPA weighting *" at bounding box center [300, 189] width 339 height 9
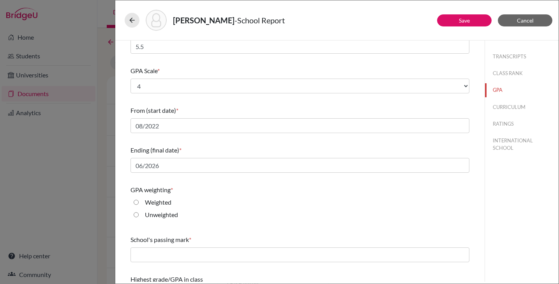
click at [155, 202] on label "Weighted" at bounding box center [158, 202] width 26 height 9
click at [139, 202] on input "Weighted" at bounding box center [136, 202] width 5 height 9
radio input "true"
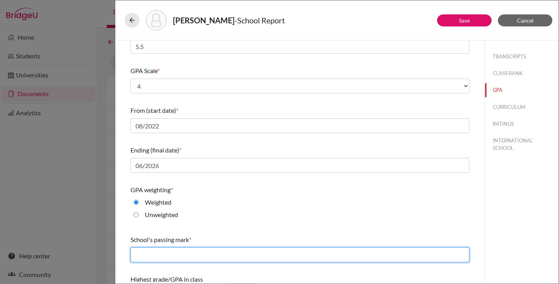
click at [198, 254] on input "text" at bounding box center [300, 255] width 339 height 15
type input "2.0"
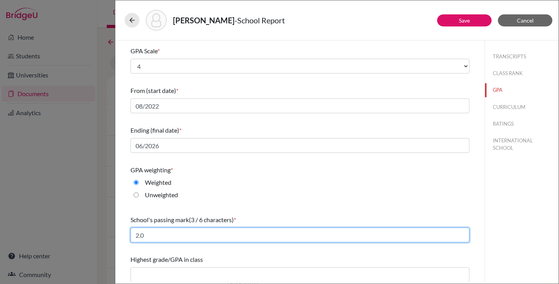
scroll to position [90, 0]
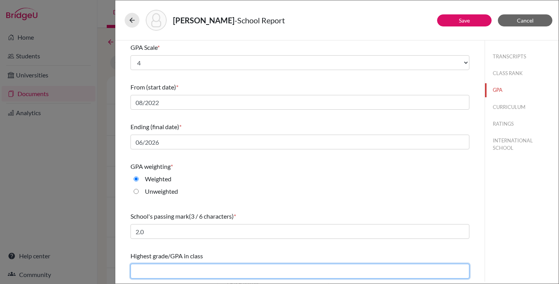
click at [180, 277] on input "text" at bounding box center [300, 271] width 339 height 15
type input "5.5"
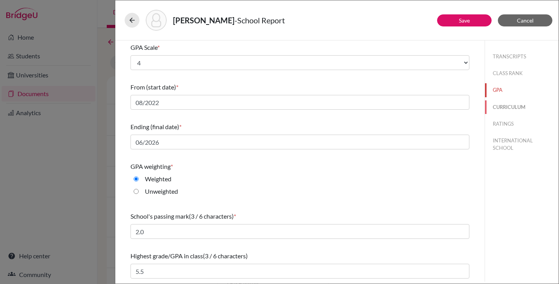
click at [487, 106] on button "CURRICULUM" at bounding box center [522, 108] width 74 height 14
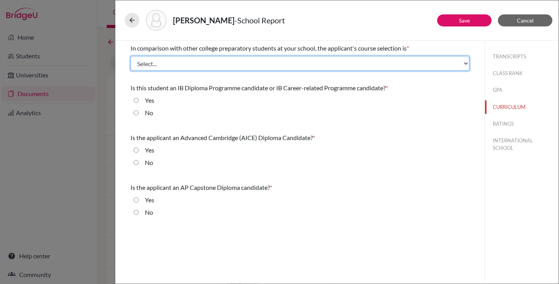
click at [187, 68] on select "Select... Less than demanding Average Demanding Very demanding Most demanding P…" at bounding box center [300, 63] width 339 height 15
select select "3"
click at [131, 56] on select "Select... Less than demanding Average Demanding Very demanding Most demanding P…" at bounding box center [300, 63] width 339 height 15
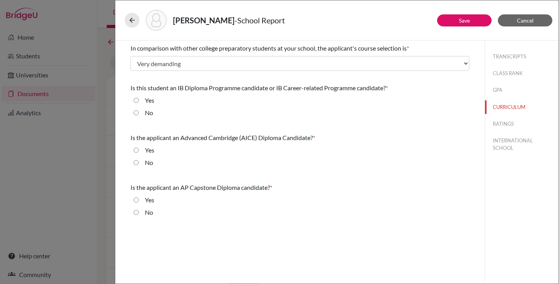
click at [136, 102] on input "Yes" at bounding box center [136, 100] width 5 height 9
radio input "true"
click at [134, 162] on input "No" at bounding box center [136, 162] width 5 height 9
radio input "true"
click at [136, 212] on input "No" at bounding box center [136, 212] width 5 height 9
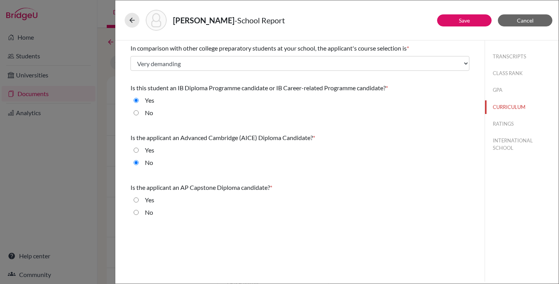
radio input "true"
click at [505, 125] on button "RATINGS" at bounding box center [522, 124] width 74 height 14
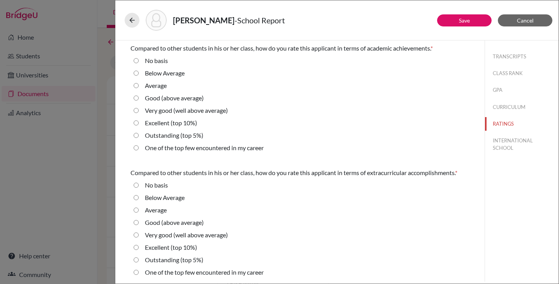
click at [136, 135] on 5\%\) "Outstanding (top 5%)" at bounding box center [136, 135] width 5 height 9
radio 5\%\) "true"
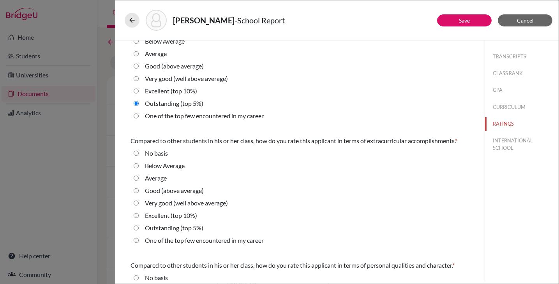
scroll to position [37, 0]
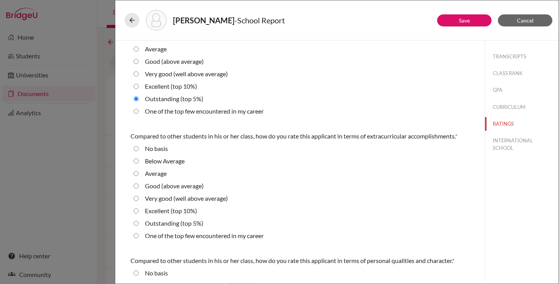
click at [147, 223] on label "Outstanding (top 5%)" at bounding box center [174, 223] width 58 height 9
click at [139, 223] on 5\%\) "Outstanding (top 5%)" at bounding box center [136, 223] width 5 height 9
radio 5\%\) "true"
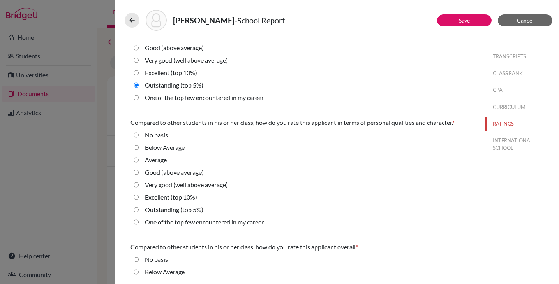
scroll to position [176, 0]
click at [135, 210] on 5\%\) "Outstanding (top 5%)" at bounding box center [136, 209] width 5 height 9
radio 5\%\) "true"
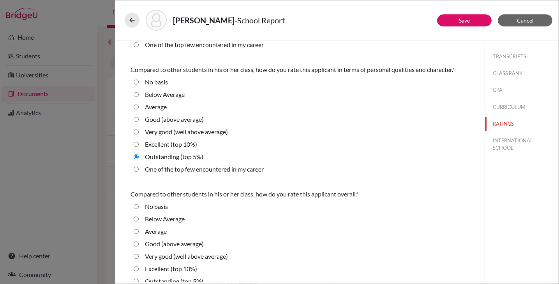
scroll to position [251, 0]
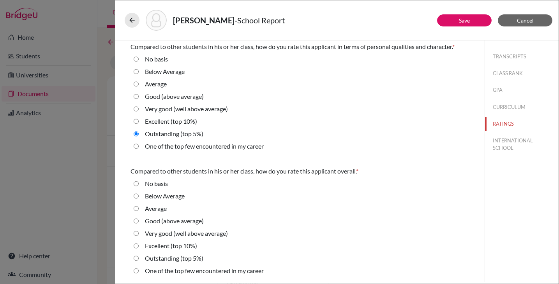
click at [136, 259] on 5\%\) "Outstanding (top 5%)" at bounding box center [136, 258] width 5 height 9
radio 5\%\) "true"
click at [488, 145] on button "INTERNATIONAL SCHOOL" at bounding box center [522, 144] width 74 height 21
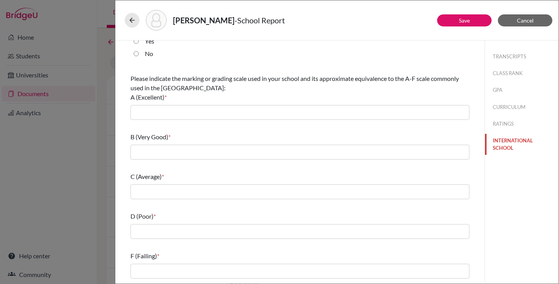
scroll to position [0, 0]
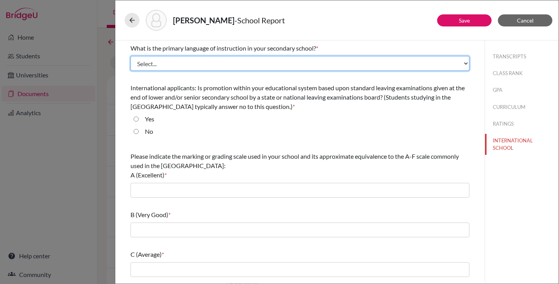
click at [238, 58] on select "Select... Albanian Arabic Armenian Assamese Azerbaijani Belarusian Bengali Bulg…" at bounding box center [300, 63] width 339 height 15
select select "14"
click at [131, 56] on select "Select... Albanian Arabic Armenian Assamese Azerbaijani Belarusian Bengali Bulg…" at bounding box center [300, 63] width 339 height 15
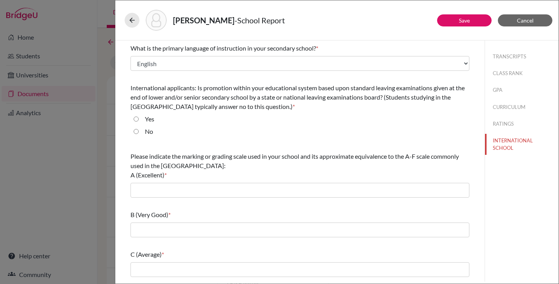
click at [136, 132] on input "No" at bounding box center [136, 131] width 5 height 9
radio input "true"
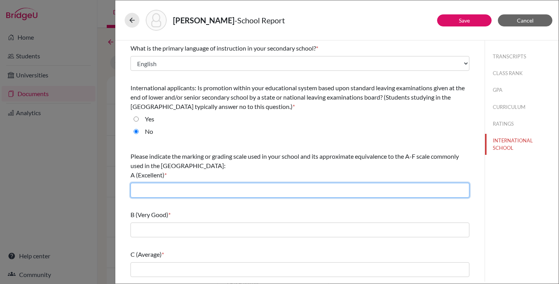
click at [147, 192] on input "text" at bounding box center [300, 190] width 339 height 15
type input "HOPE: 4.3; IGCE: 5.3; IB: 6.0"
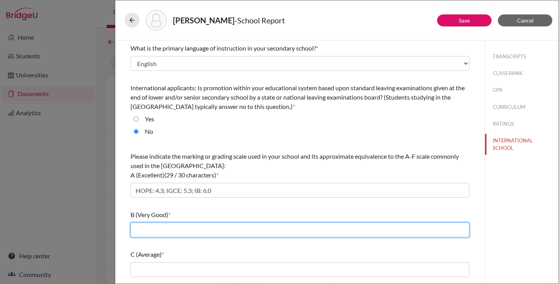
click at [196, 232] on input "text" at bounding box center [300, 230] width 339 height 15
type input "HOPE: 3.3; IGCSE: 4.3; IB: 5.0"
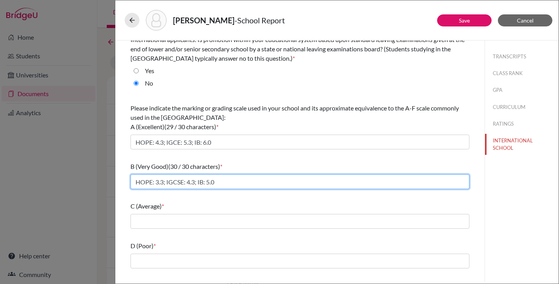
scroll to position [78, 0]
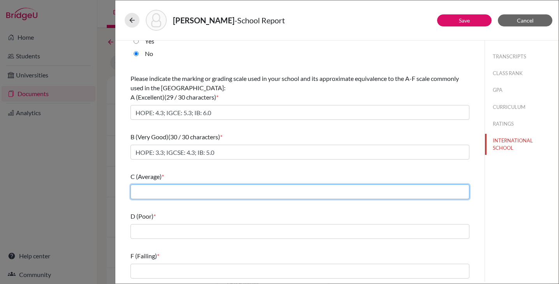
click at [189, 195] on input "text" at bounding box center [300, 192] width 339 height 15
type input "HOPE: 2.3; IGCSE: 3.3; IB: 2.5"
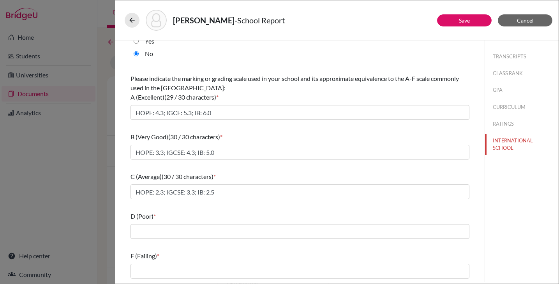
click at [184, 245] on div "What is the primary language of instruction in your secondary school? * Select.…" at bounding box center [300, 123] width 339 height 320
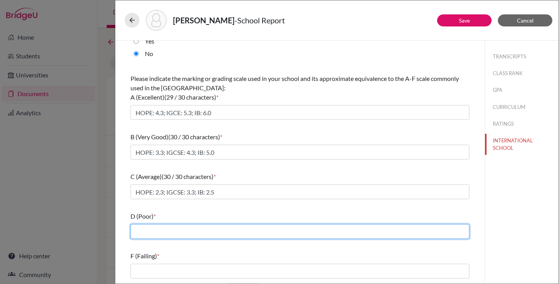
click at [184, 237] on input "text" at bounding box center [300, 231] width 339 height 15
type input "HOPE: 1.3; IGCSE: 2.3; IB: 1.0"
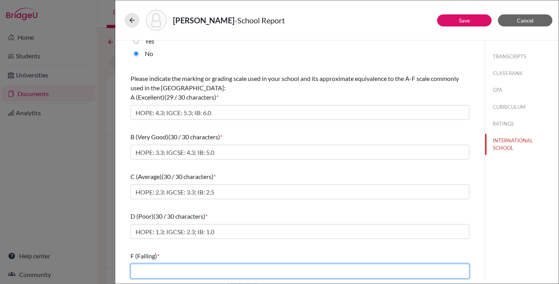
click at [171, 272] on input "text" at bounding box center [300, 271] width 339 height 15
type input "HOPE: 0.3; IGCSE: 1.3; IB: 0"
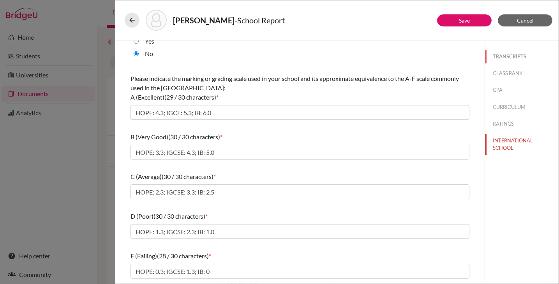
click at [492, 56] on button "TRANSCRIPTS" at bounding box center [522, 57] width 74 height 14
select select "1"
select select "0"
select select "1"
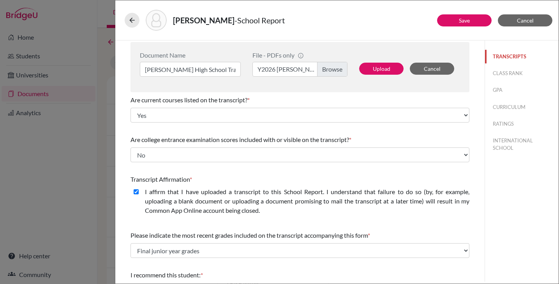
scroll to position [0, 0]
